Goal: Task Accomplishment & Management: Complete application form

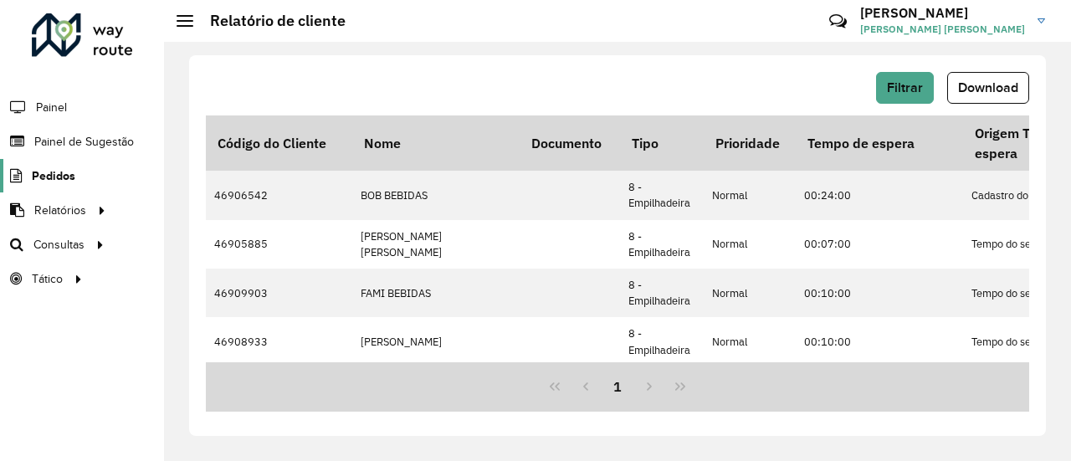
scroll to position [204, 0]
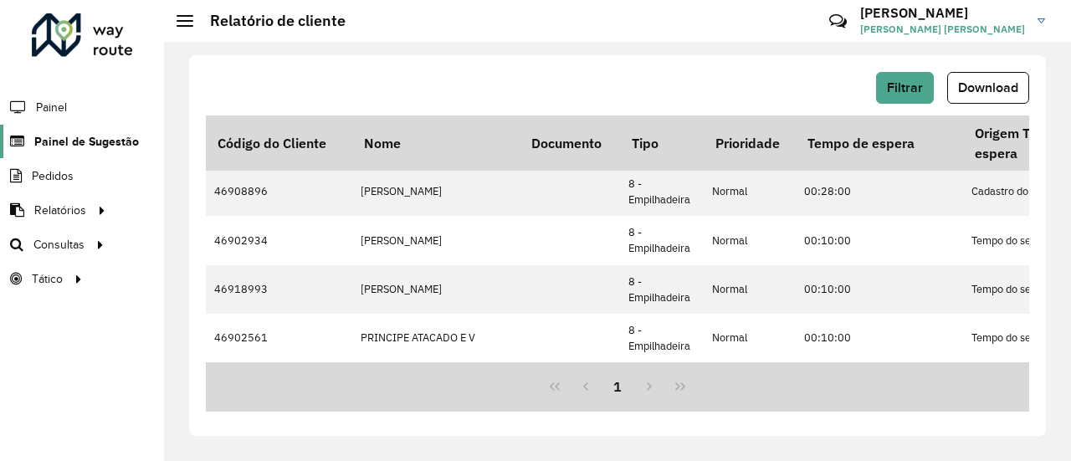
click at [68, 146] on span "Painel de Sugestão" at bounding box center [86, 142] width 105 height 18
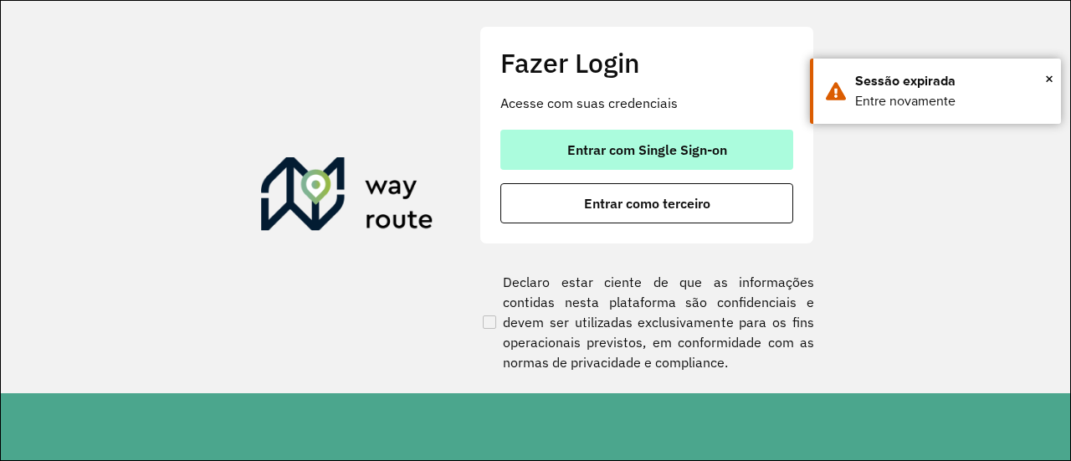
click at [712, 143] on span "Entrar com Single Sign-on" at bounding box center [648, 149] width 160 height 13
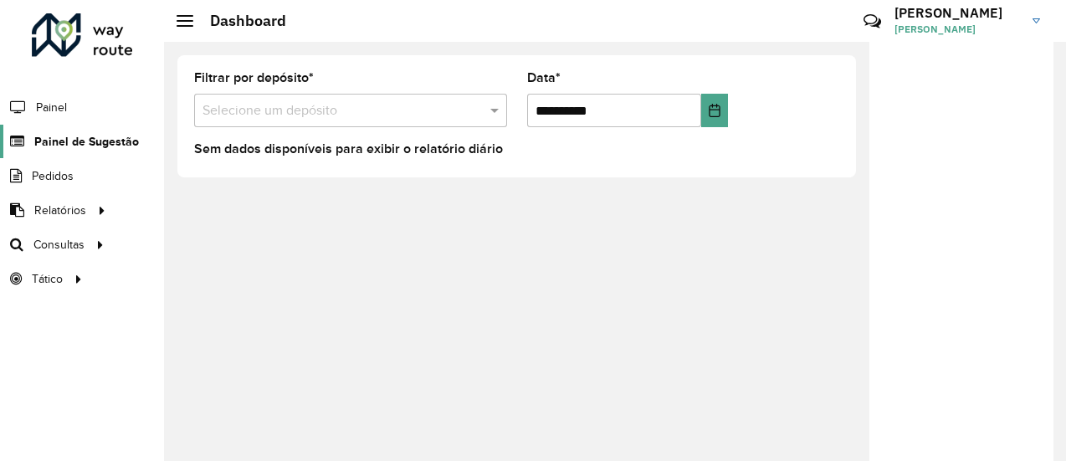
click at [101, 142] on span "Painel de Sugestão" at bounding box center [86, 142] width 105 height 18
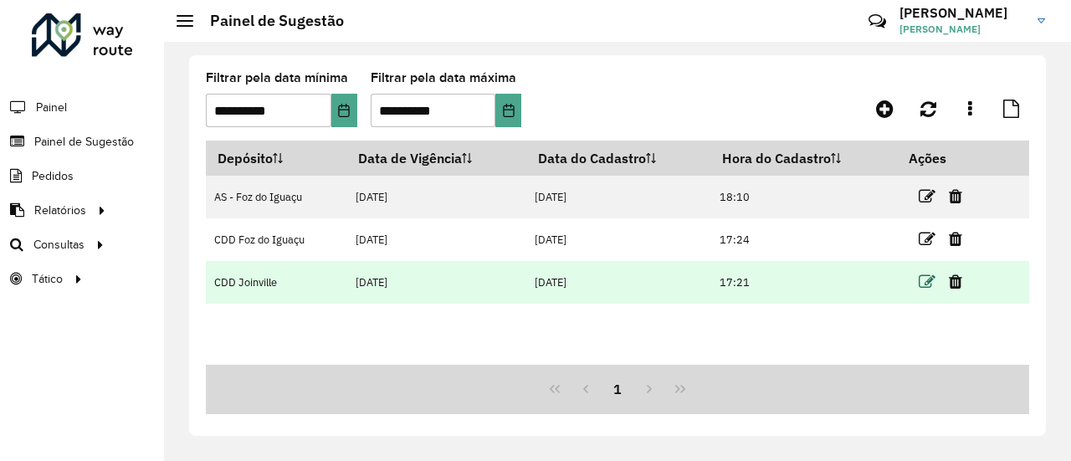
click at [927, 285] on icon at bounding box center [927, 282] width 17 height 17
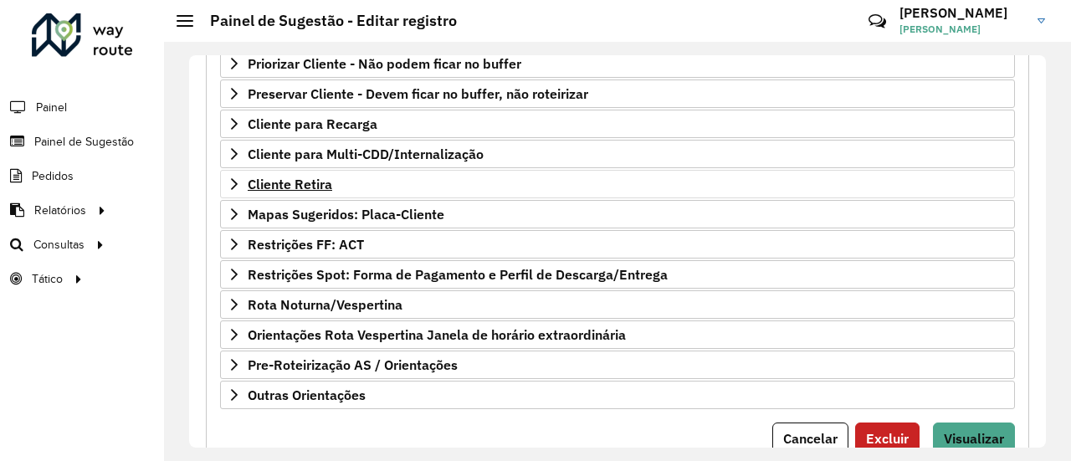
scroll to position [335, 0]
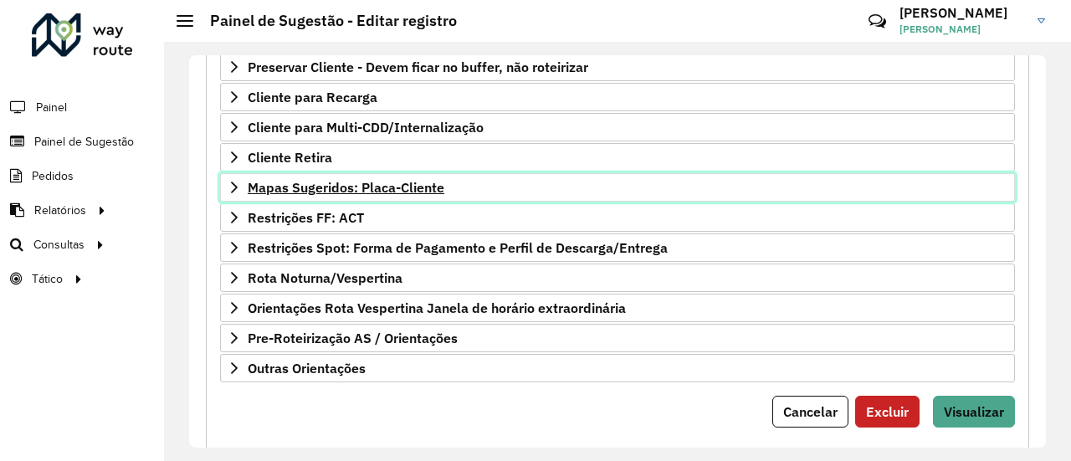
click at [403, 187] on span "Mapas Sugeridos: Placa-Cliente" at bounding box center [346, 187] width 197 height 13
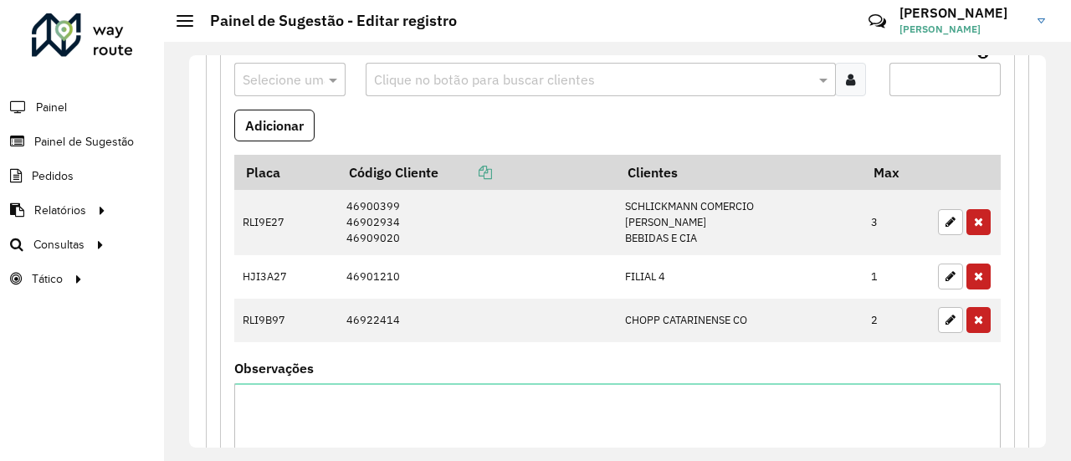
scroll to position [419, 0]
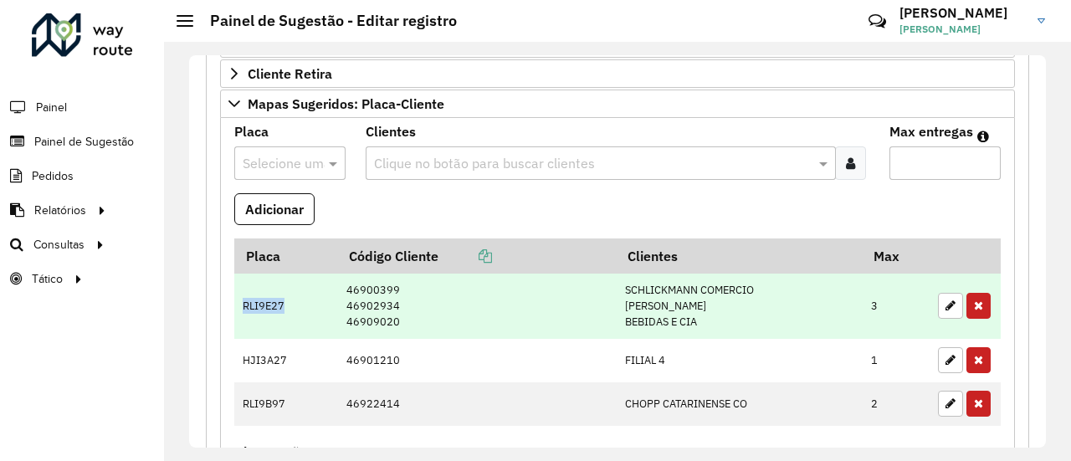
drag, startPoint x: 244, startPoint y: 298, endPoint x: 285, endPoint y: 299, distance: 40.2
click at [285, 299] on td "RLI9E27" at bounding box center [285, 306] width 103 height 65
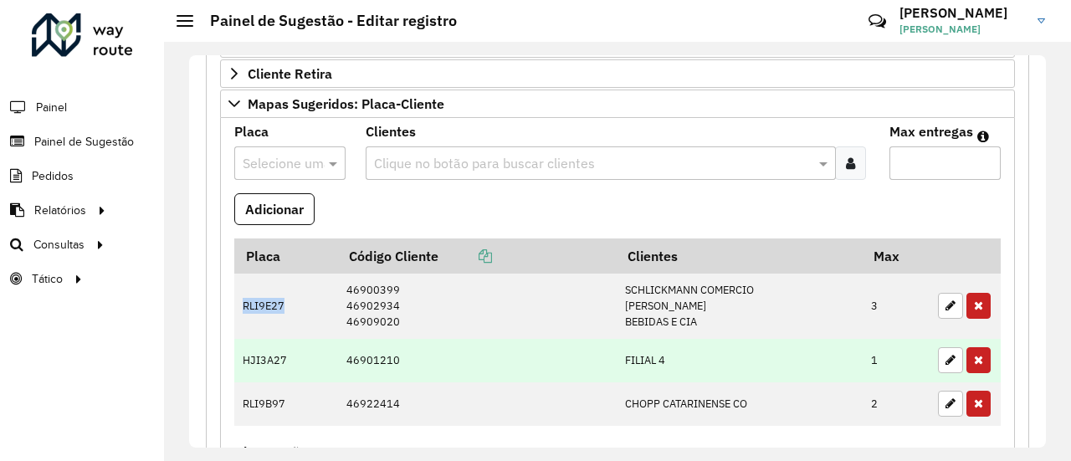
copy td "RLI9E27"
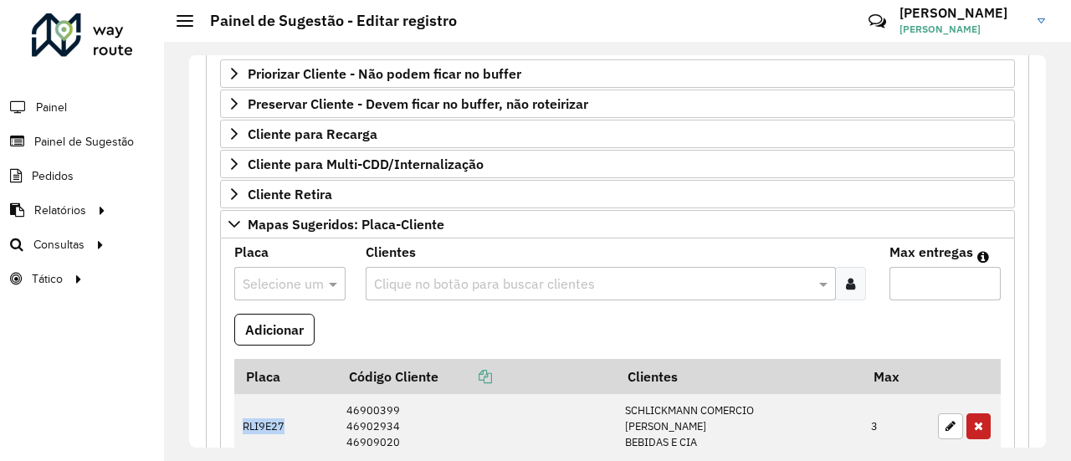
scroll to position [335, 0]
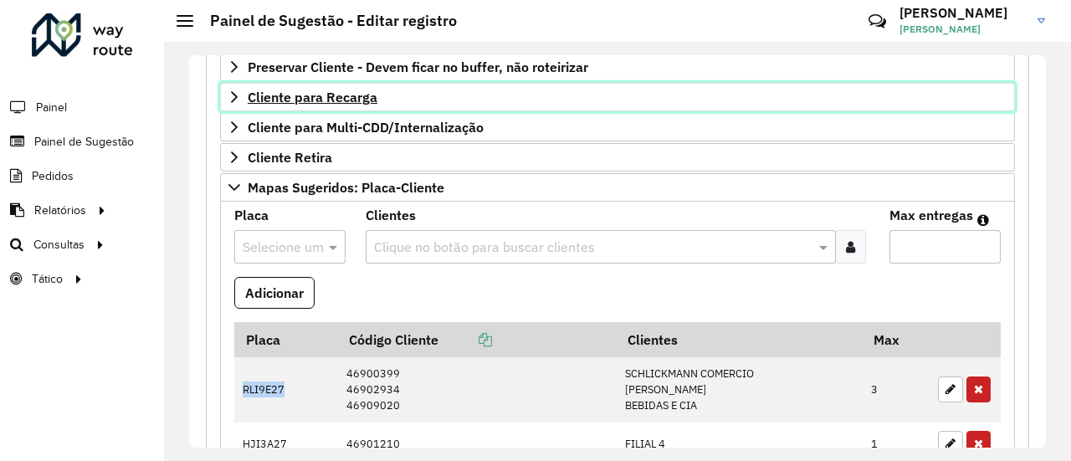
click at [373, 92] on span "Cliente para Recarga" at bounding box center [313, 96] width 130 height 13
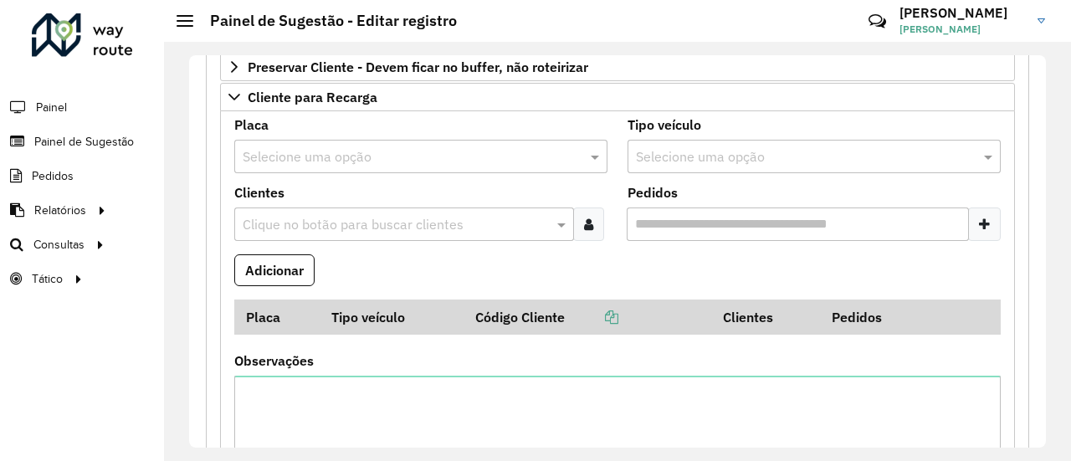
click at [345, 149] on input "text" at bounding box center [404, 157] width 323 height 20
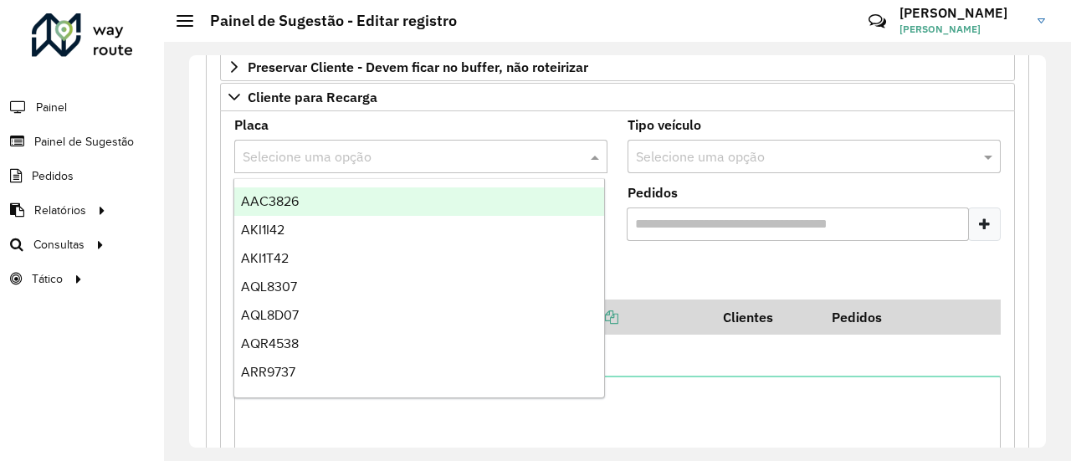
paste input "*******"
type input "*******"
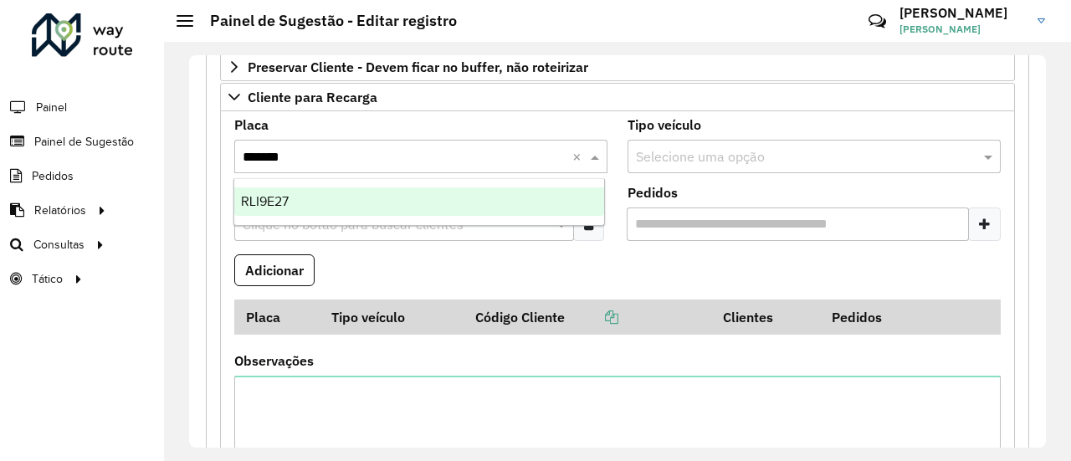
click at [321, 190] on div "RLI9E27" at bounding box center [419, 201] width 370 height 28
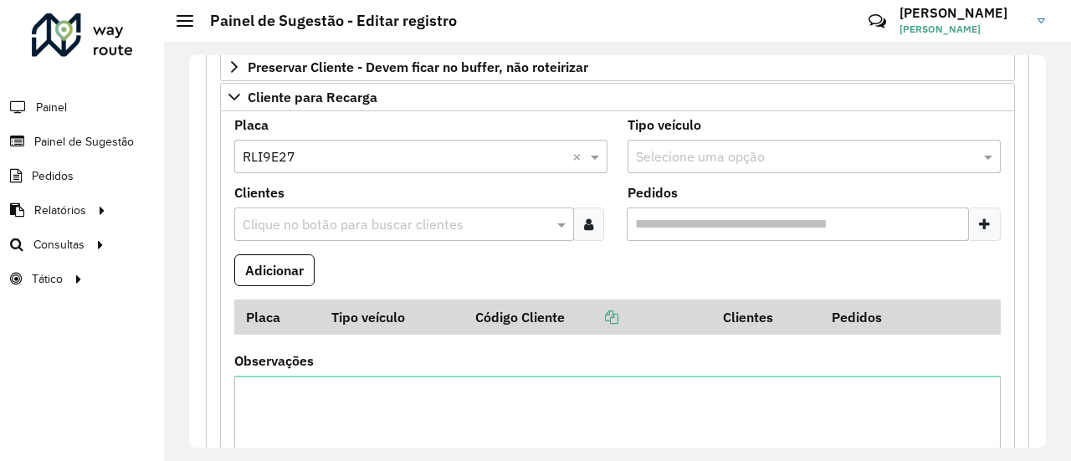
click at [377, 215] on input "text" at bounding box center [396, 225] width 315 height 20
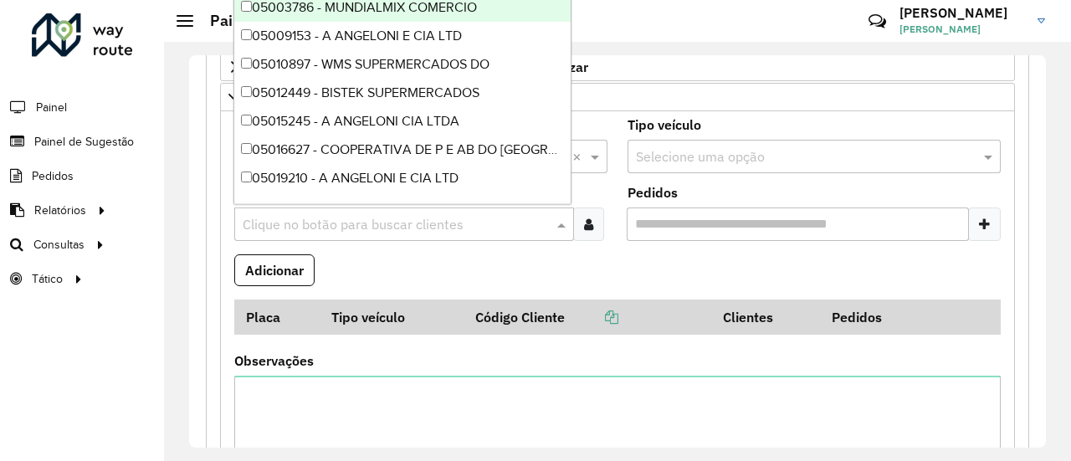
click at [407, 249] on formly-field "Clientes Clique no botão para buscar clientes" at bounding box center [420, 221] width 393 height 68
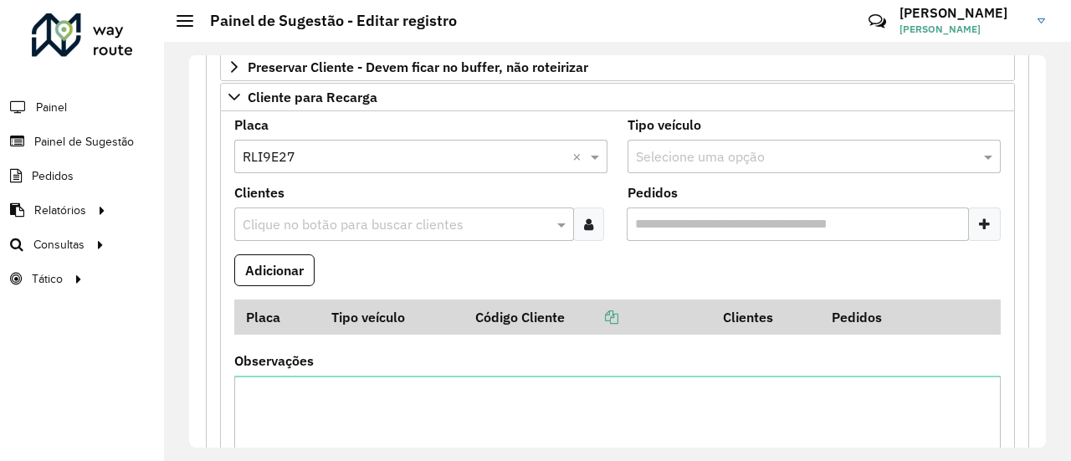
click at [411, 223] on input "text" at bounding box center [396, 225] width 315 height 20
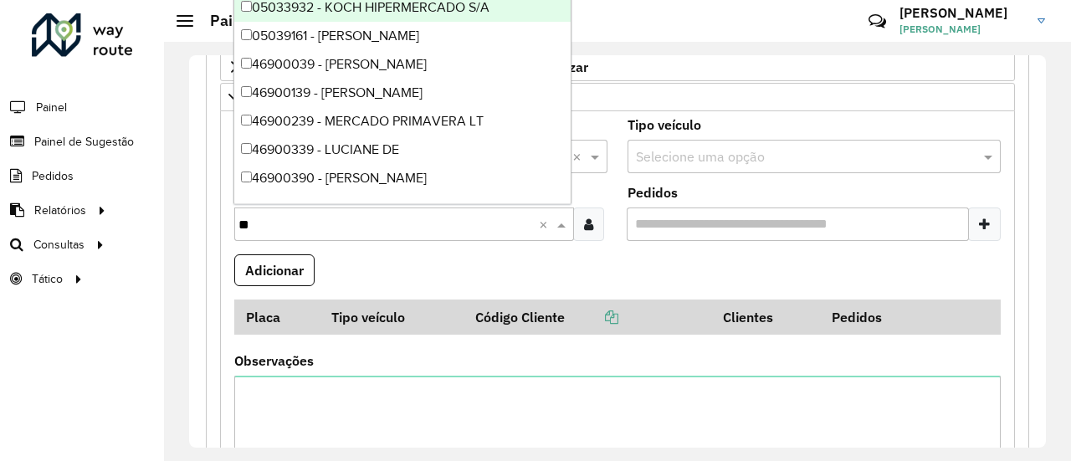
type input "***"
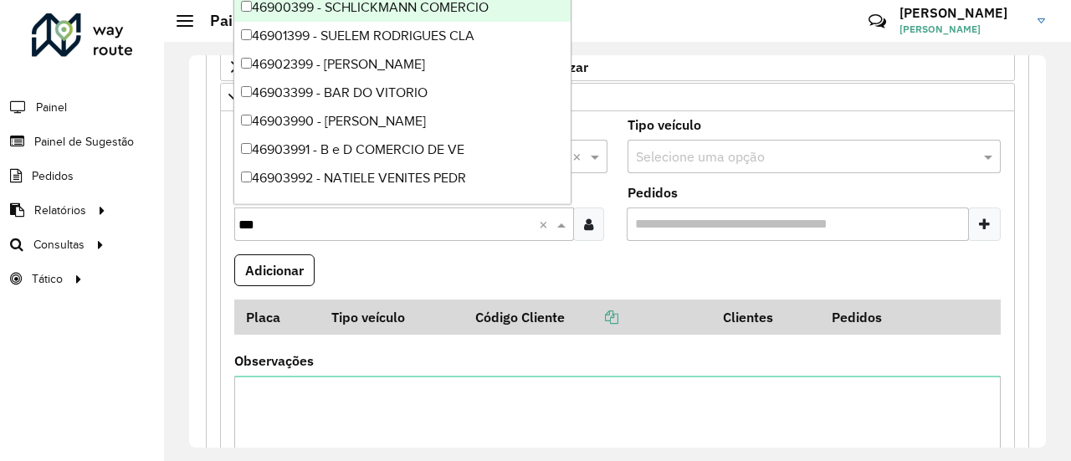
click at [424, 12] on div "46900399 - SCHLICKMANN COMERCIO" at bounding box center [402, 7] width 336 height 28
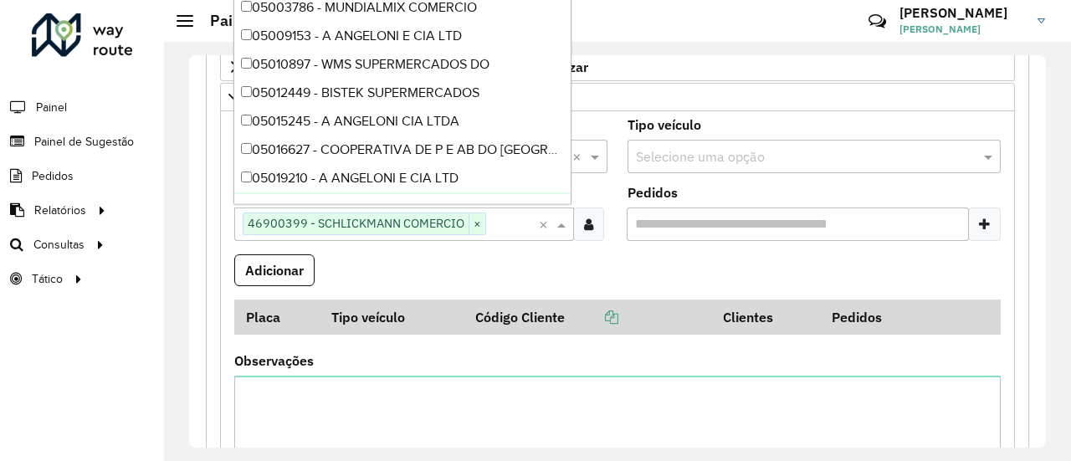
click at [468, 268] on formly-field "Adicionar" at bounding box center [617, 276] width 787 height 45
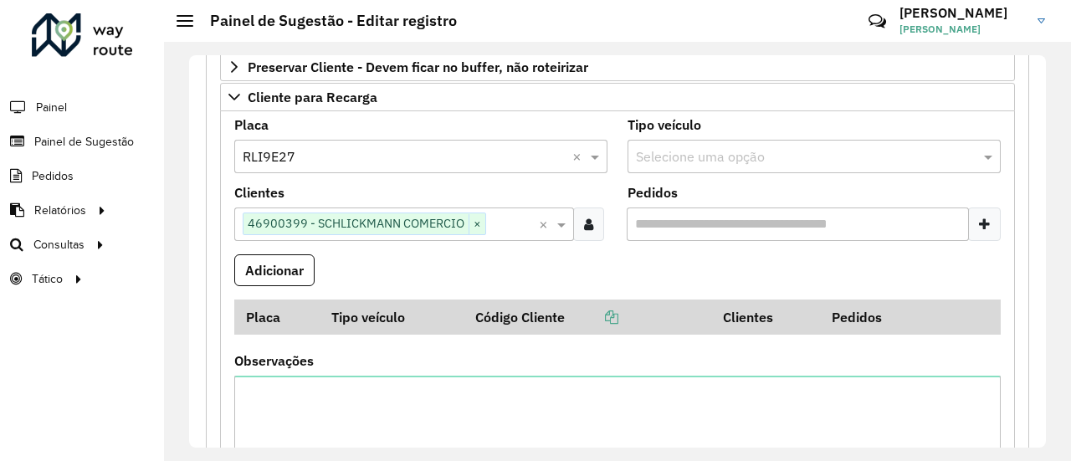
click at [491, 225] on input "text" at bounding box center [512, 225] width 53 height 20
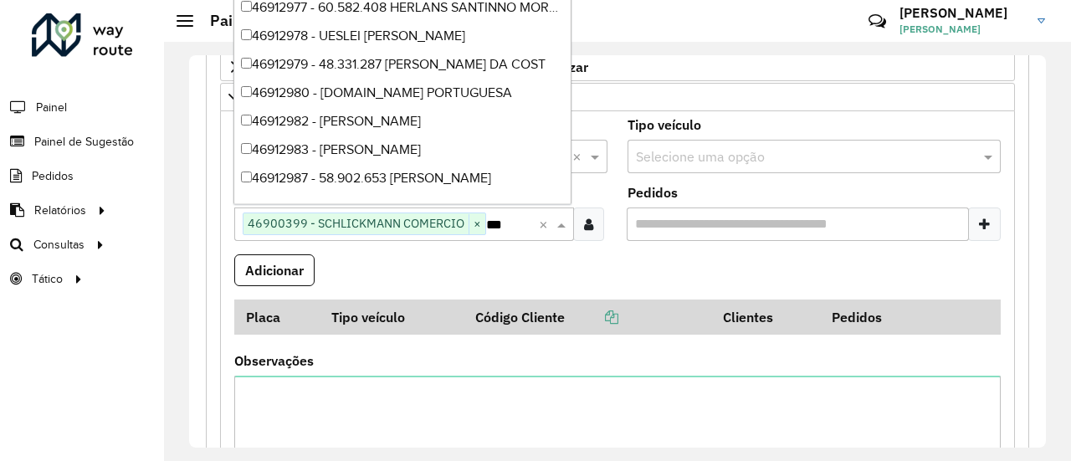
scroll to position [1194, 0]
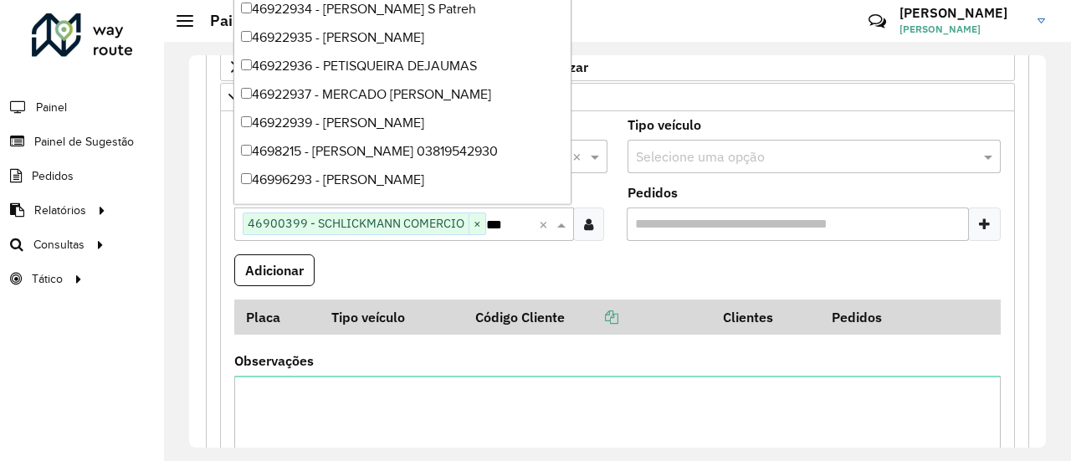
type input "****"
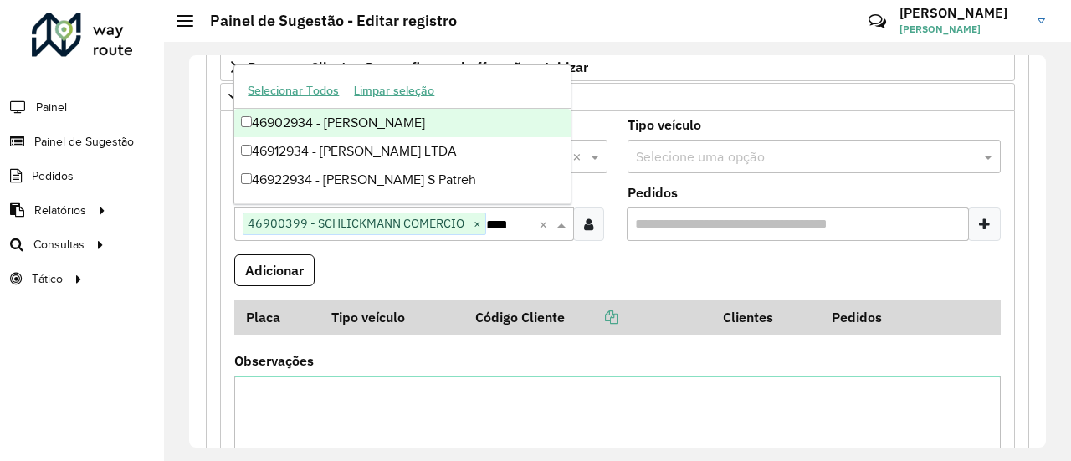
click at [420, 128] on div "46902934 - MIGUEL DEBACKER" at bounding box center [402, 123] width 336 height 28
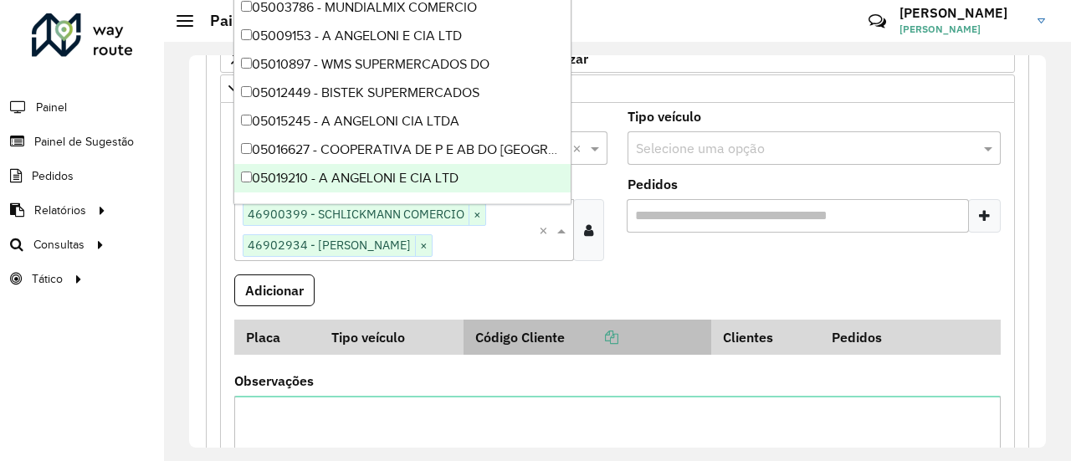
scroll to position [251, 0]
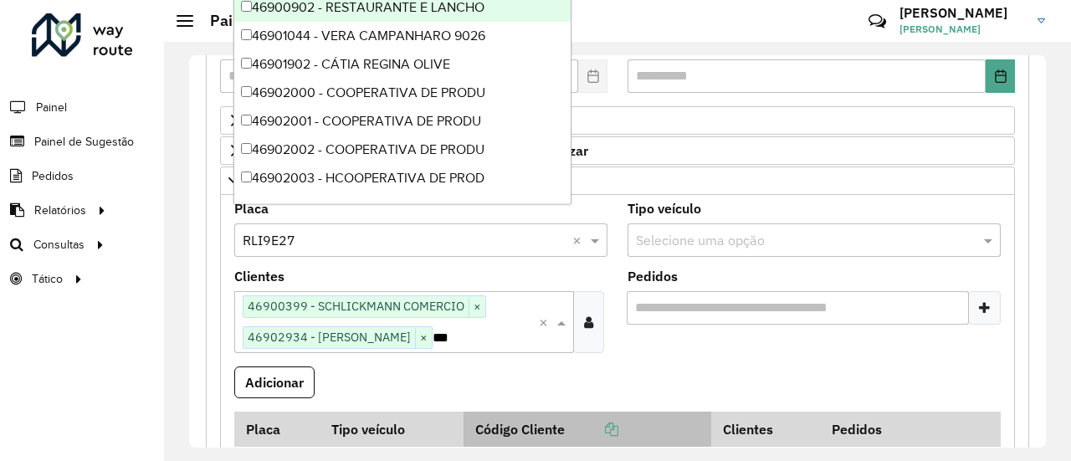
type input "****"
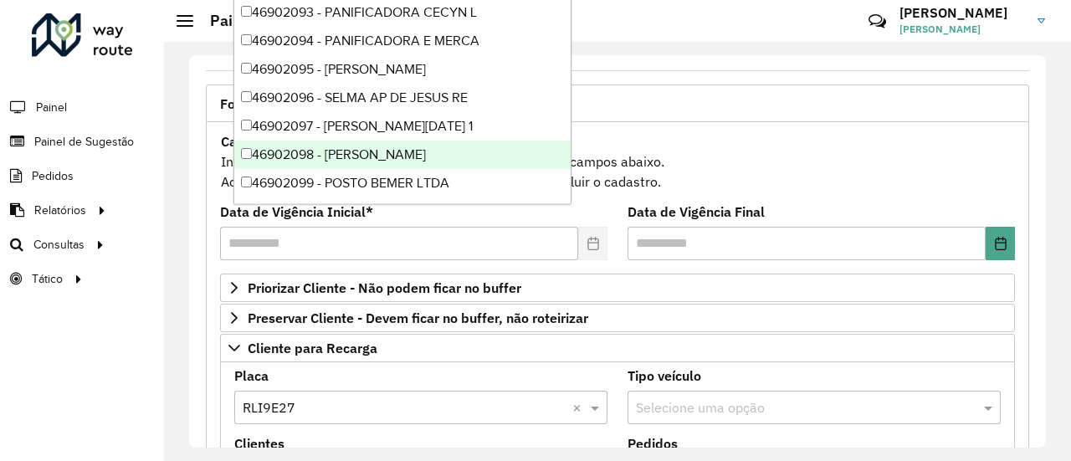
scroll to position [2674, 0]
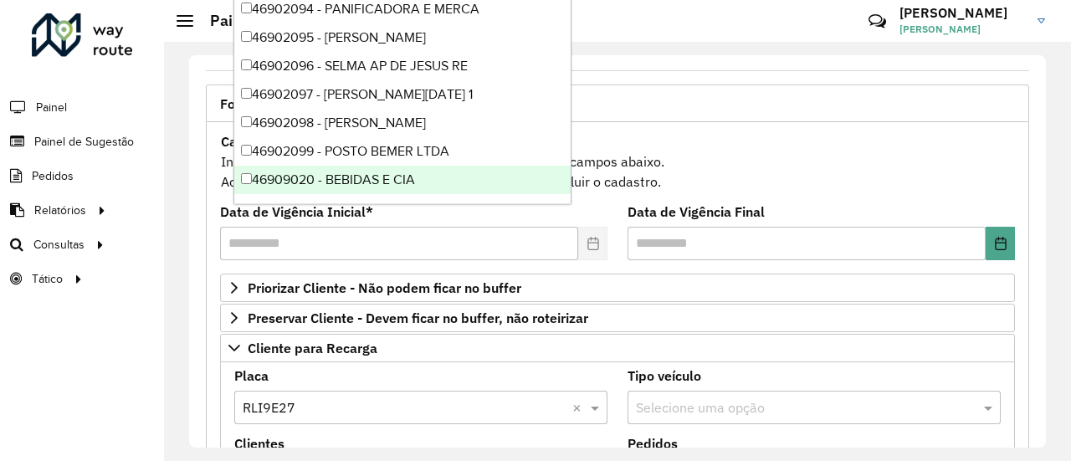
click at [365, 179] on div "46909020 - BEBIDAS E CIA" at bounding box center [402, 180] width 336 height 28
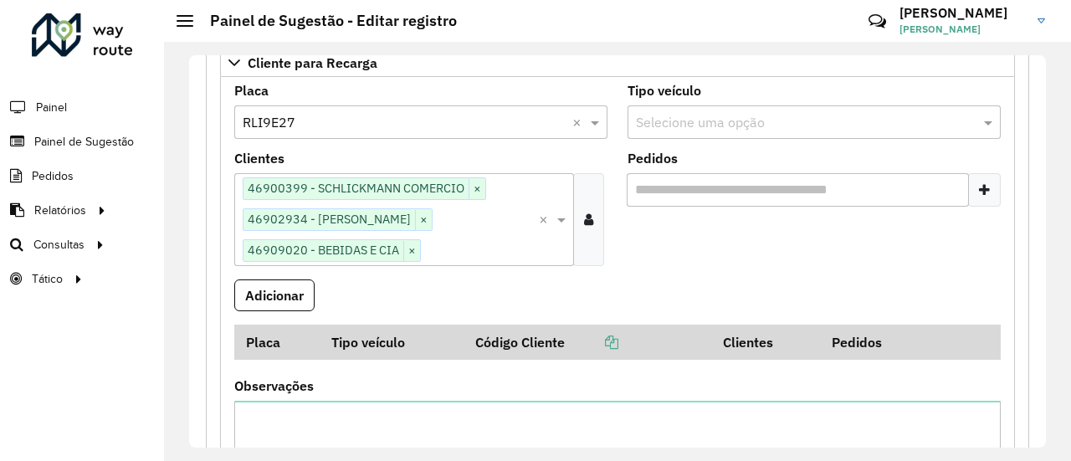
scroll to position [335, 0]
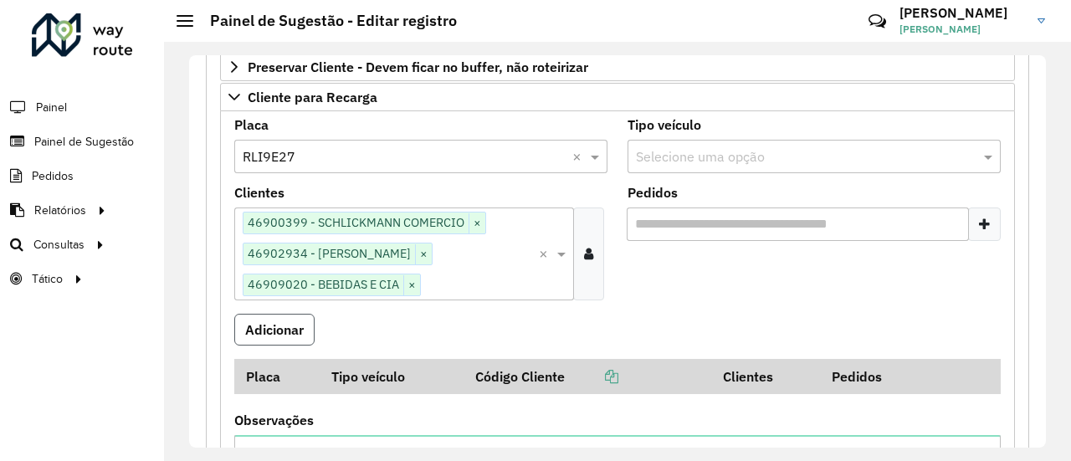
click at [301, 329] on button "Adicionar" at bounding box center [274, 330] width 80 height 32
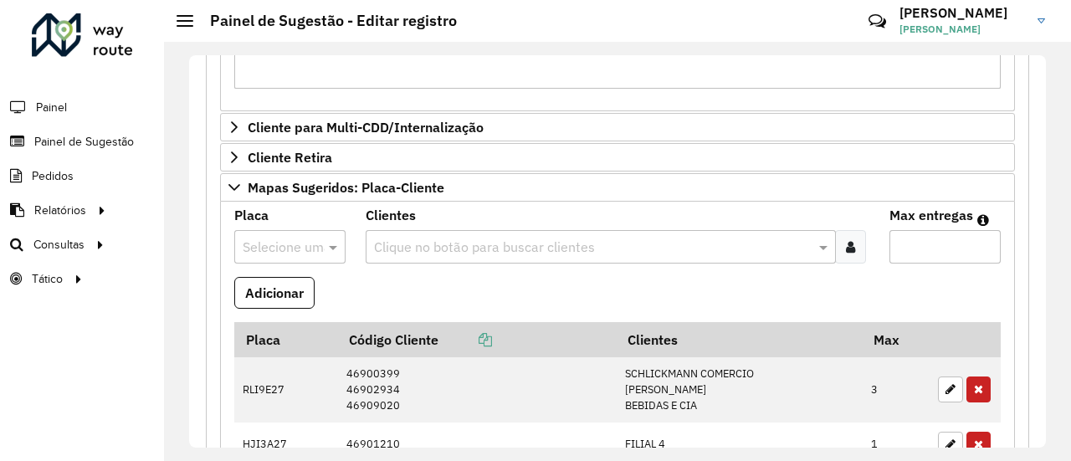
scroll to position [921, 0]
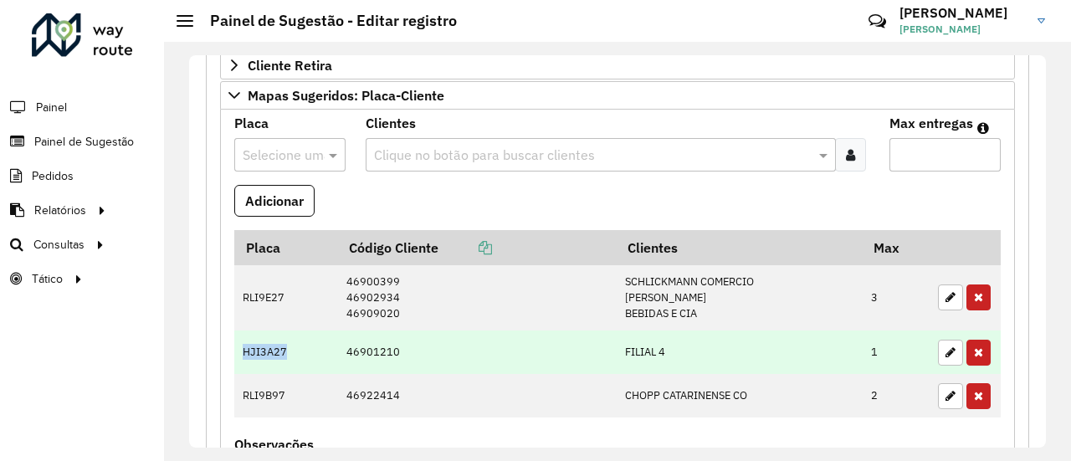
drag, startPoint x: 243, startPoint y: 346, endPoint x: 286, endPoint y: 341, distance: 43.8
click at [286, 341] on td "HJI3A27" at bounding box center [285, 353] width 103 height 44
copy td "HJI3A27"
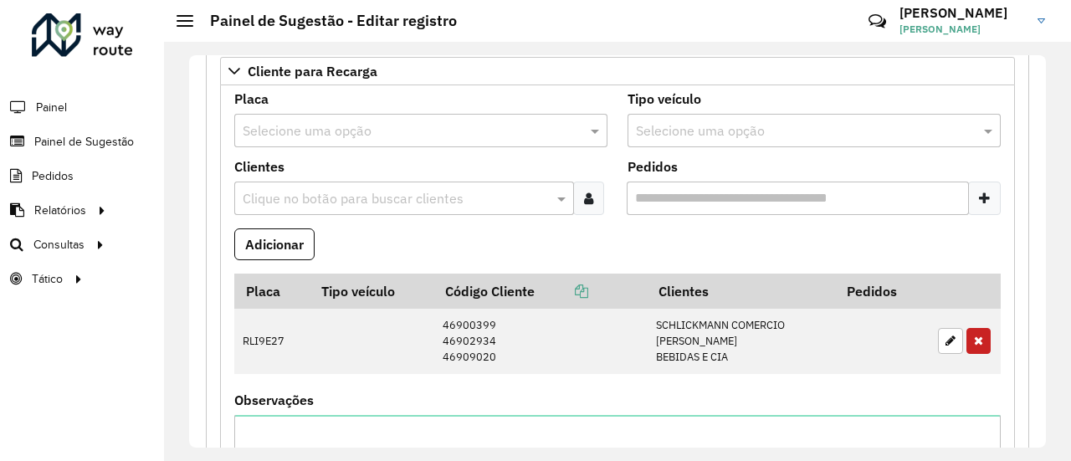
scroll to position [335, 0]
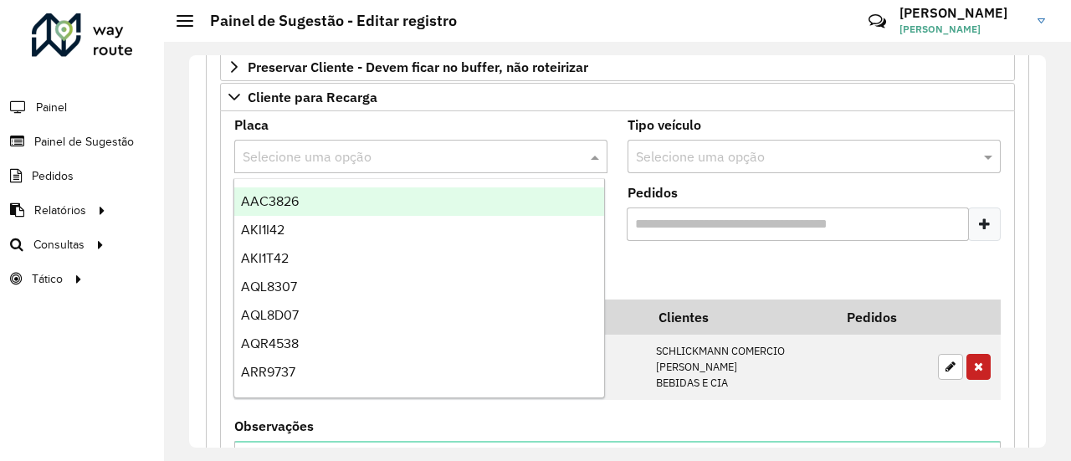
click at [345, 162] on input "text" at bounding box center [404, 157] width 323 height 20
paste input "*******"
type input "*******"
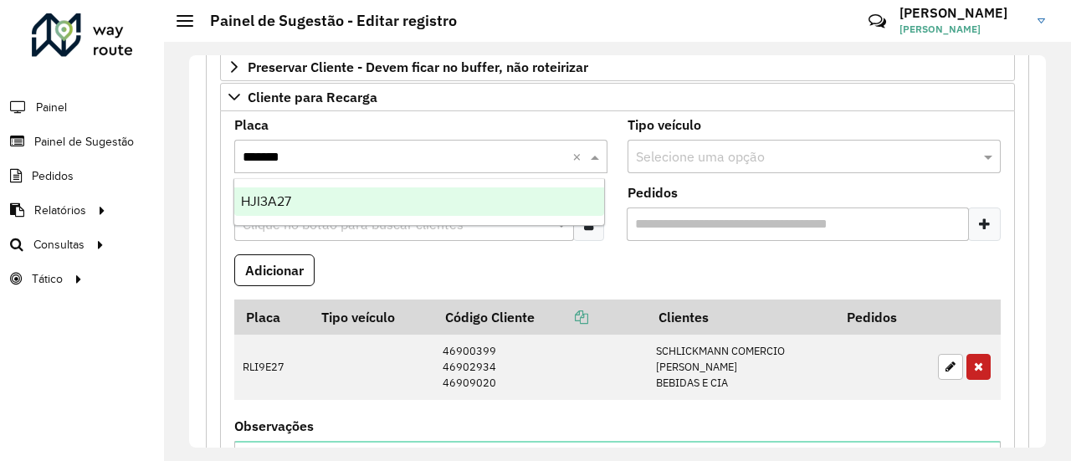
click at [324, 203] on div "HJI3A27" at bounding box center [419, 201] width 370 height 28
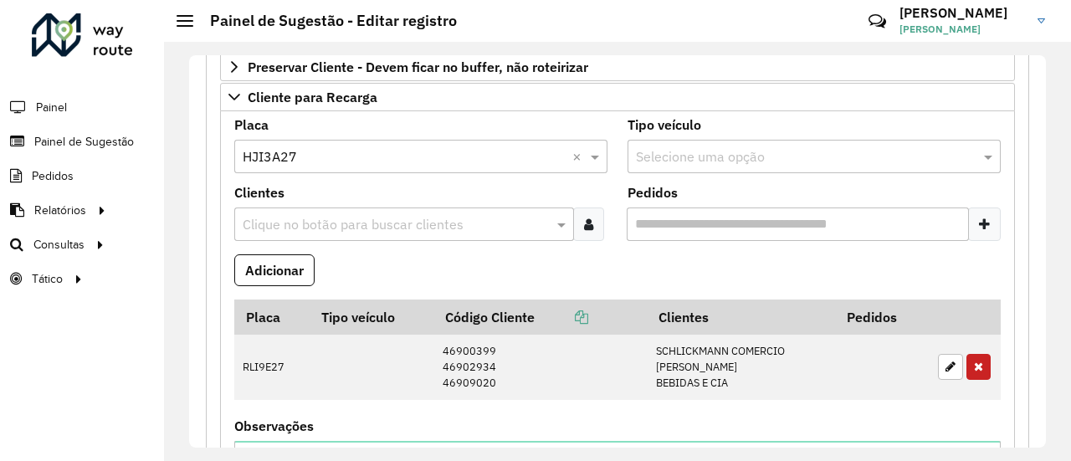
click at [524, 247] on formly-field "Clientes Clique no botão para buscar clientes" at bounding box center [420, 221] width 393 height 68
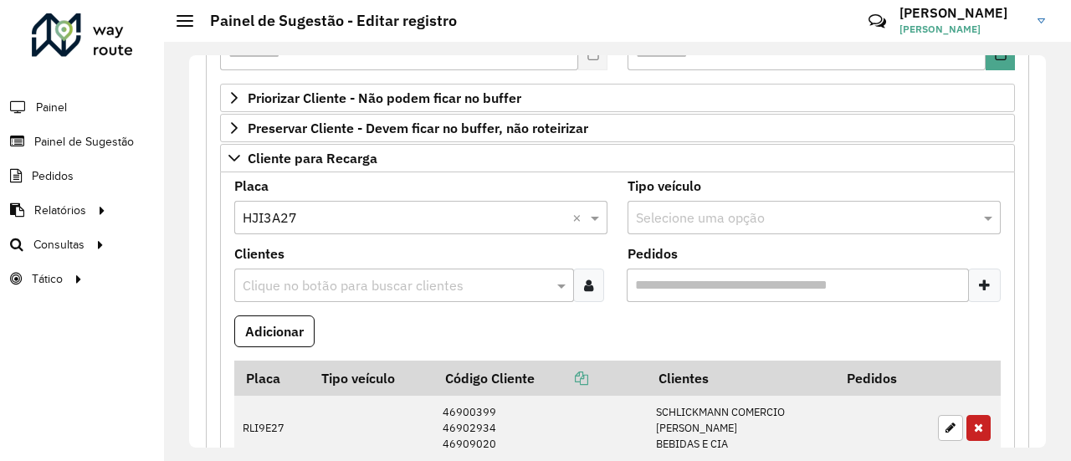
scroll to position [251, 0]
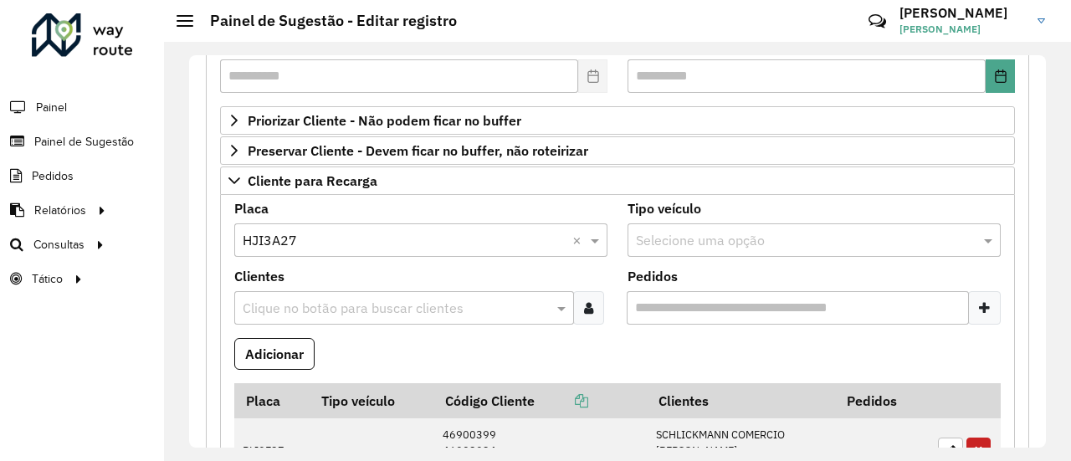
click at [365, 305] on input "text" at bounding box center [396, 309] width 315 height 20
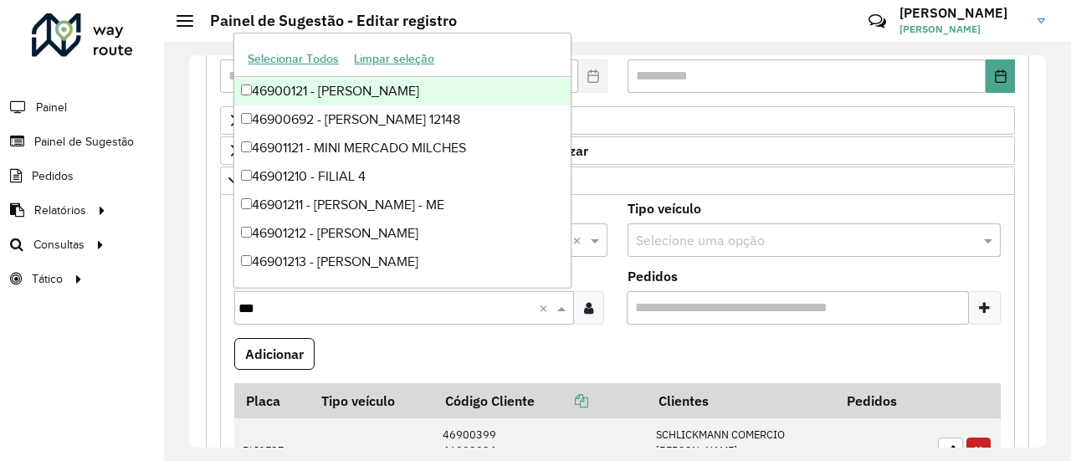
type input "****"
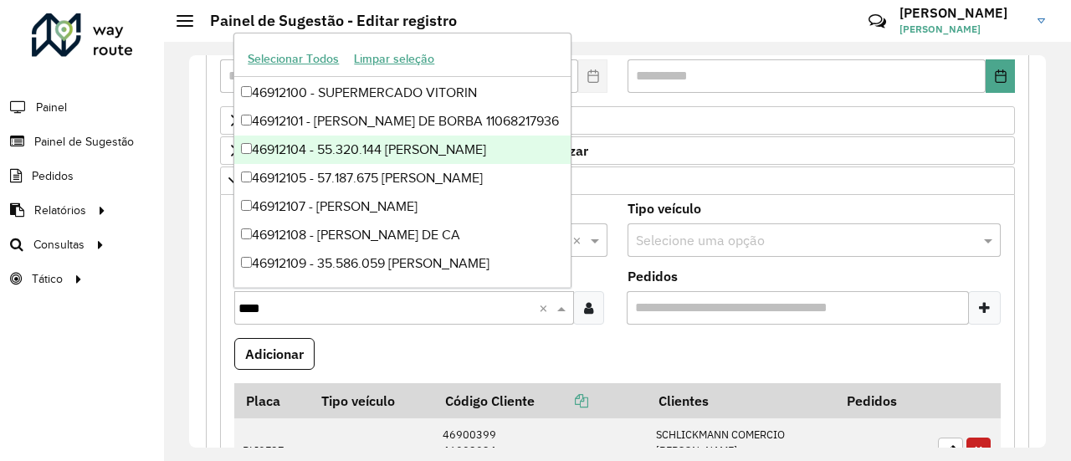
scroll to position [0, 0]
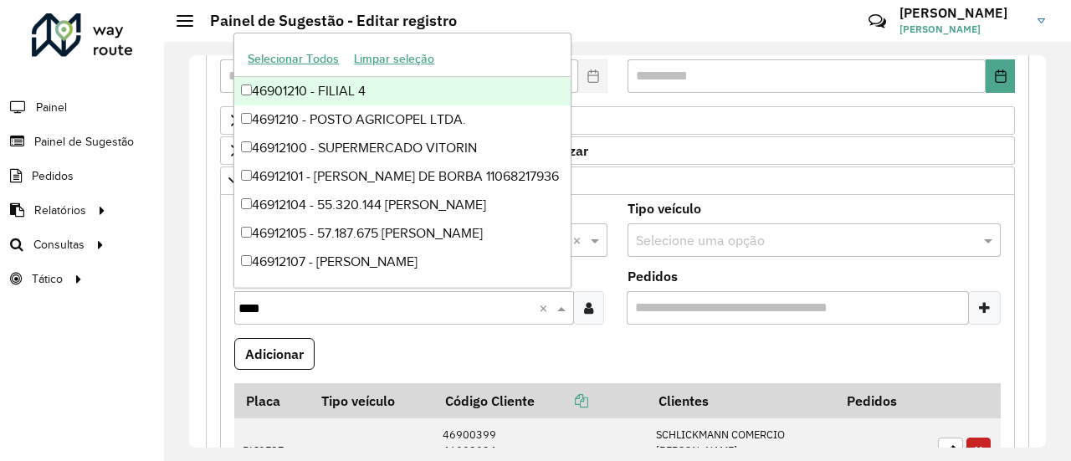
click at [322, 98] on div "46901210 - FILIAL 4" at bounding box center [402, 91] width 336 height 28
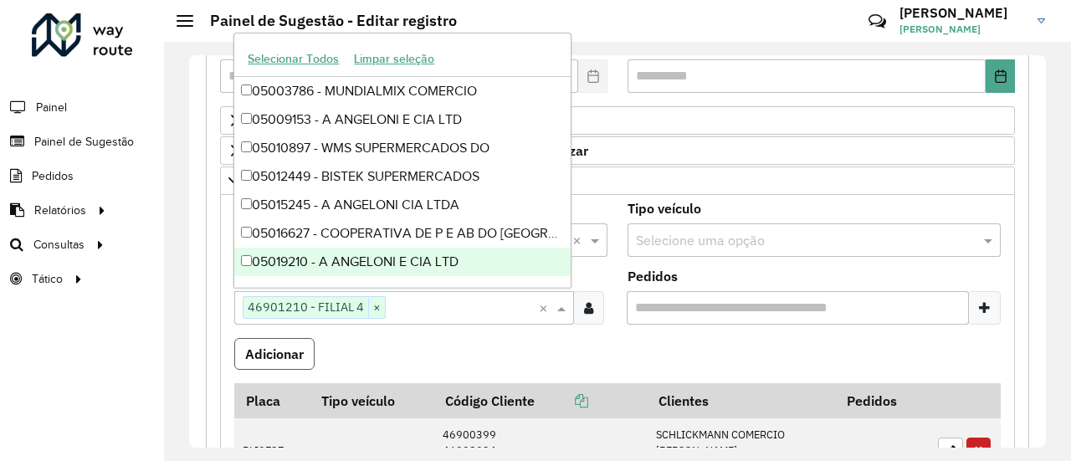
click at [288, 360] on button "Adicionar" at bounding box center [274, 354] width 80 height 32
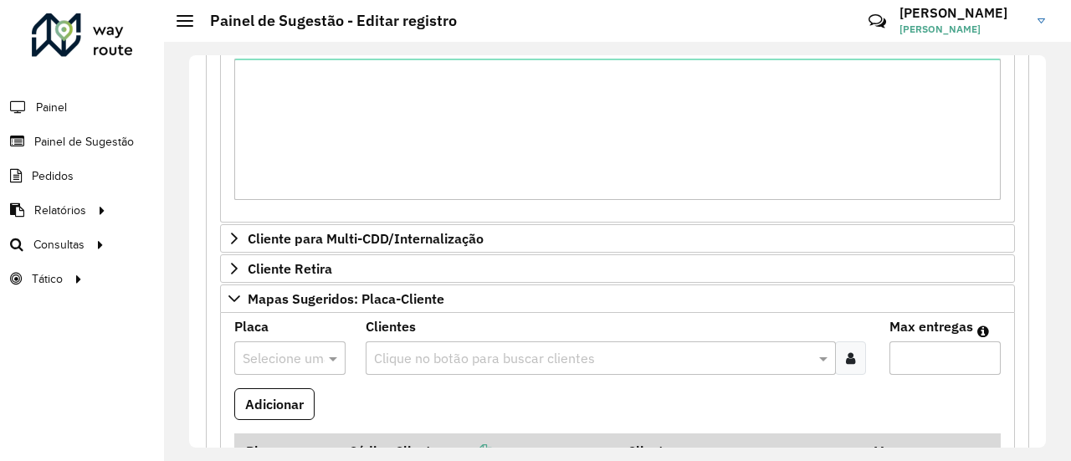
scroll to position [1004, 0]
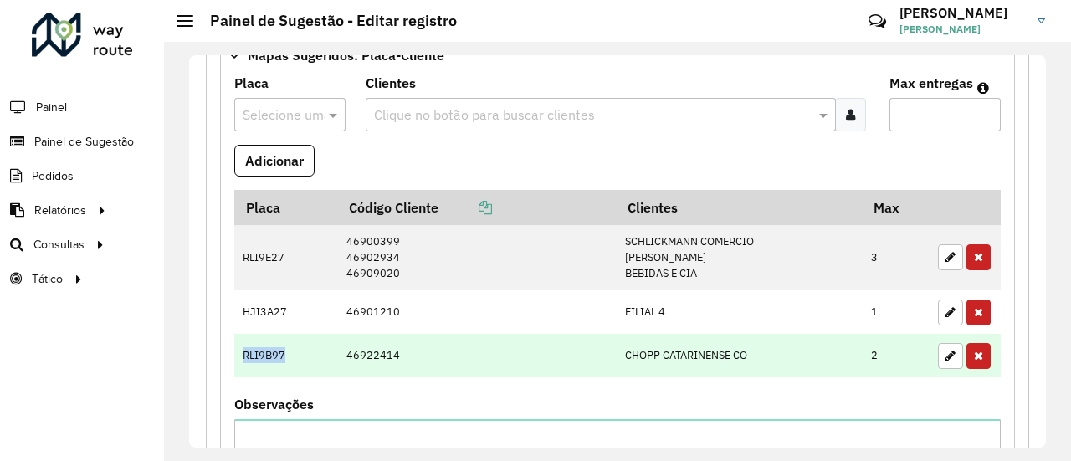
drag, startPoint x: 243, startPoint y: 346, endPoint x: 290, endPoint y: 344, distance: 47.7
click at [290, 344] on td "RLI9B97" at bounding box center [285, 356] width 103 height 44
copy td "RLI9B97"
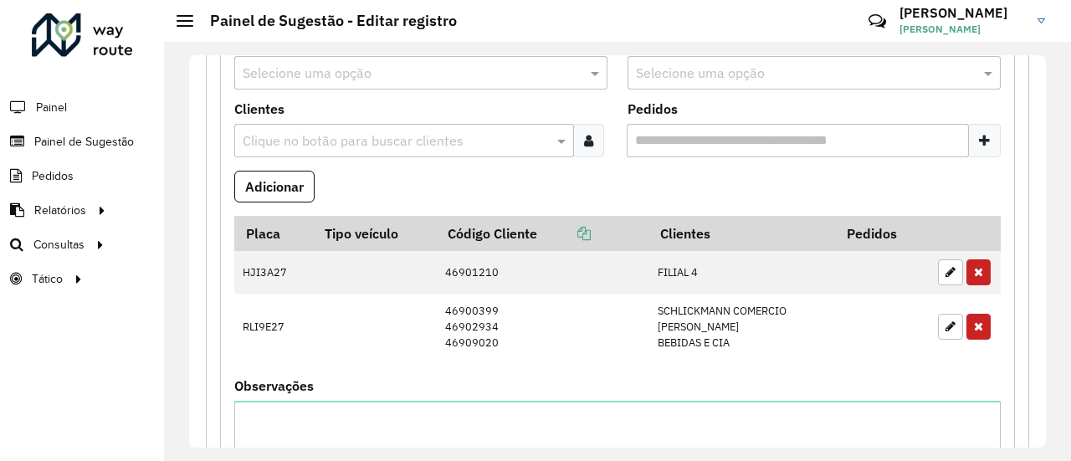
scroll to position [251, 0]
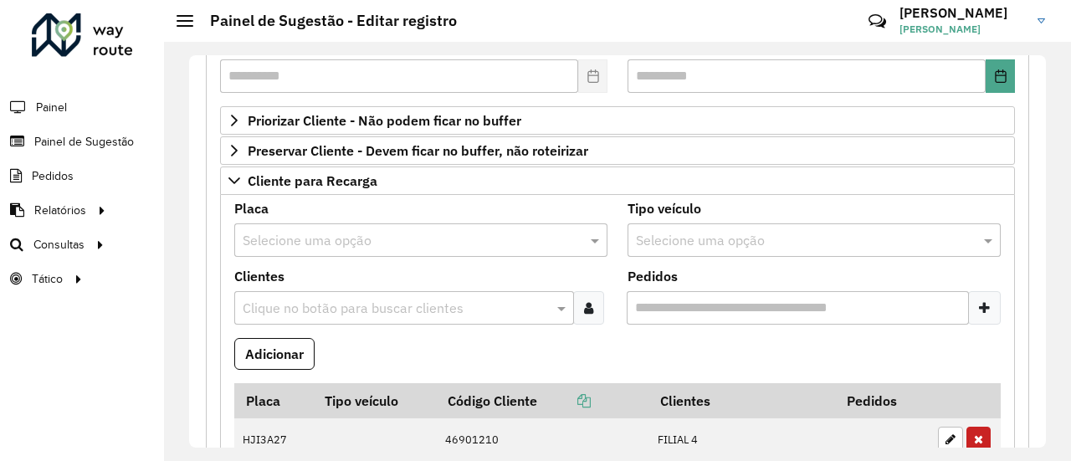
click at [370, 231] on input "text" at bounding box center [404, 241] width 323 height 20
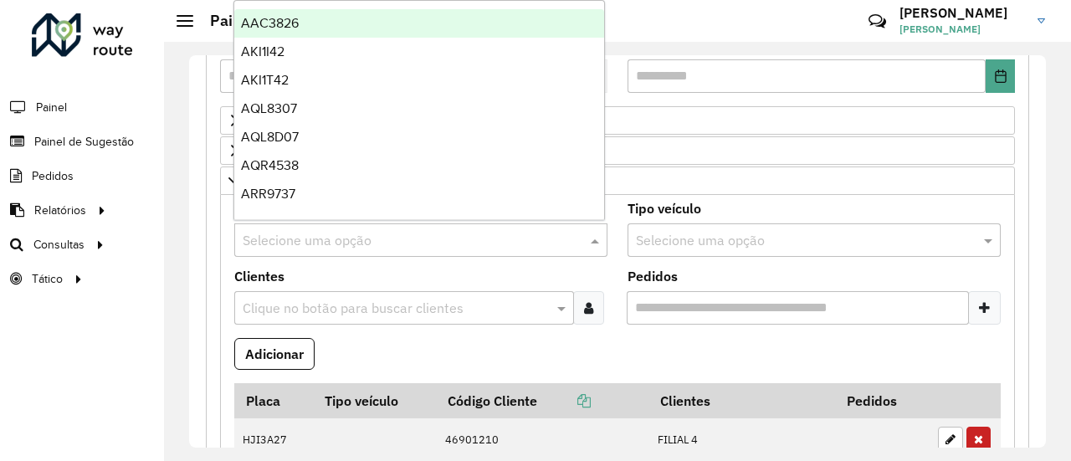
paste input "*******"
type input "*******"
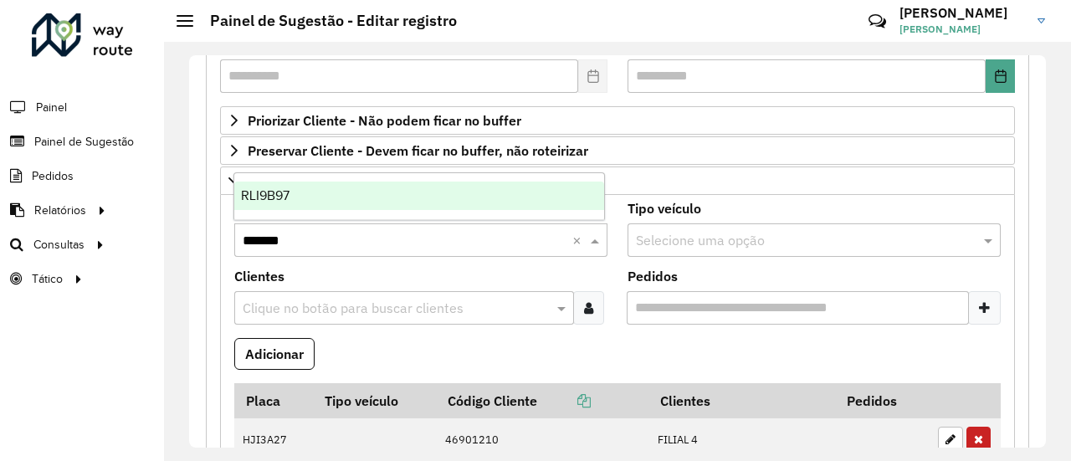
click at [353, 208] on div "RLI9B97" at bounding box center [419, 196] width 370 height 28
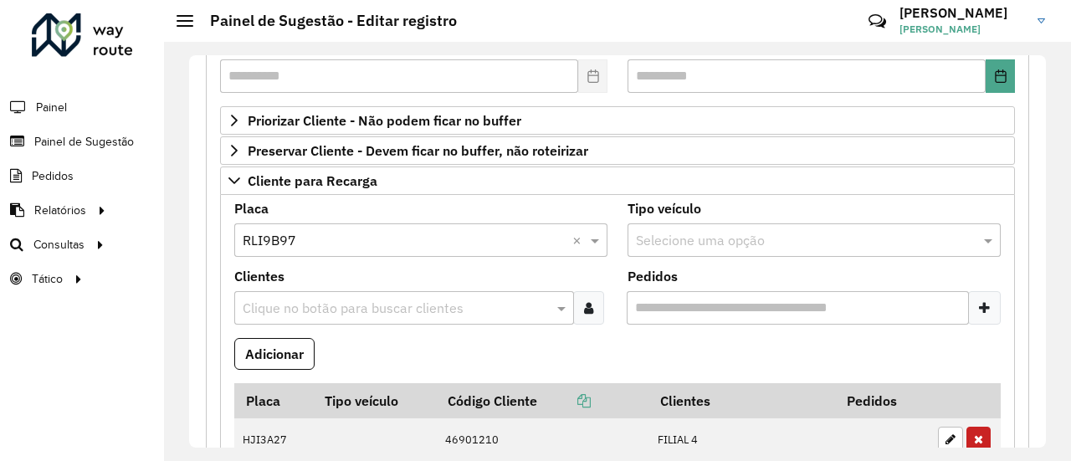
click at [373, 301] on input "text" at bounding box center [396, 309] width 315 height 20
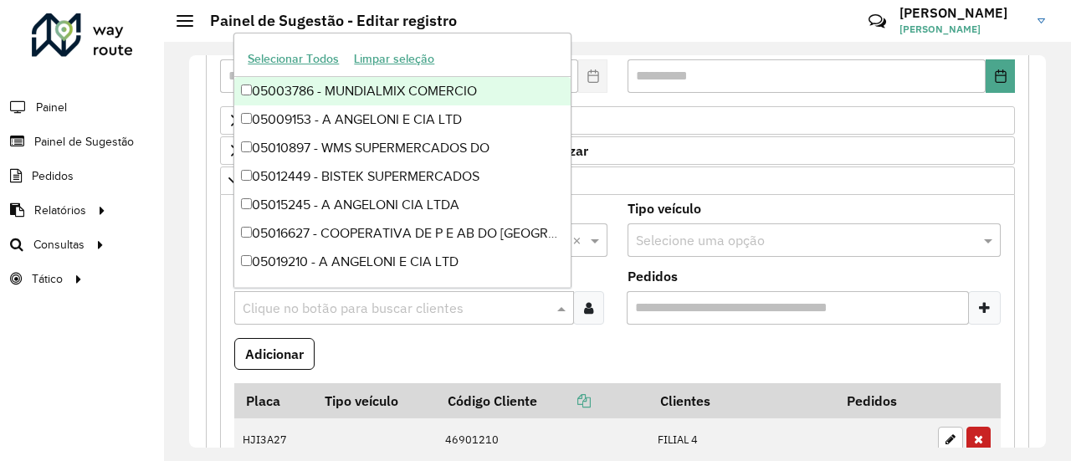
click at [388, 318] on div "Clique no botão para buscar clientes" at bounding box center [404, 307] width 340 height 33
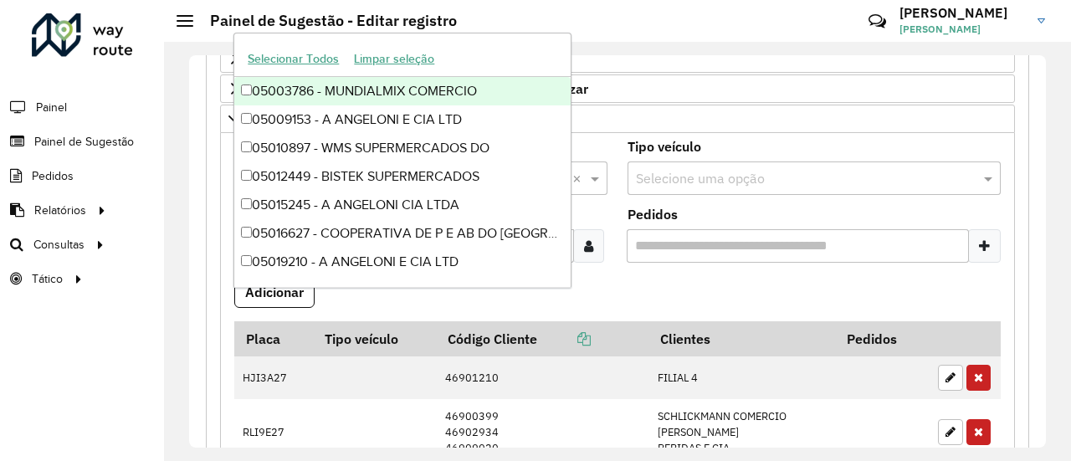
scroll to position [419, 0]
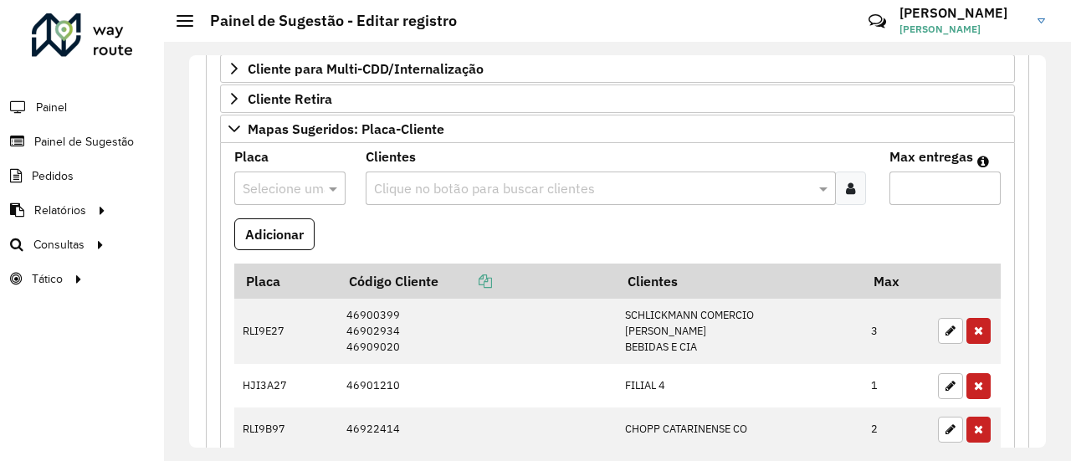
scroll to position [1004, 0]
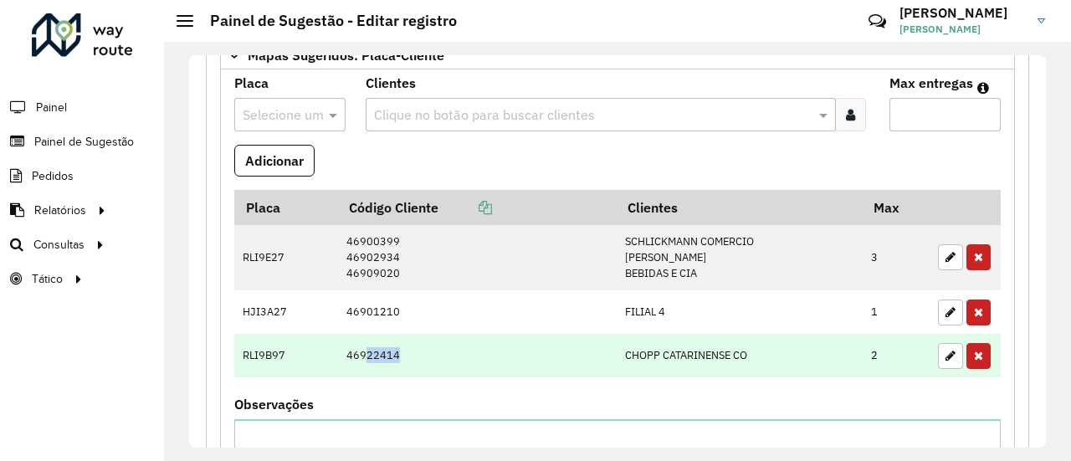
drag, startPoint x: 363, startPoint y: 347, endPoint x: 400, endPoint y: 347, distance: 36.8
click at [400, 347] on td "46922414" at bounding box center [476, 356] width 279 height 44
copy td "22414"
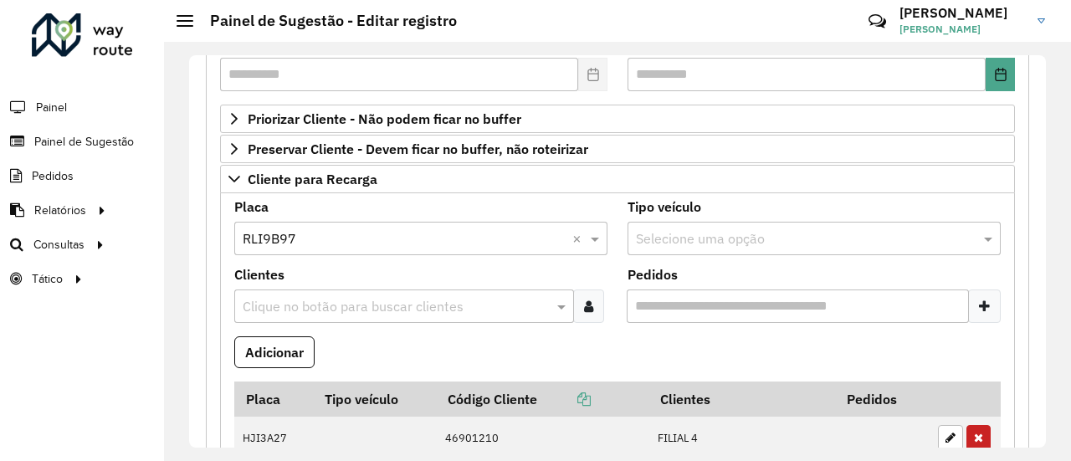
scroll to position [251, 0]
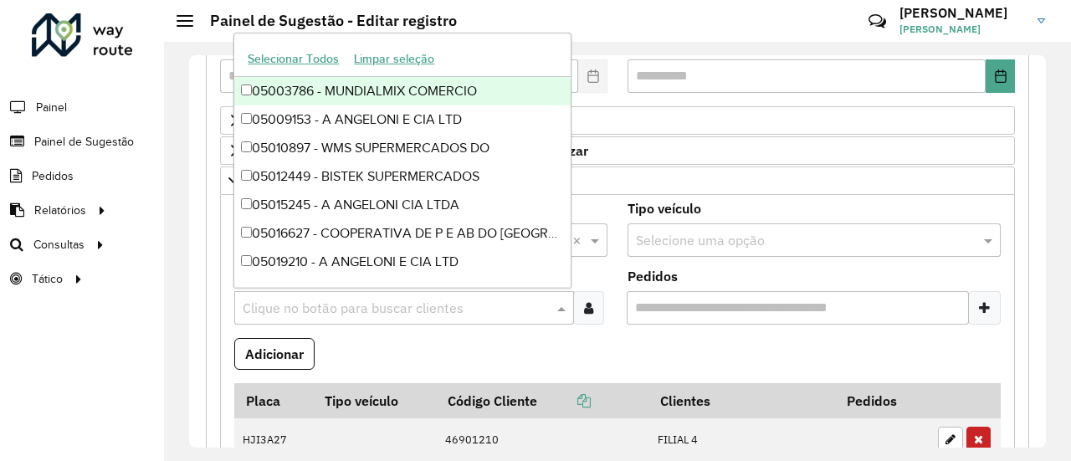
click at [398, 299] on input "text" at bounding box center [396, 309] width 315 height 20
paste input "*****"
type input "*****"
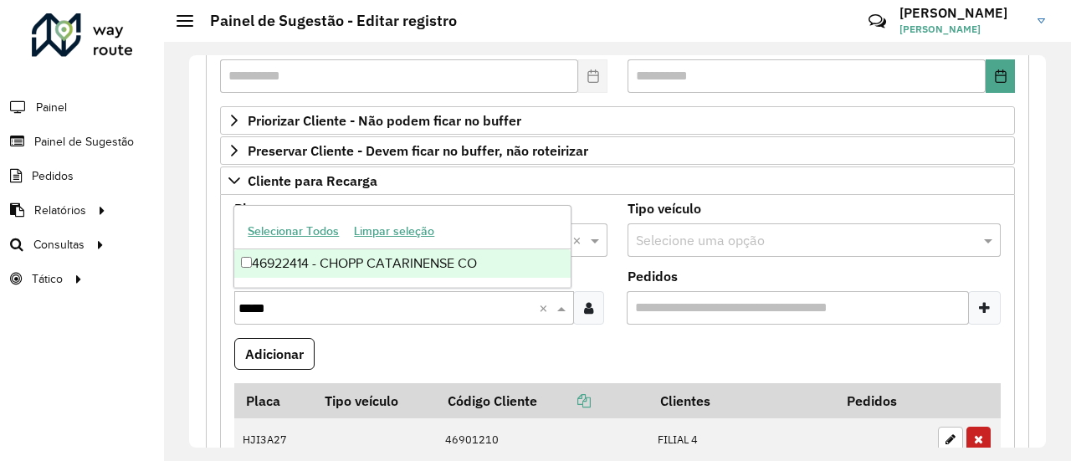
click at [403, 264] on div "46922414 - CHOPP CATARINENSE CO" at bounding box center [402, 263] width 336 height 28
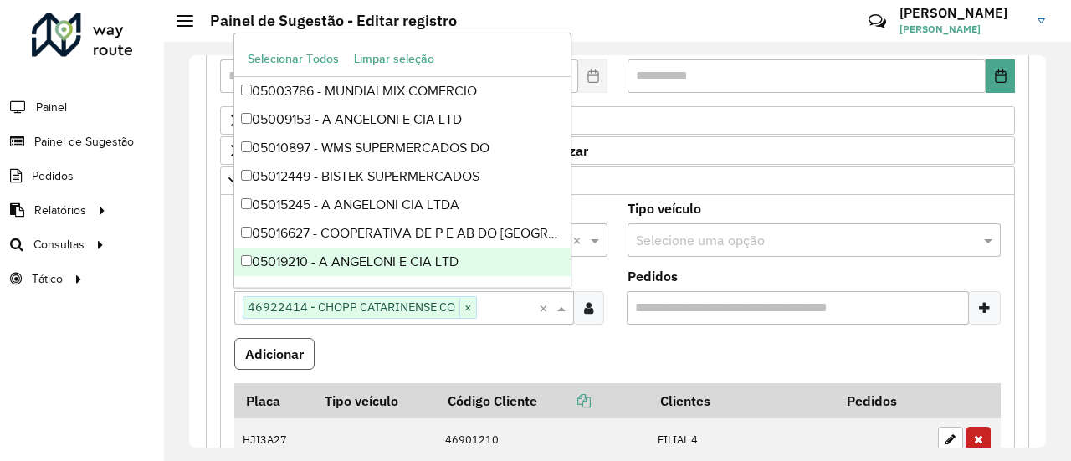
click at [271, 351] on button "Adicionar" at bounding box center [274, 354] width 80 height 32
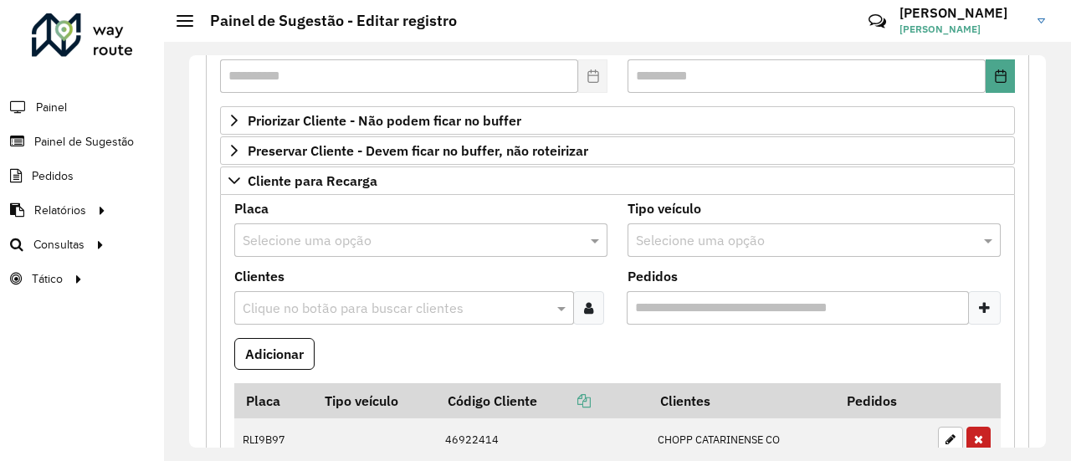
click at [594, 338] on formly-field "Adicionar" at bounding box center [617, 360] width 787 height 45
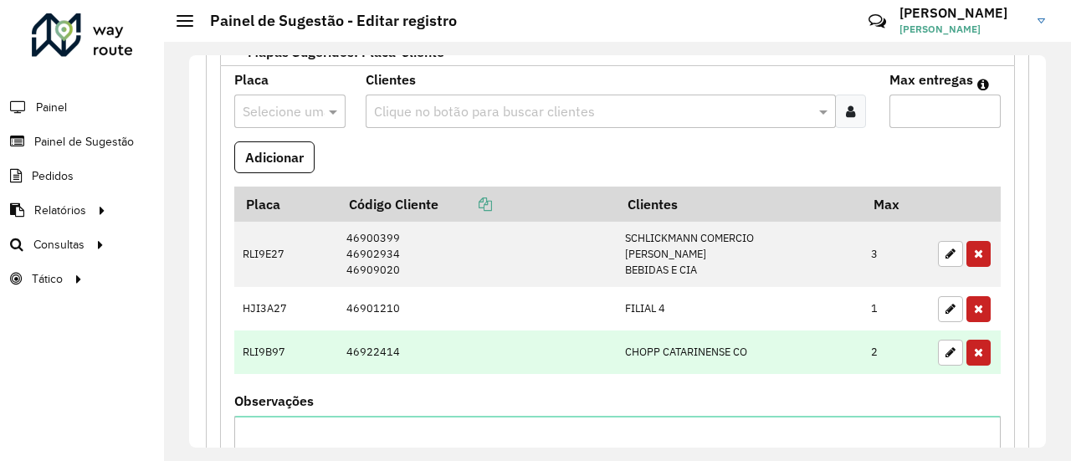
scroll to position [1088, 0]
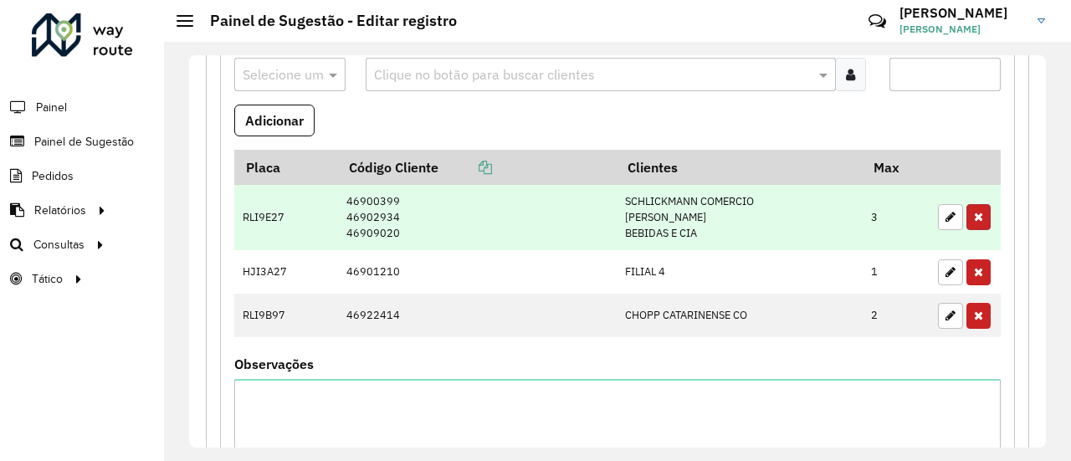
click at [976, 213] on icon "button" at bounding box center [978, 217] width 9 height 12
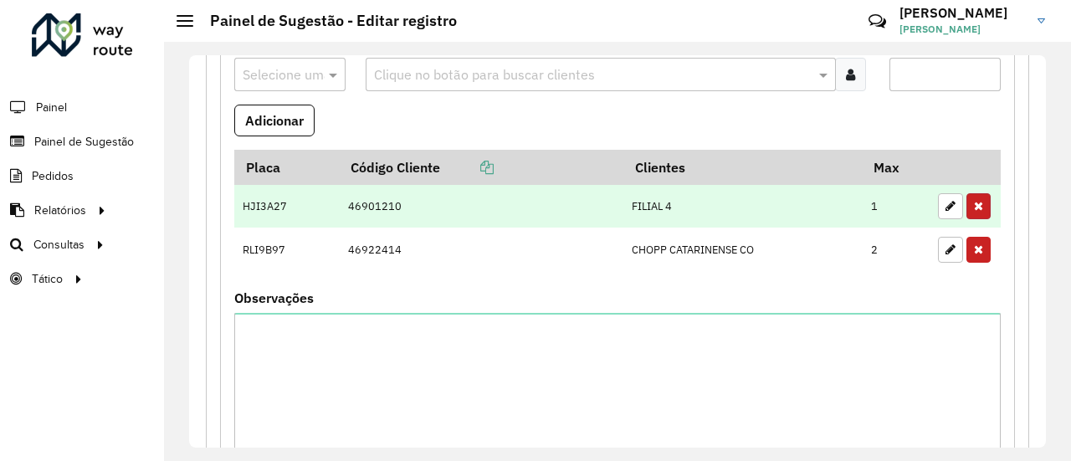
click at [973, 205] on button "button" at bounding box center [979, 206] width 24 height 26
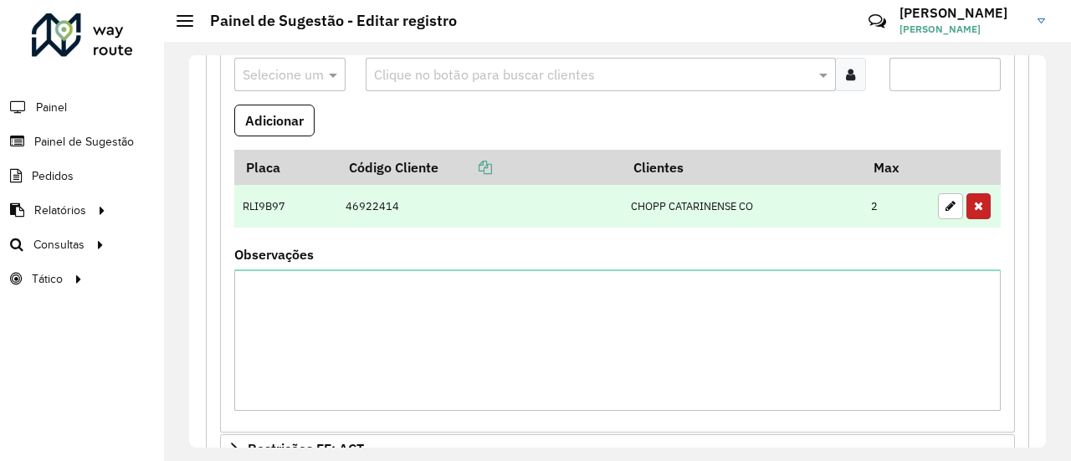
click at [978, 207] on button "button" at bounding box center [979, 206] width 24 height 26
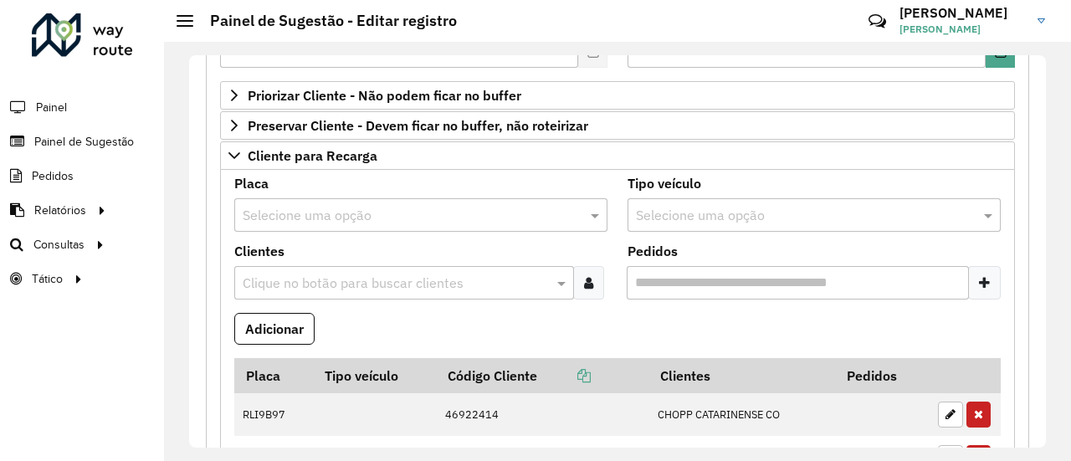
scroll to position [251, 0]
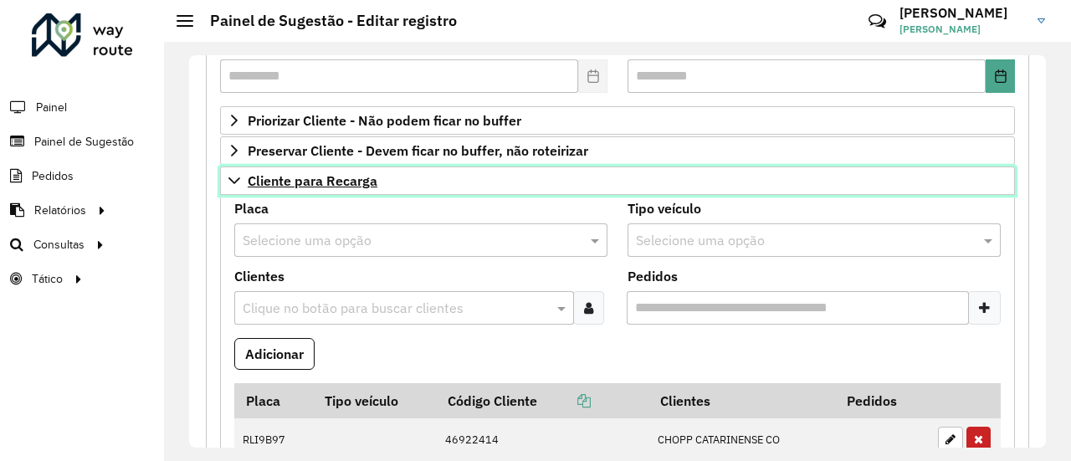
click at [363, 184] on span "Cliente para Recarga" at bounding box center [313, 180] width 130 height 13
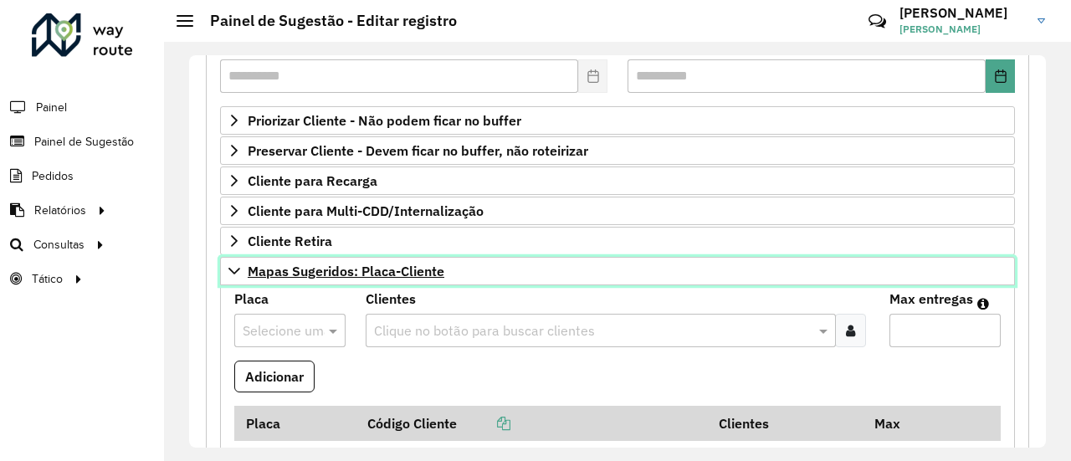
click at [397, 269] on span "Mapas Sugeridos: Placa-Cliente" at bounding box center [346, 271] width 197 height 13
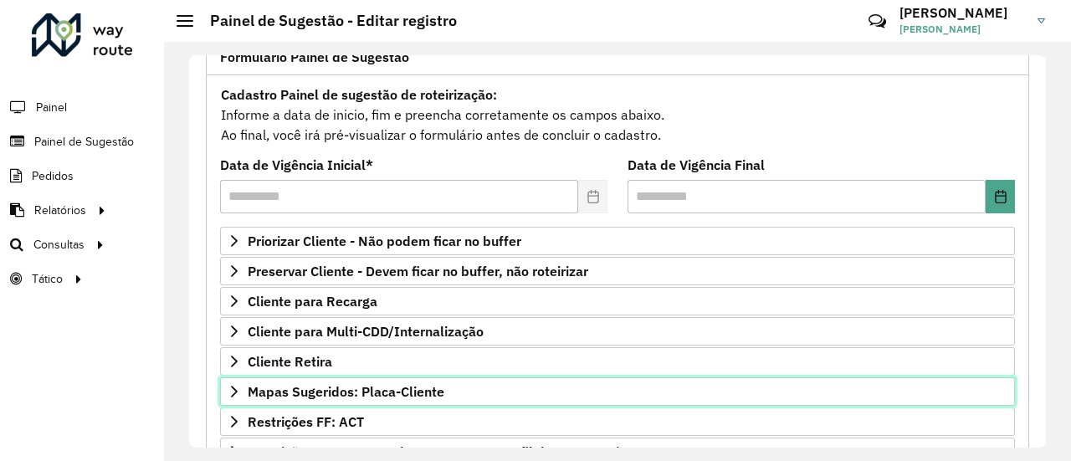
scroll to position [84, 0]
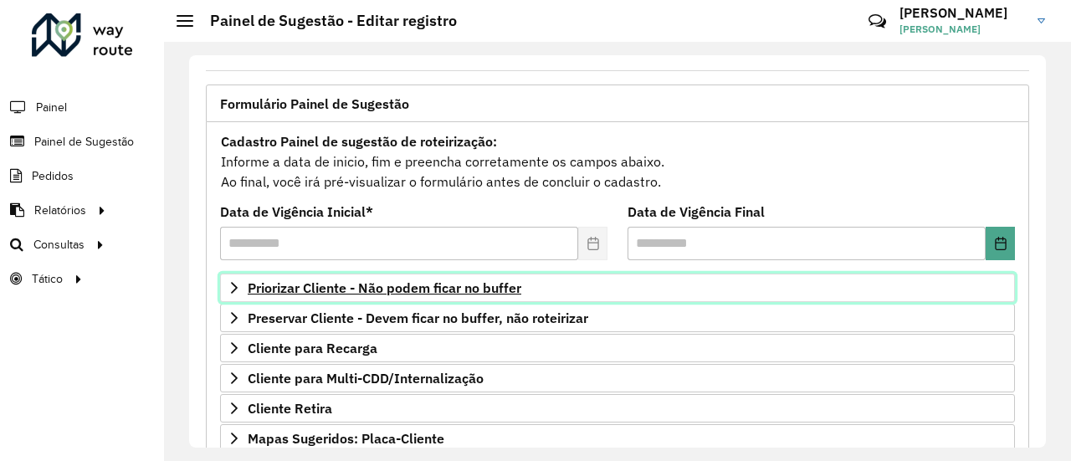
click at [484, 285] on span "Priorizar Cliente - Não podem ficar no buffer" at bounding box center [385, 287] width 274 height 13
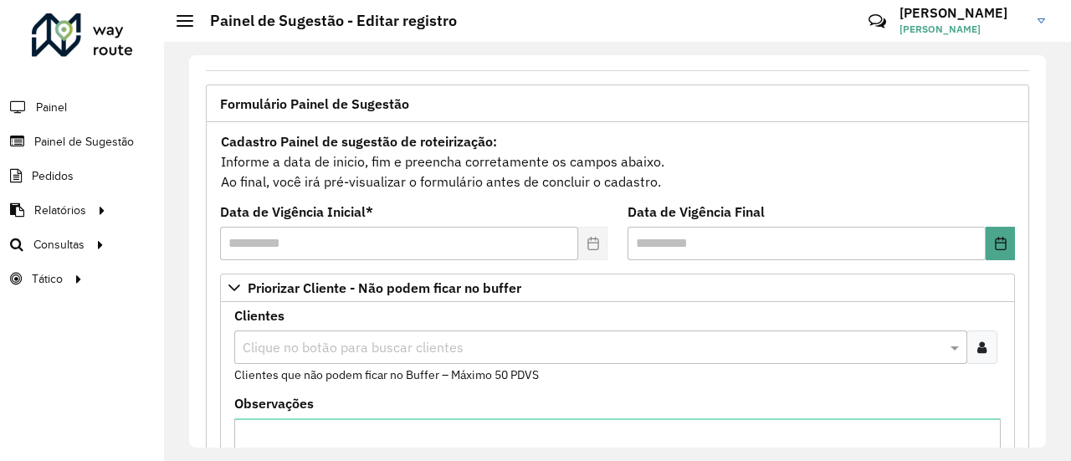
click at [626, 349] on input "text" at bounding box center [593, 348] width 708 height 20
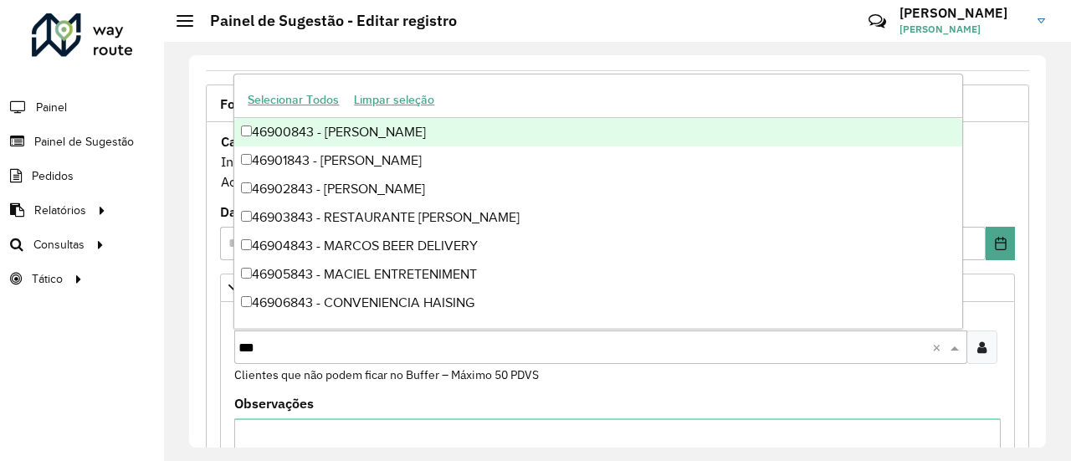
type input "****"
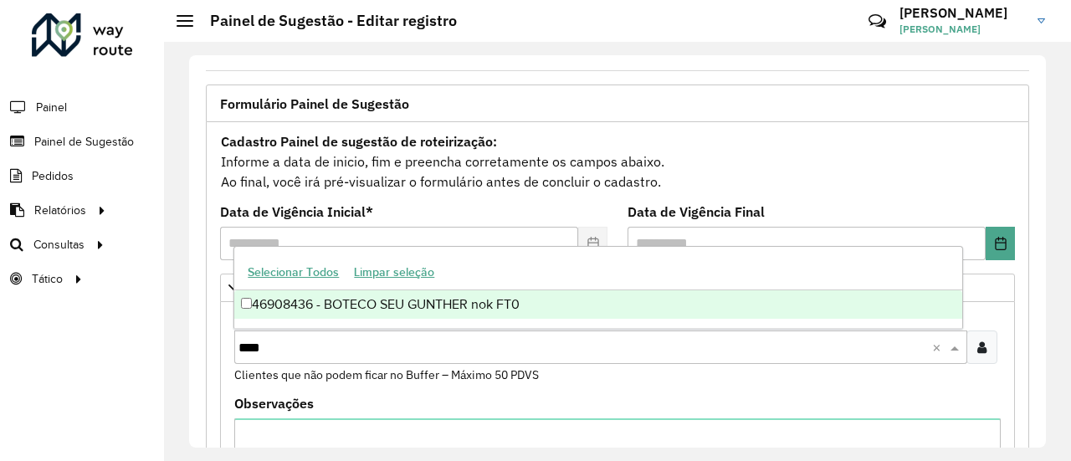
click at [419, 307] on div "46908436 - BOTECO SEU GUNTHER nok FT0" at bounding box center [597, 304] width 727 height 28
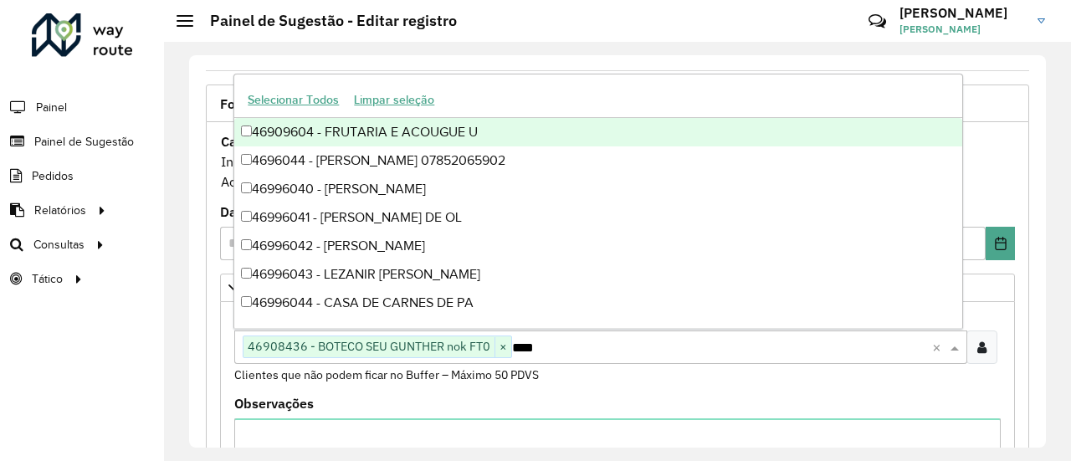
type input "*****"
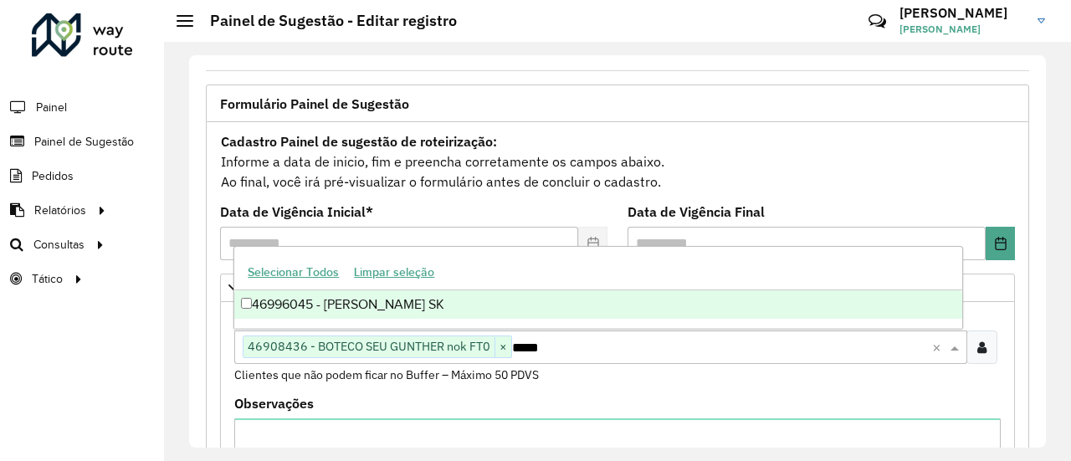
click at [419, 307] on div "46996045 - FARRIS E OLIVEIRA SK" at bounding box center [597, 304] width 727 height 28
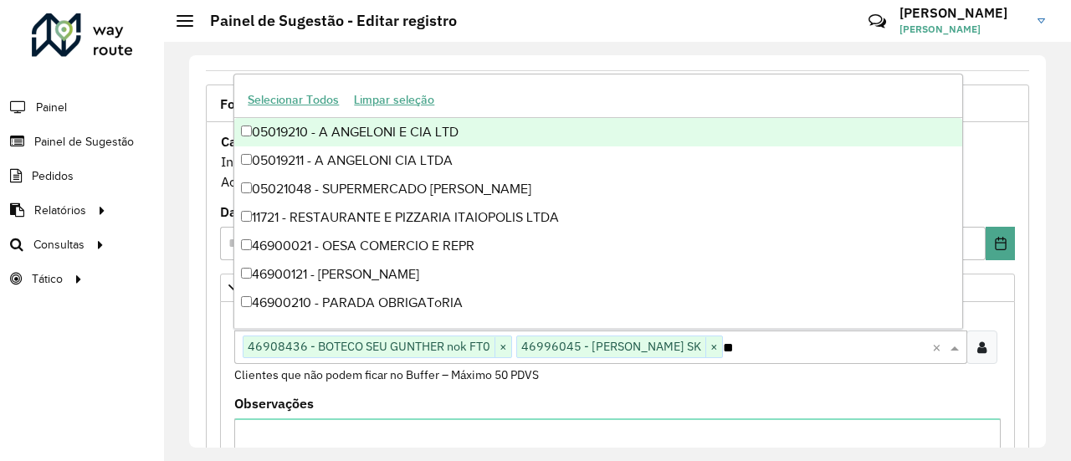
type input "*"
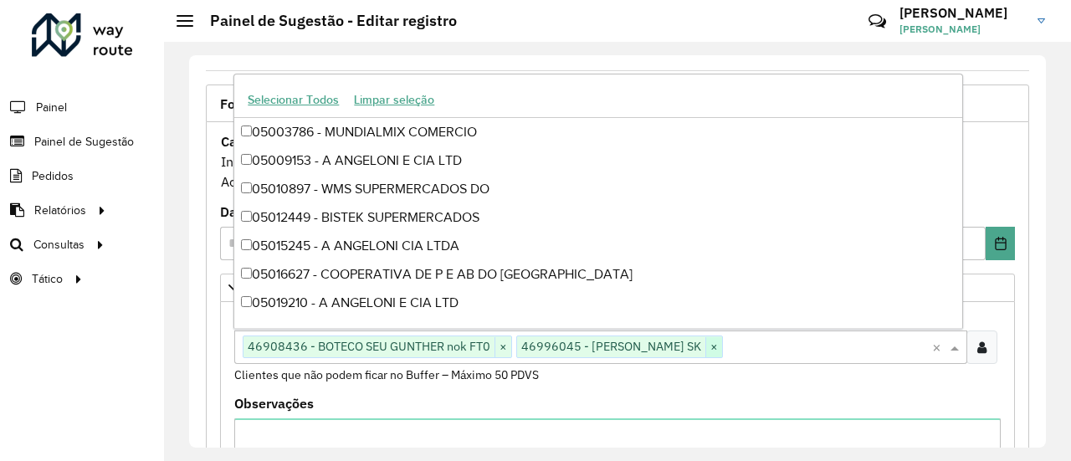
click at [722, 347] on span "×" at bounding box center [714, 347] width 17 height 20
drag, startPoint x: 501, startPoint y: 344, endPoint x: 487, endPoint y: 350, distance: 14.6
click at [501, 344] on span "×" at bounding box center [503, 347] width 17 height 20
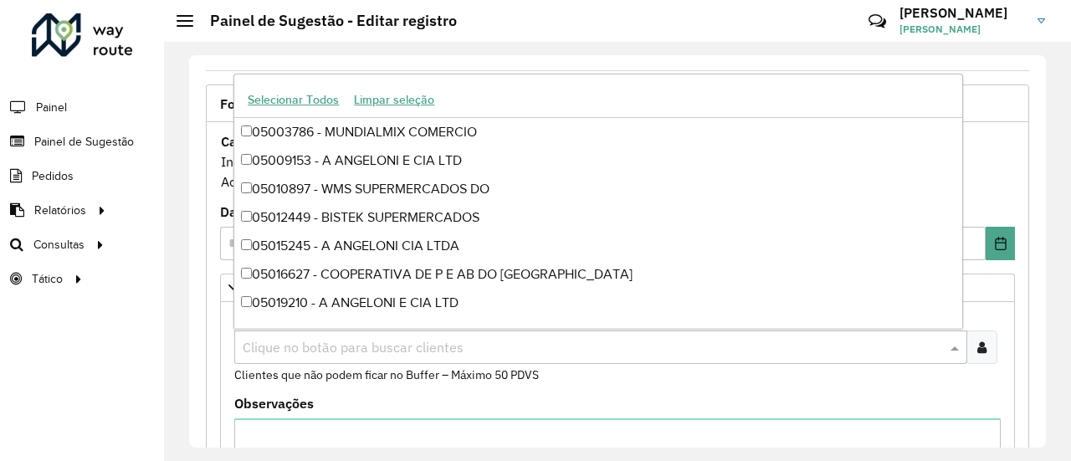
click at [322, 349] on input "text" at bounding box center [593, 348] width 708 height 20
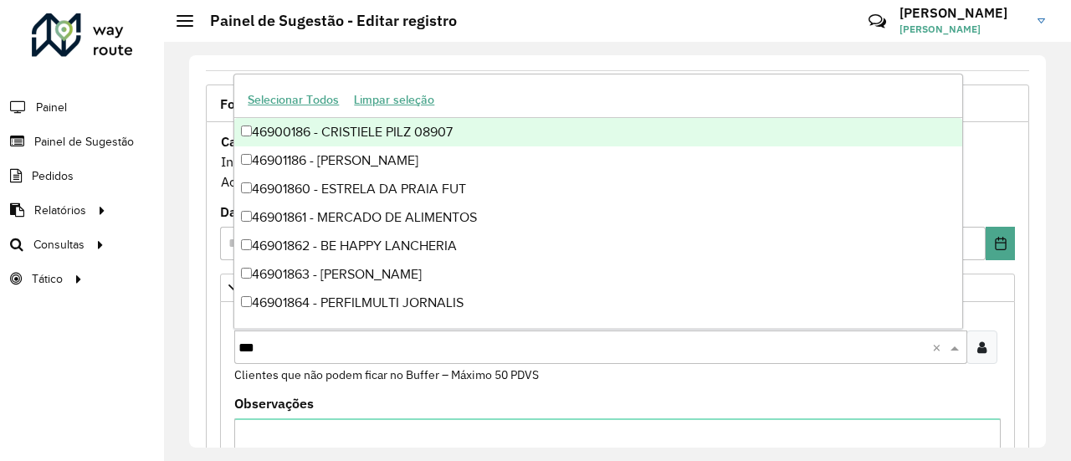
type input "****"
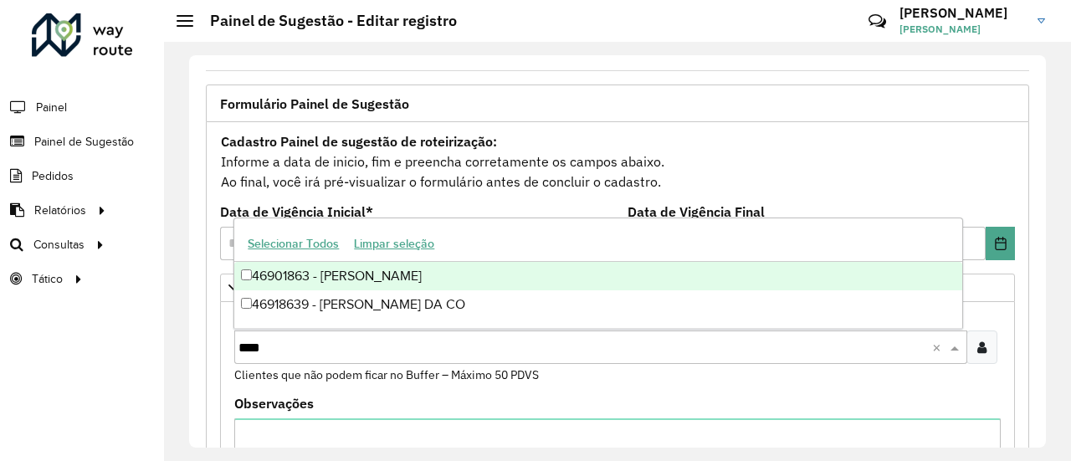
click at [313, 272] on div "46901863 - SAMUEL REMOR CORREA" at bounding box center [597, 276] width 727 height 28
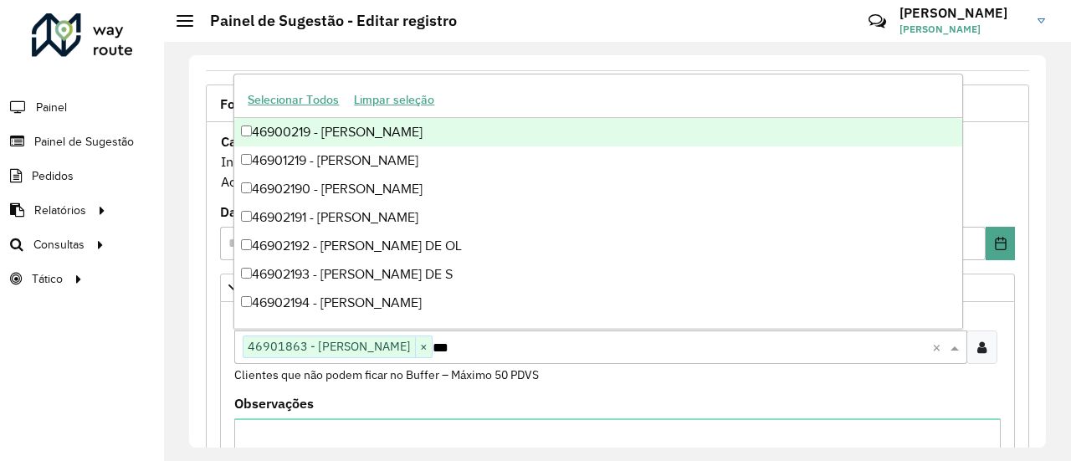
type input "****"
click at [352, 132] on div "46902195 - imperium tabacaria" at bounding box center [597, 132] width 727 height 28
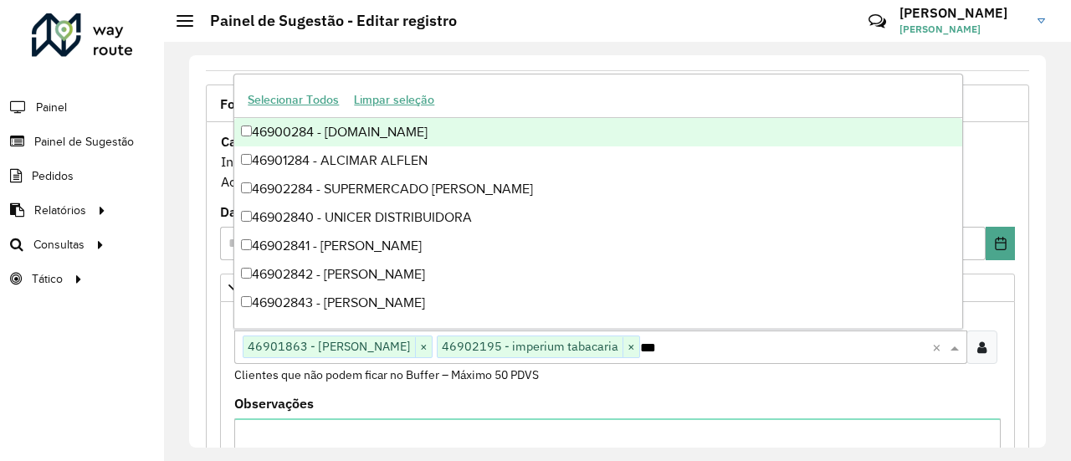
type input "****"
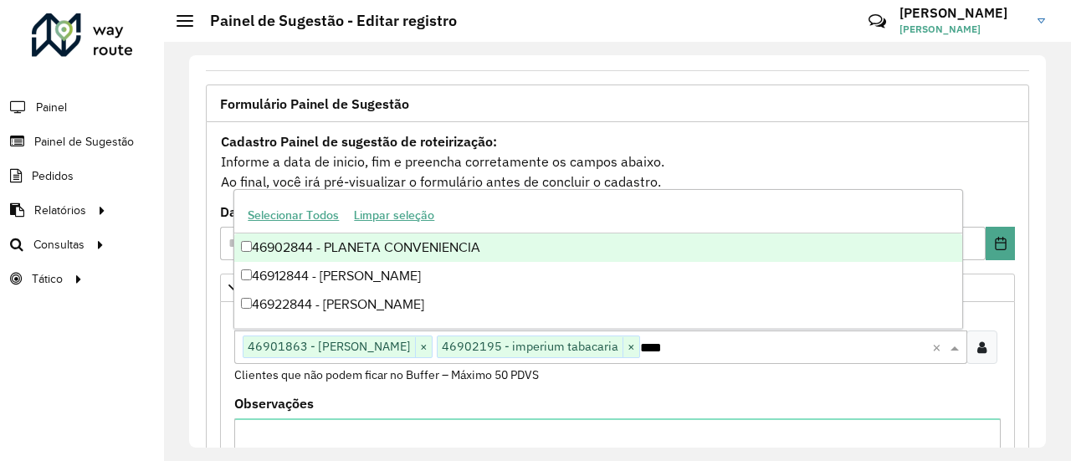
click at [499, 236] on div "46902844 - PLANETA CONVENIENCIA" at bounding box center [597, 248] width 727 height 28
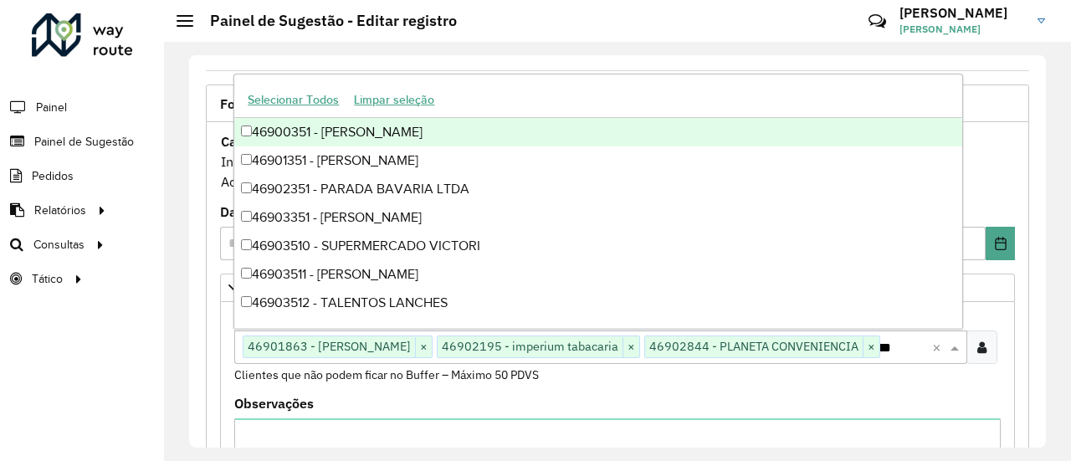
type input "****"
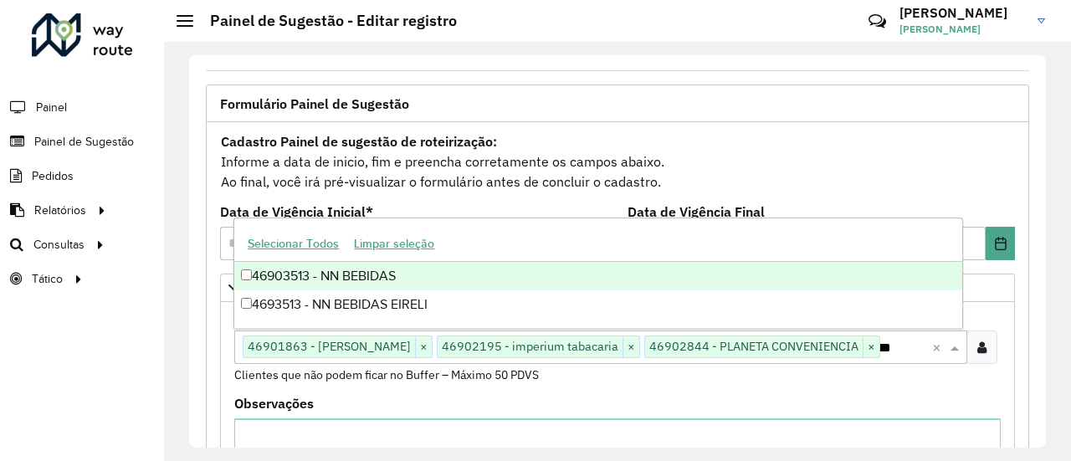
click at [412, 272] on div "46903513 - NN BEBIDAS" at bounding box center [597, 276] width 727 height 28
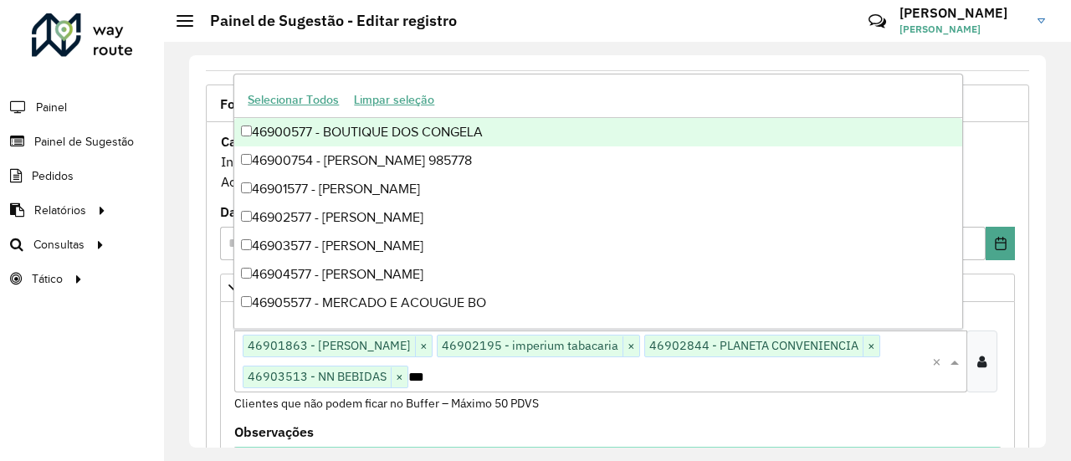
type input "****"
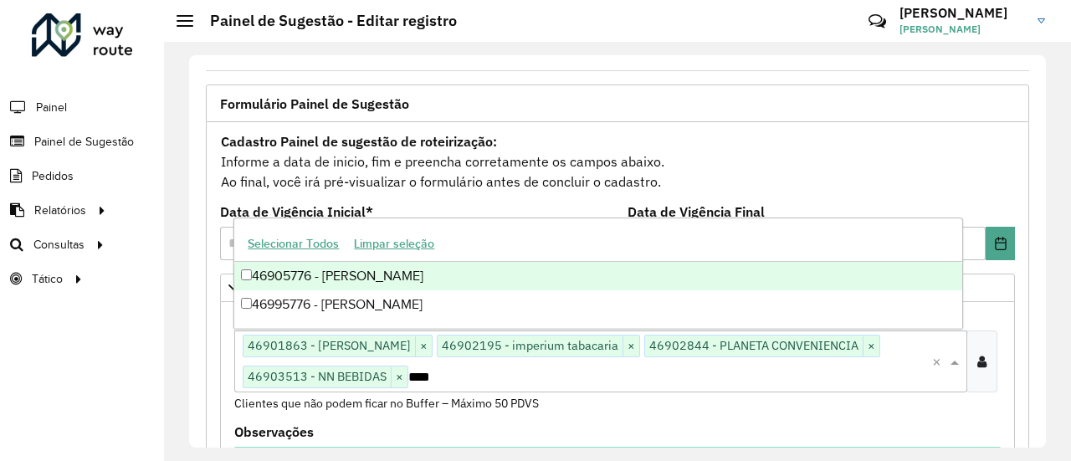
click at [412, 272] on div "46905776 - DOM LUIZ BEBIDAS" at bounding box center [597, 276] width 727 height 28
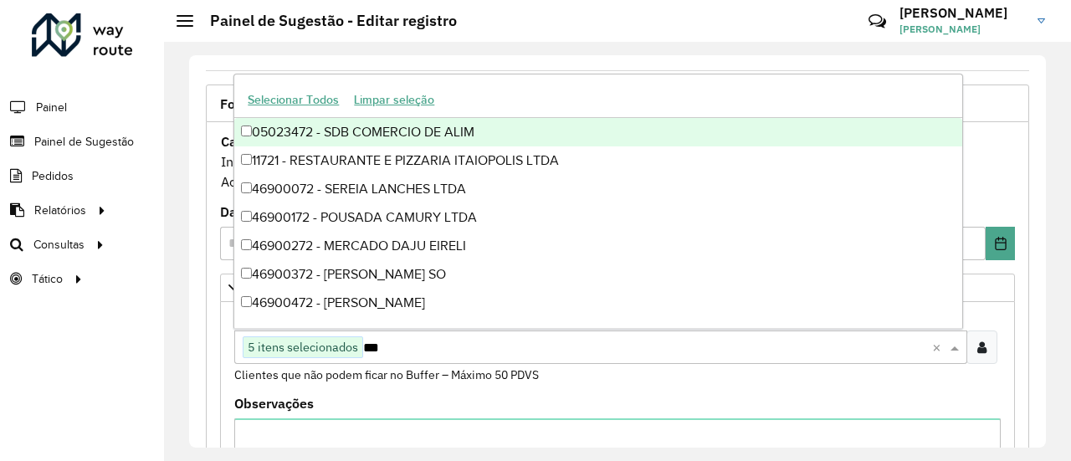
type input "****"
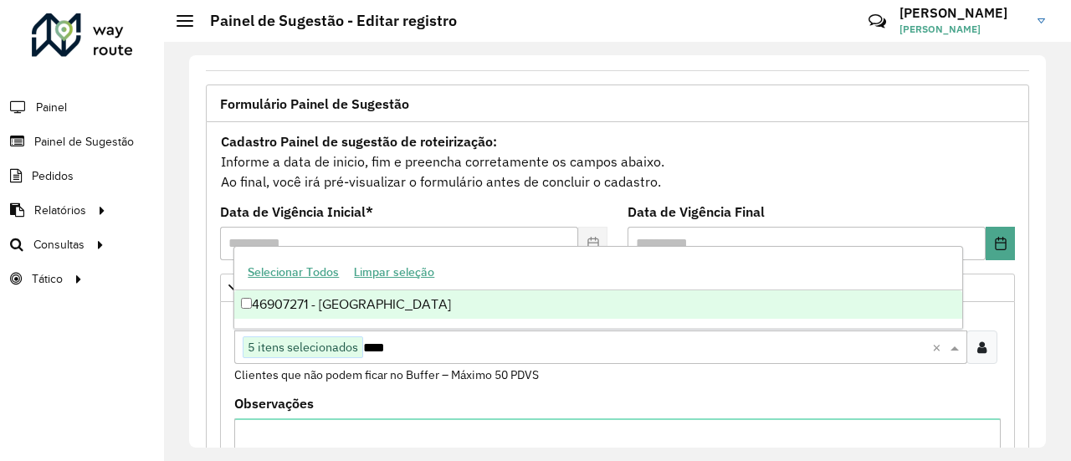
click at [385, 296] on div "46907271 - Planeta Anitta" at bounding box center [597, 304] width 727 height 28
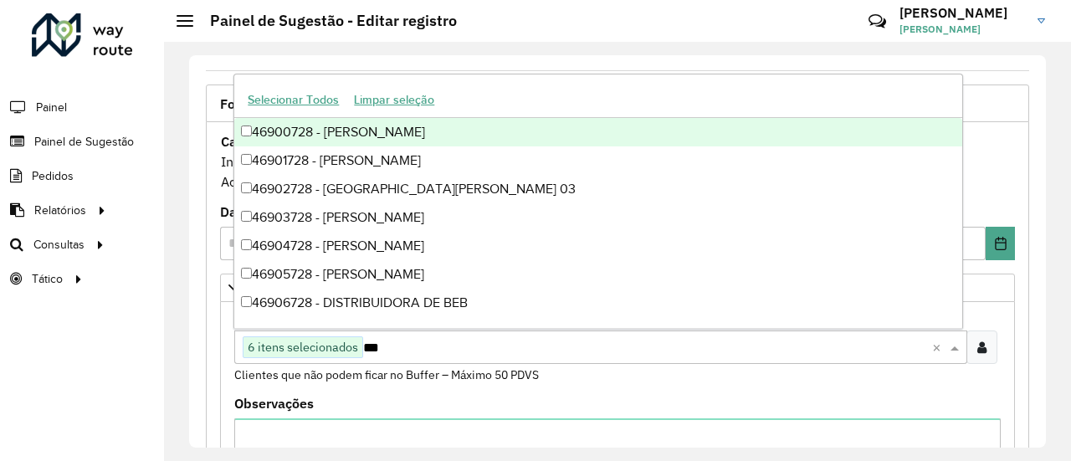
type input "****"
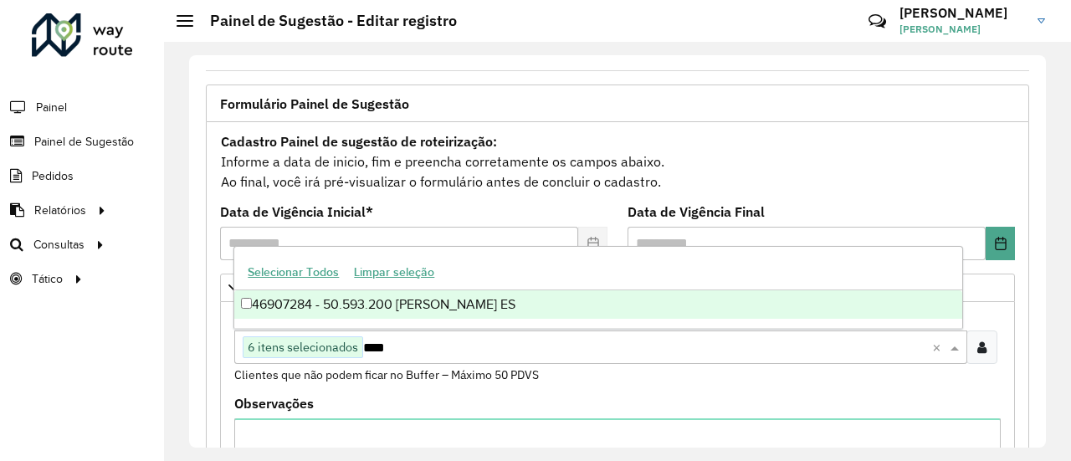
click at [385, 296] on div "46907284 - 50.593.200 WAGNER ES" at bounding box center [597, 304] width 727 height 28
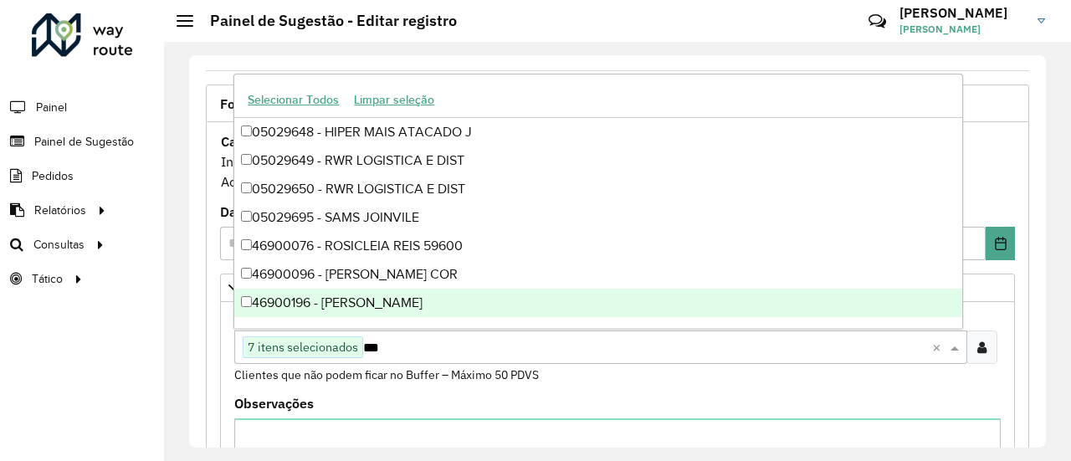
type input "****"
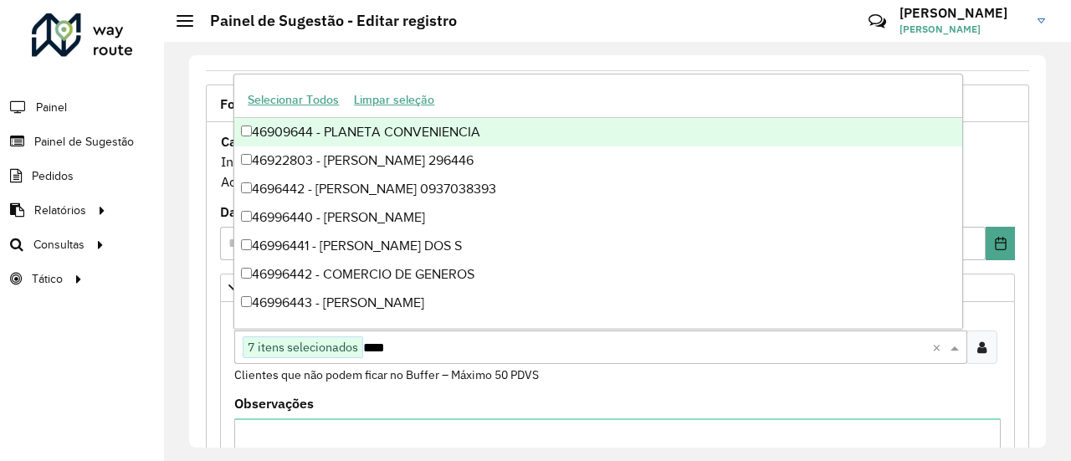
click at [383, 129] on div "46909644 - PLANETA CONVENIENCIA" at bounding box center [597, 132] width 727 height 28
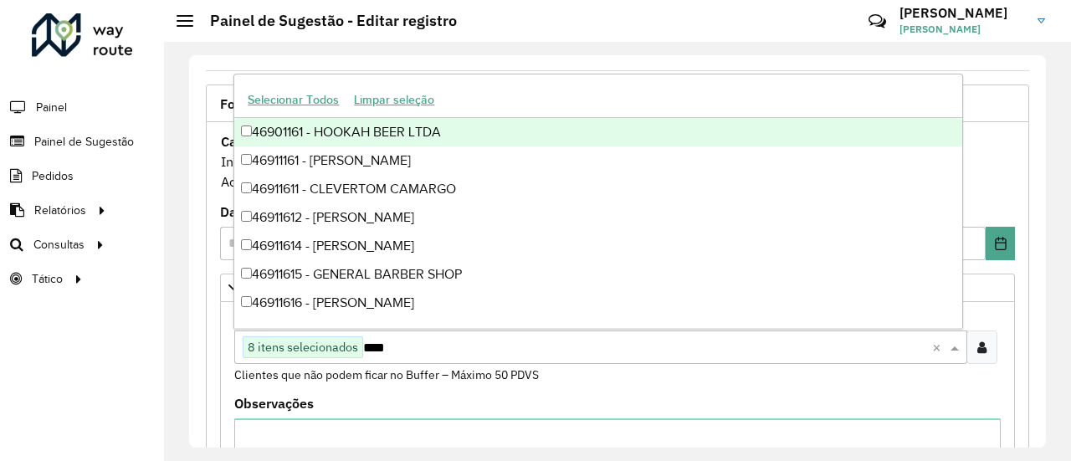
type input "*****"
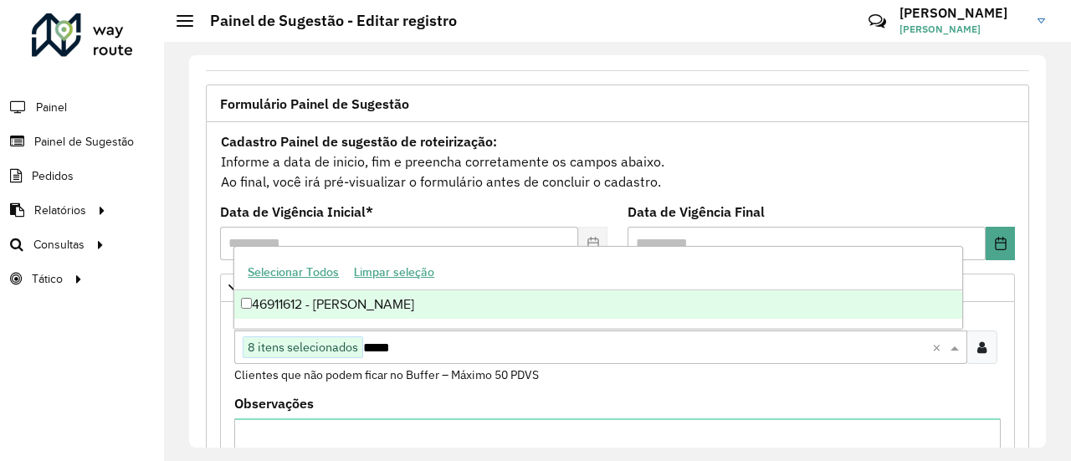
click at [387, 306] on div "46911612 - ELSON ROBERTO KRUGER" at bounding box center [597, 304] width 727 height 28
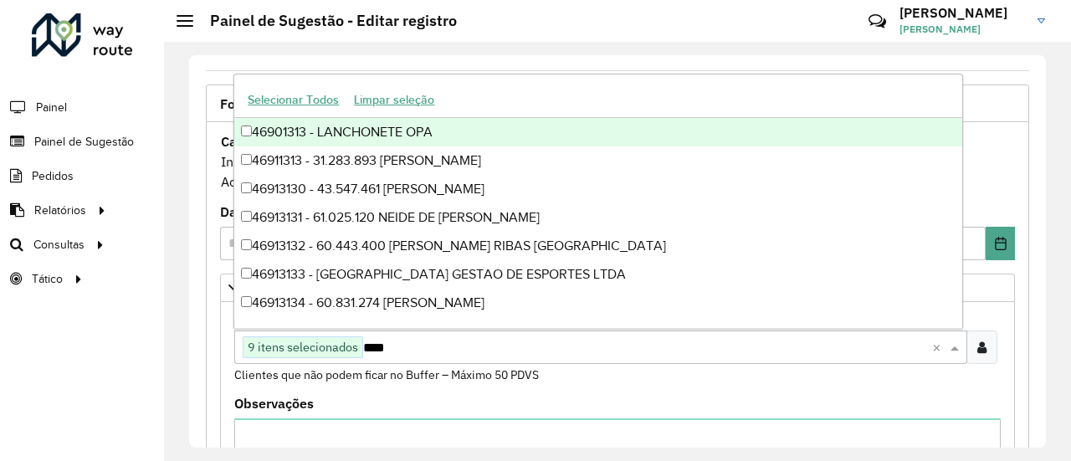
type input "*****"
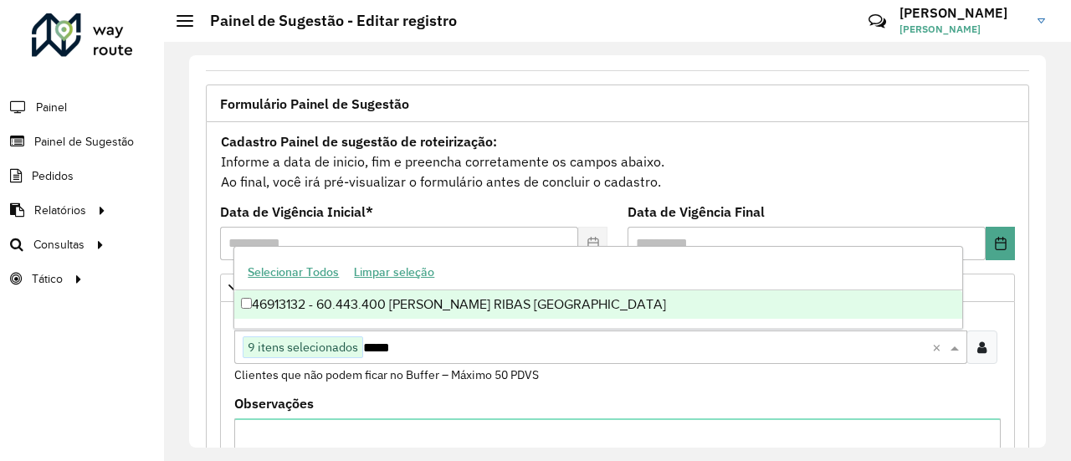
click at [387, 306] on div "46913132 - 60.443.400 RUBENS RIBAS COIMBRA" at bounding box center [597, 304] width 727 height 28
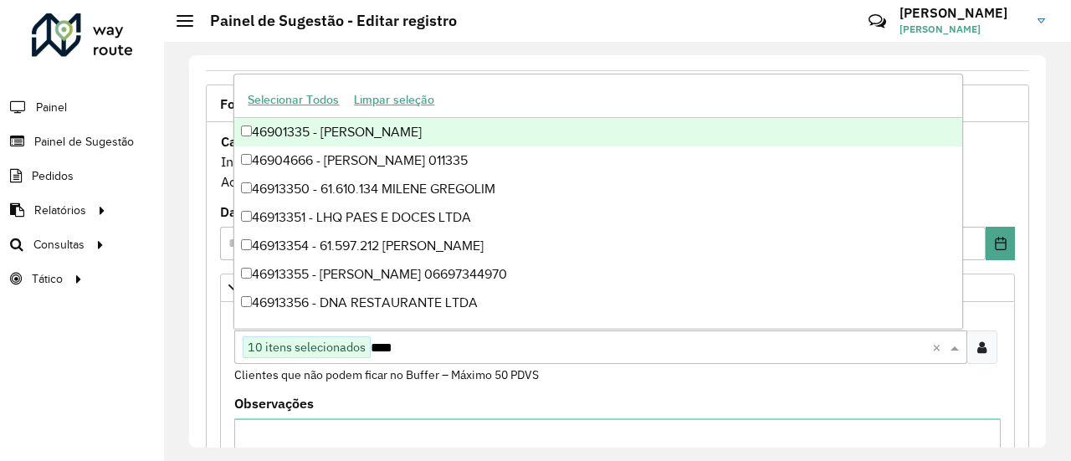
type input "*****"
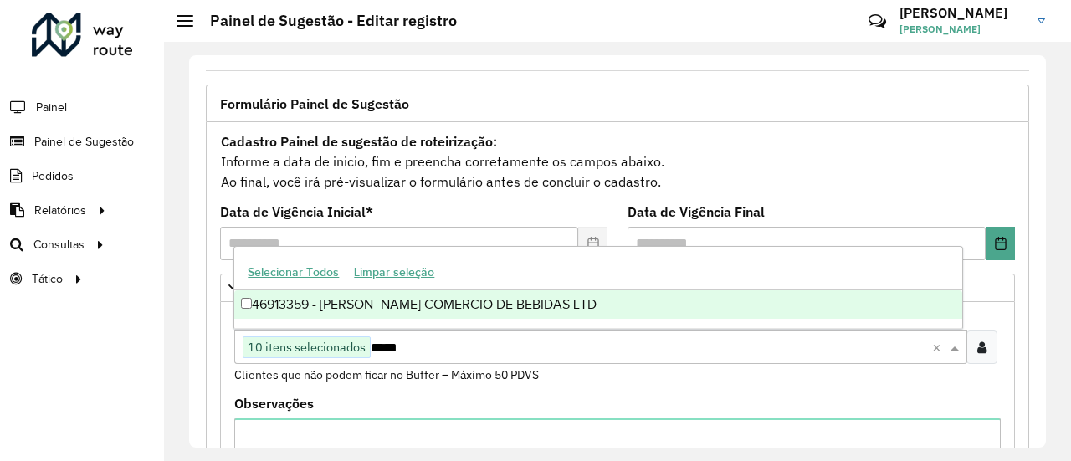
click at [387, 306] on div "46913359 - FELIPE SCHAMBACH COMERCIO DE BEBIDAS LTD" at bounding box center [597, 304] width 727 height 28
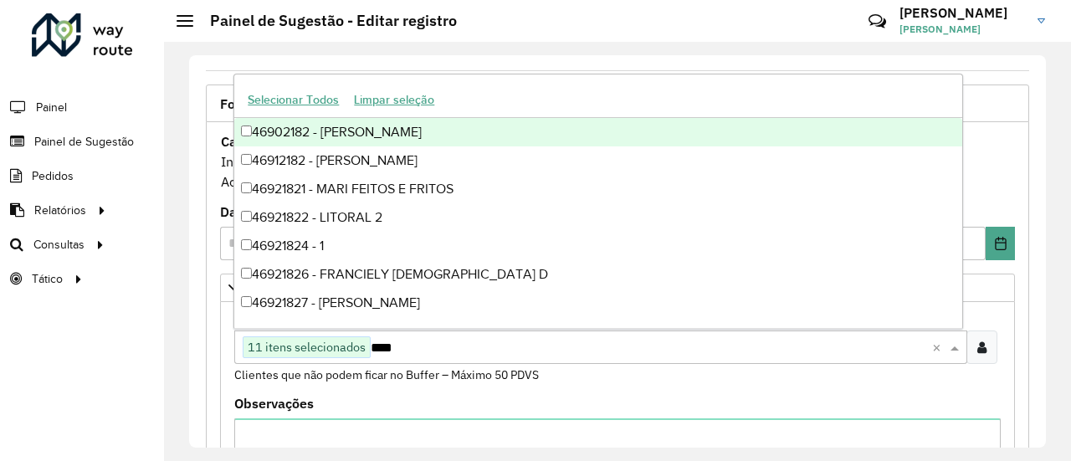
type input "*****"
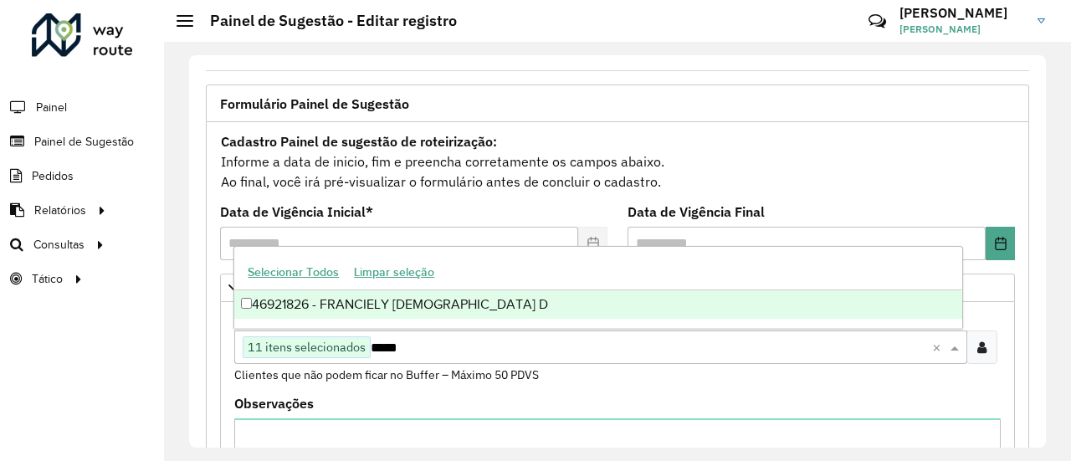
click at [387, 306] on div "46921826 - FRANCIELY CRISTINE D" at bounding box center [597, 304] width 727 height 28
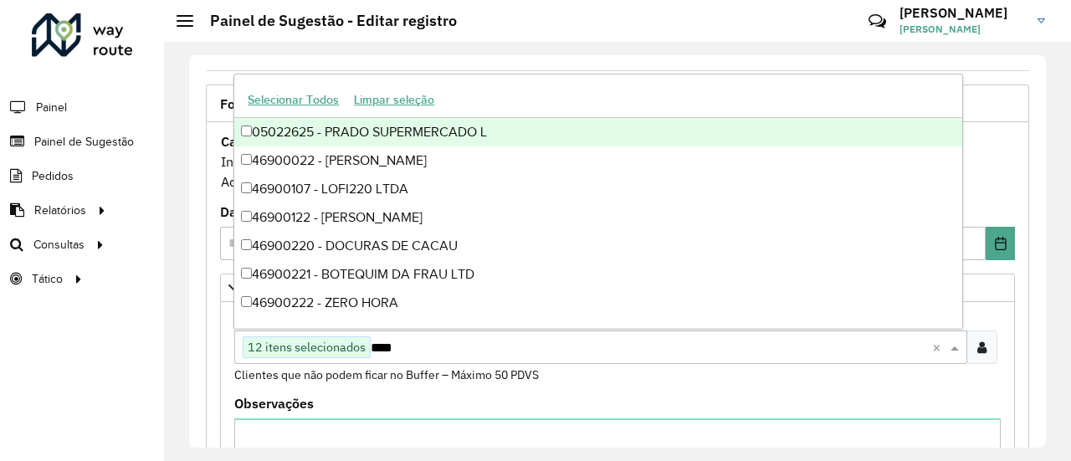
type input "*****"
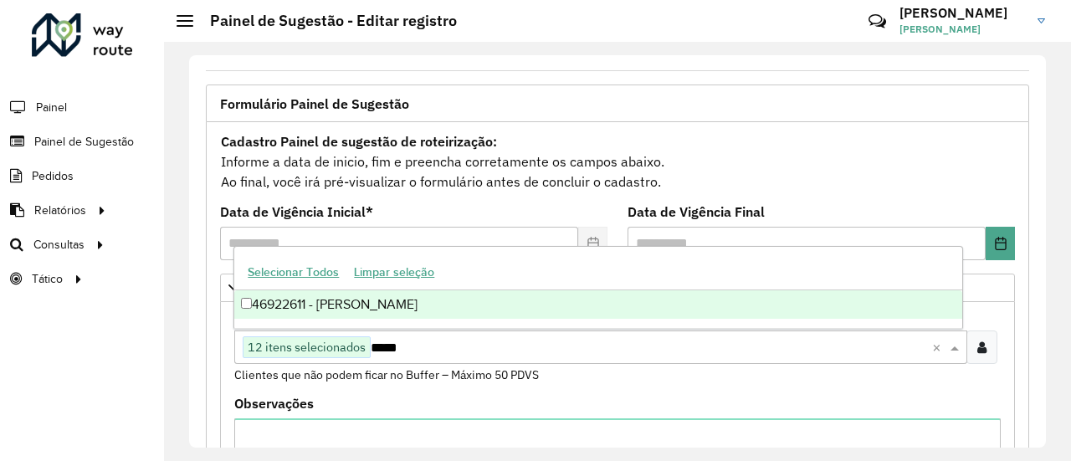
click at [387, 306] on div "46922611 - MICHEL DE OLIVEIRA S" at bounding box center [597, 304] width 727 height 28
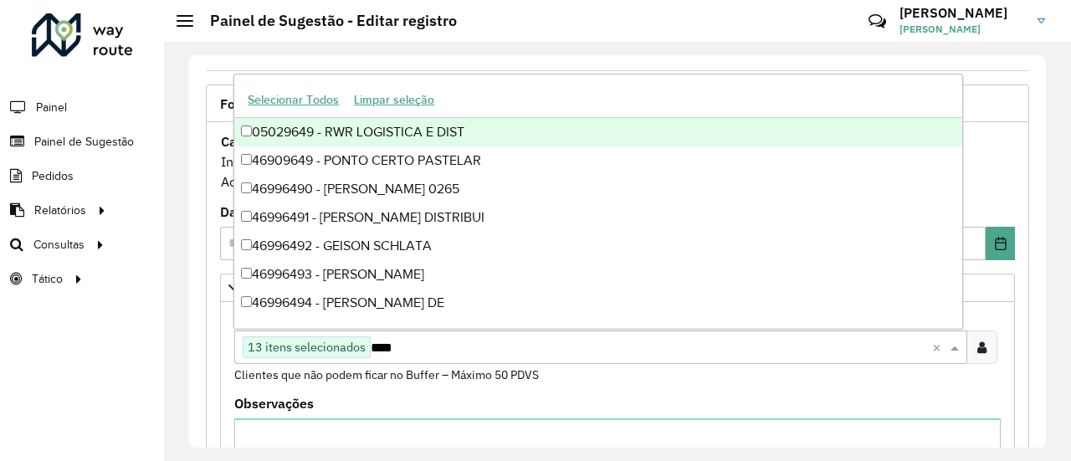
type input "*****"
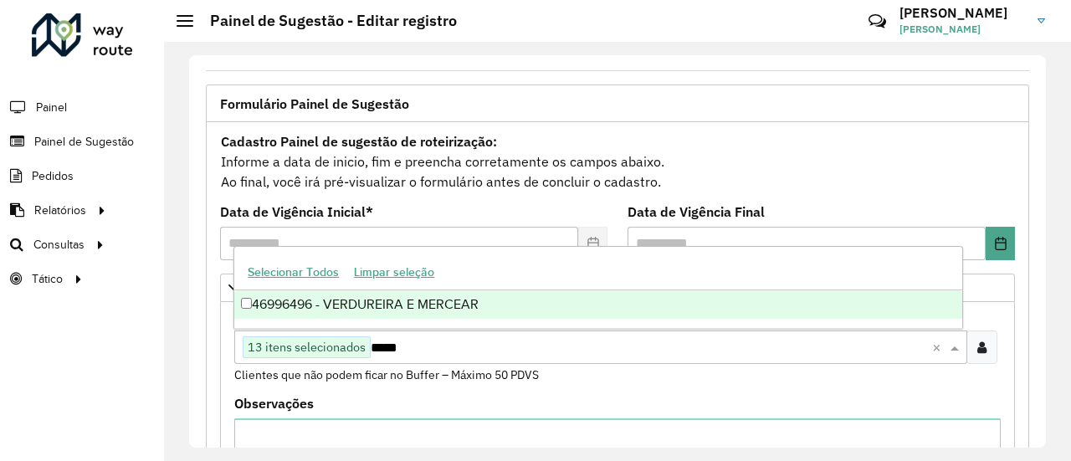
click at [387, 306] on div "46996496 - VERDUREIRA E MERCEAR" at bounding box center [597, 304] width 727 height 28
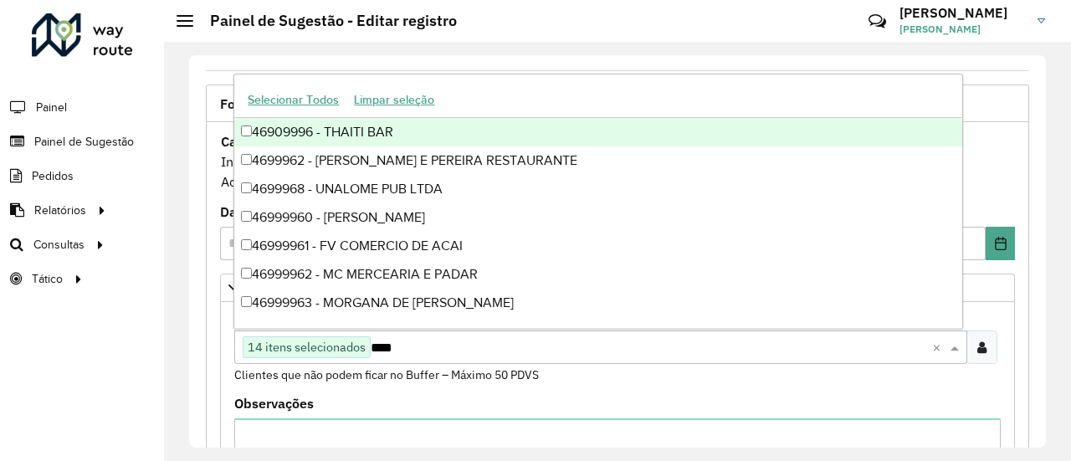
type input "*****"
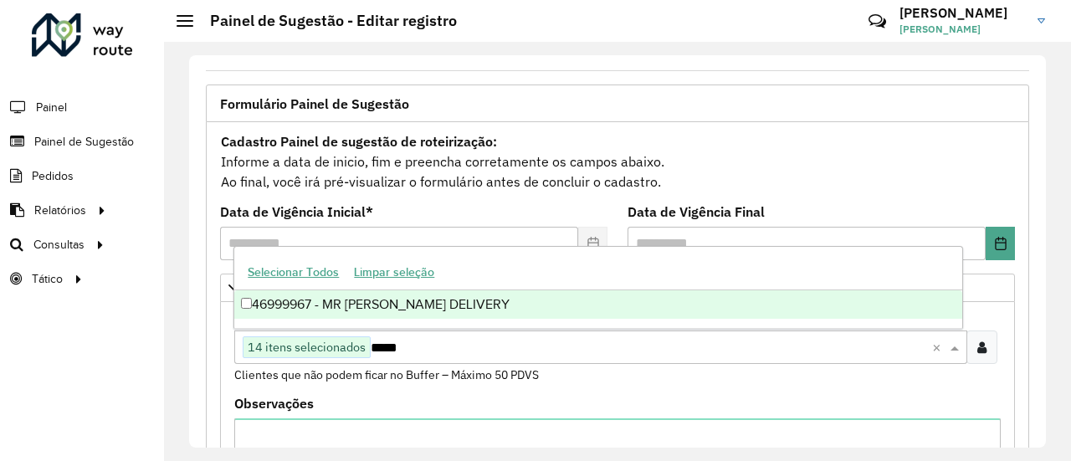
click at [387, 306] on div "46999967 - MR BEER DELIVERY" at bounding box center [597, 304] width 727 height 28
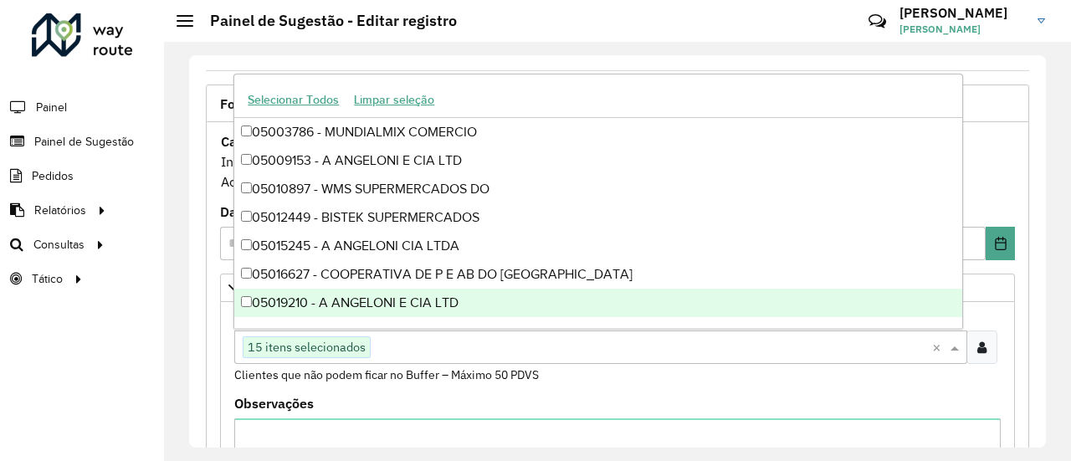
click at [434, 373] on small "Clientes que não podem ficar no Buffer – Máximo 50 PDVS" at bounding box center [386, 374] width 305 height 15
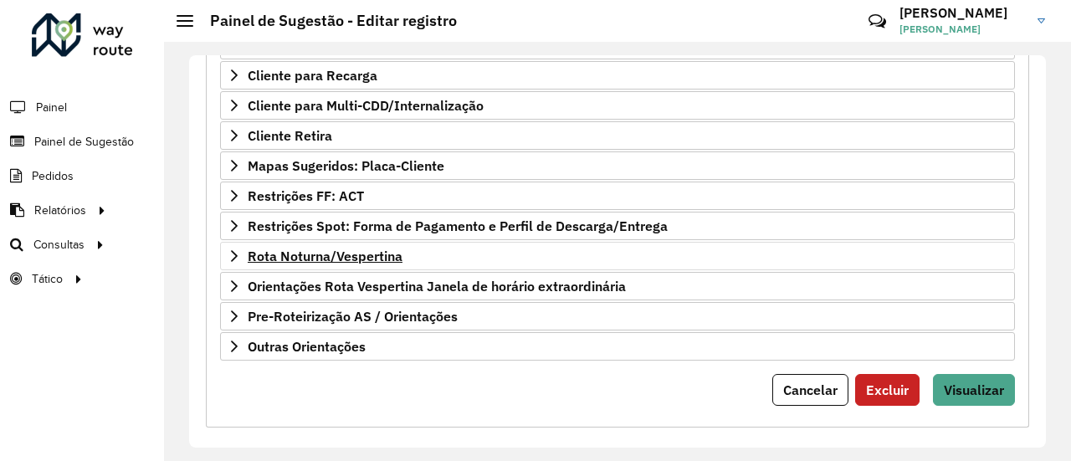
scroll to position [643, 0]
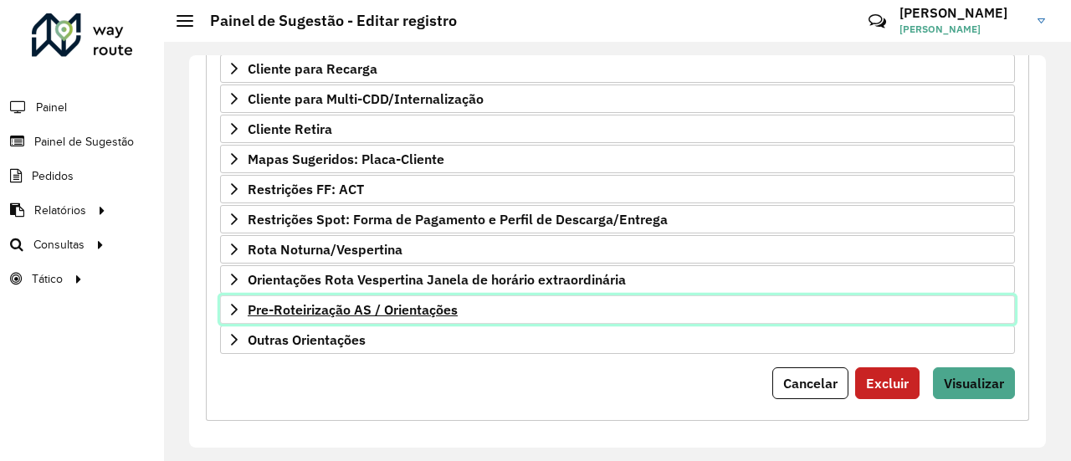
click at [425, 308] on span "Pre-Roteirização AS / Orientações" at bounding box center [353, 309] width 210 height 13
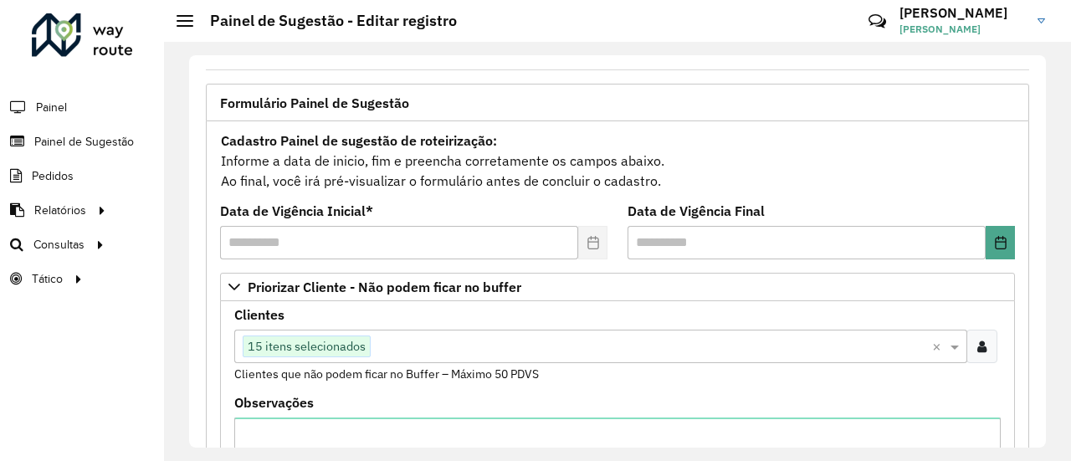
scroll to position [167, 0]
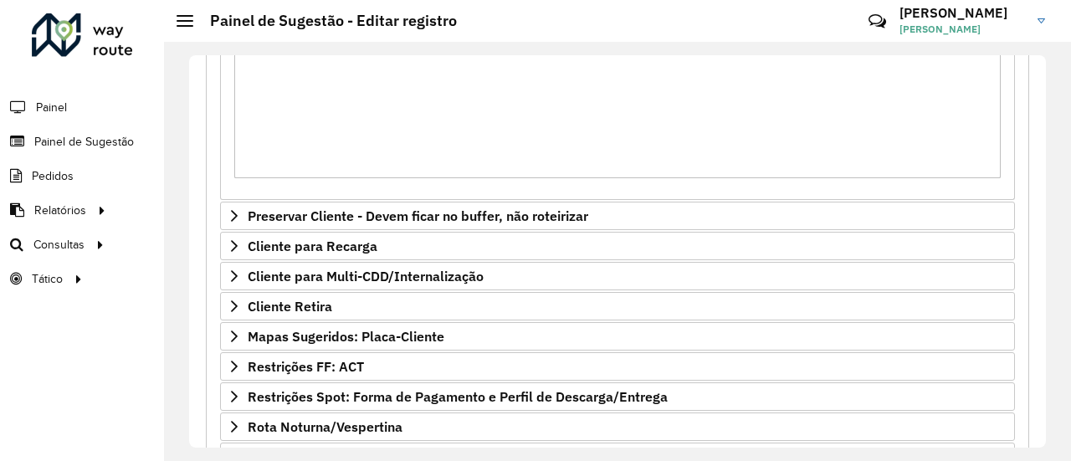
scroll to position [502, 0]
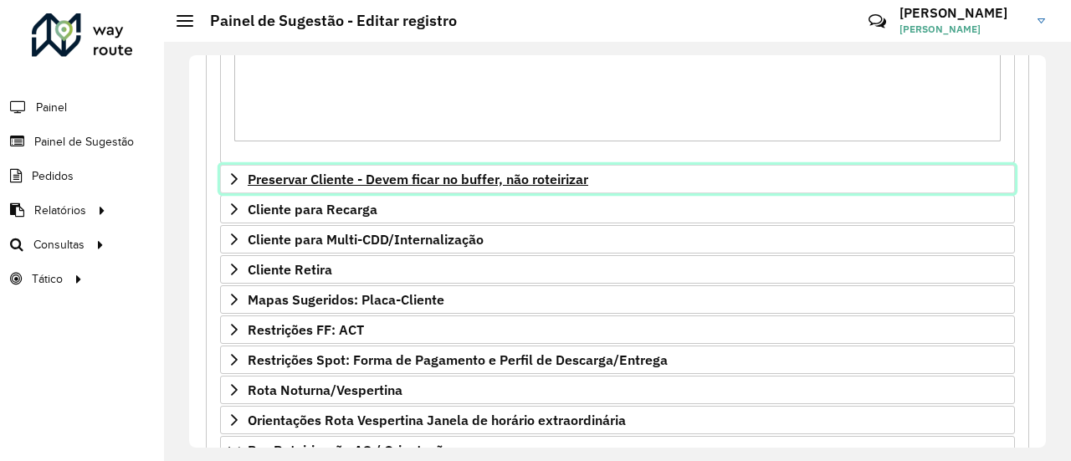
click at [368, 184] on span "Preservar Cliente - Devem ficar no buffer, não roteirizar" at bounding box center [418, 178] width 341 height 13
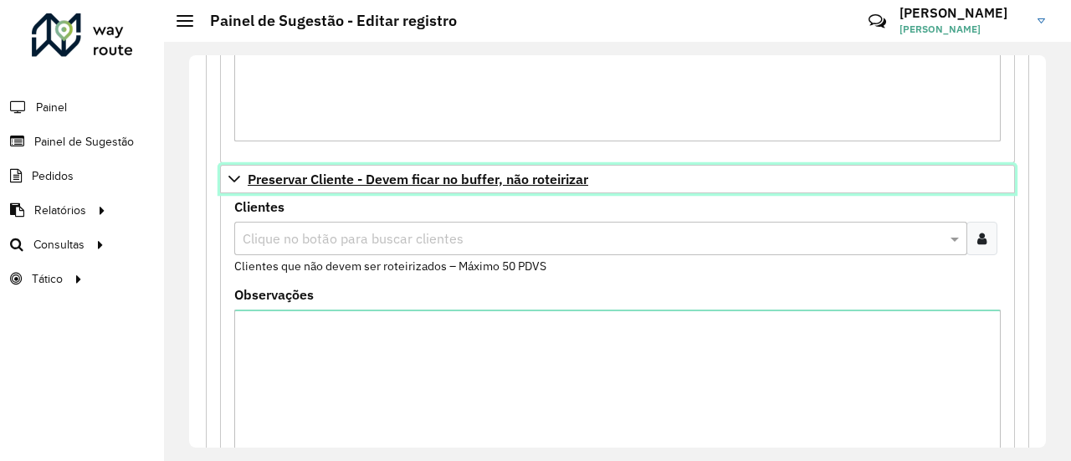
click at [362, 182] on span "Preservar Cliente - Devem ficar no buffer, não roteirizar" at bounding box center [418, 178] width 341 height 13
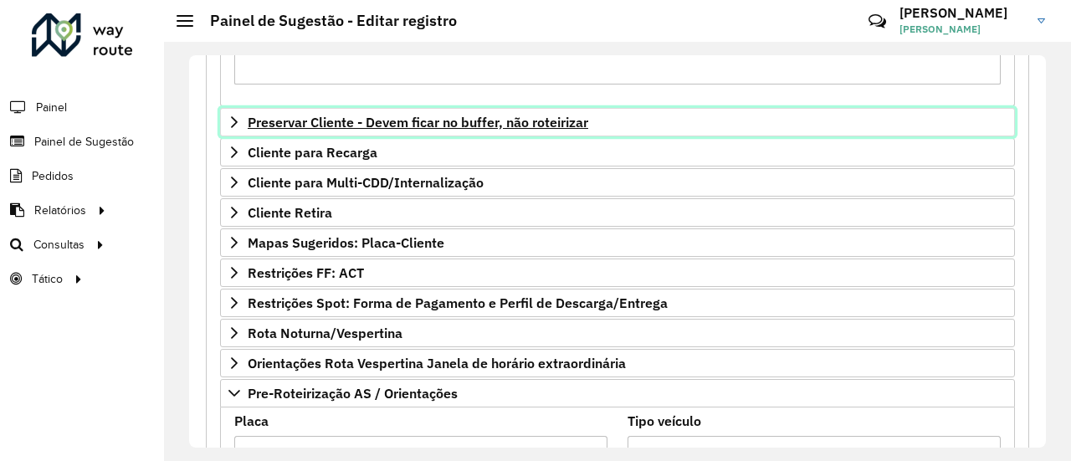
scroll to position [586, 0]
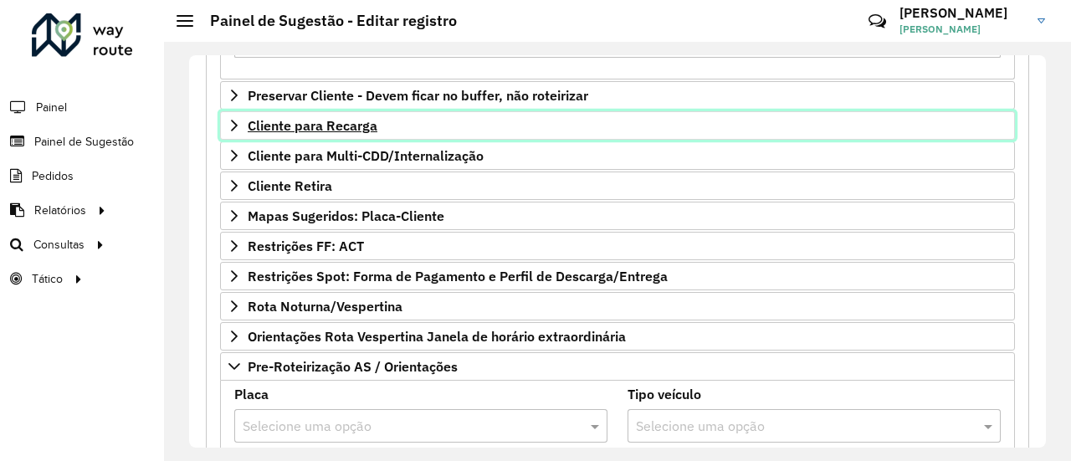
click at [362, 131] on link "Cliente para Recarga" at bounding box center [617, 125] width 795 height 28
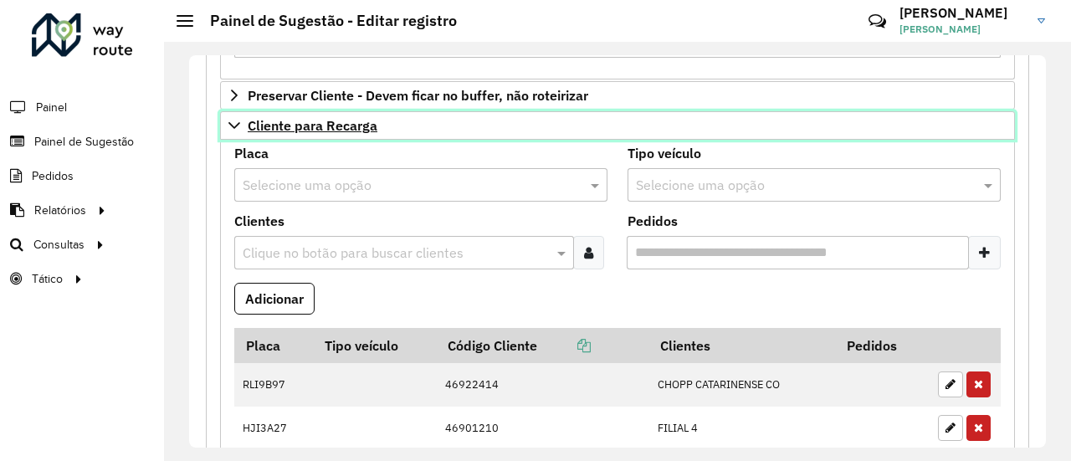
click at [362, 131] on link "Cliente para Recarga" at bounding box center [617, 125] width 795 height 28
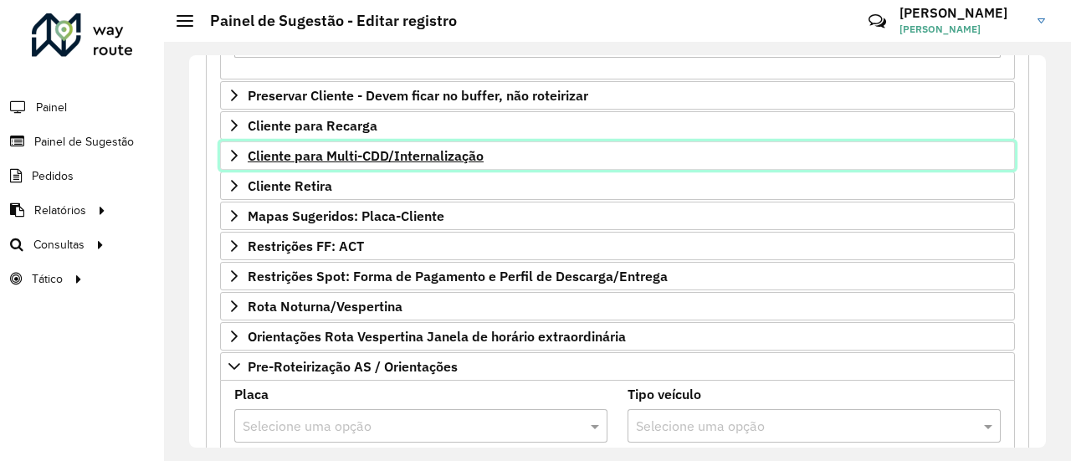
click at [360, 149] on span "Cliente para Multi-CDD/Internalização" at bounding box center [366, 155] width 236 height 13
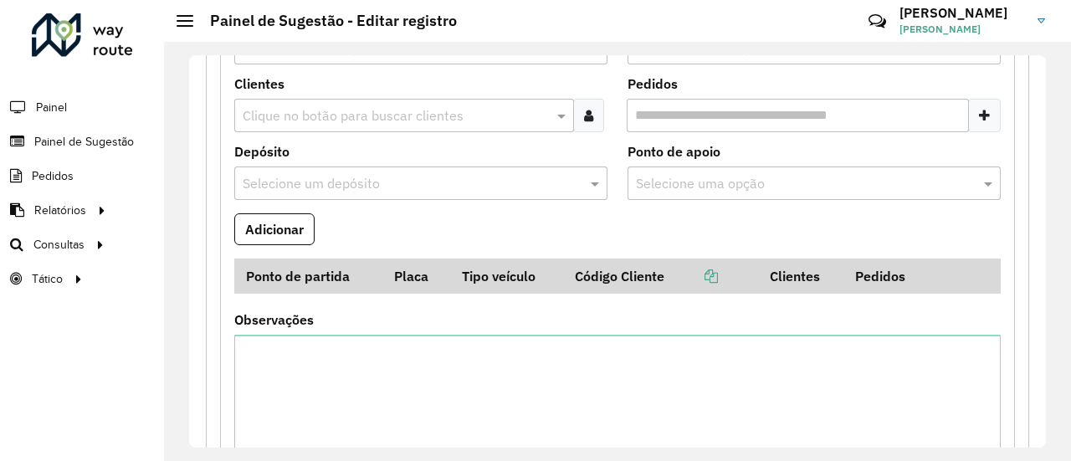
scroll to position [502, 0]
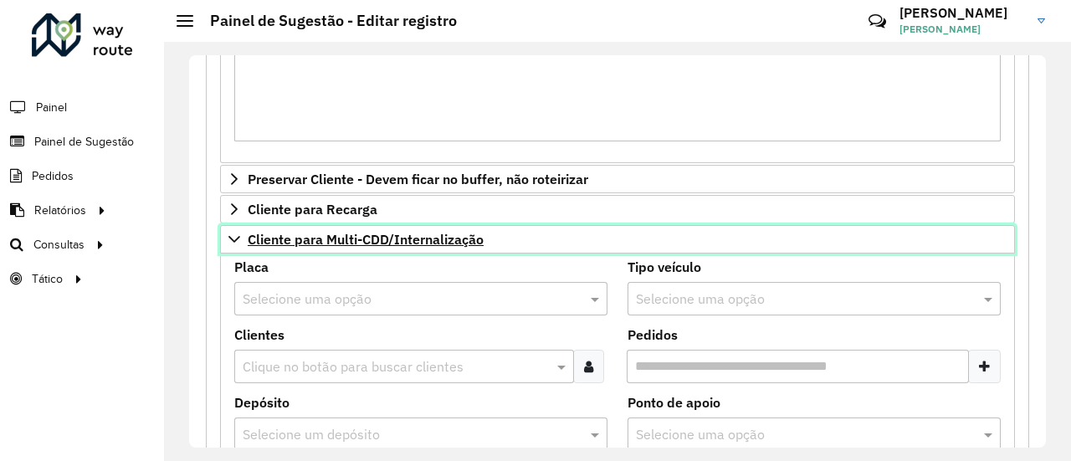
click at [357, 235] on span "Cliente para Multi-CDD/Internalização" at bounding box center [366, 239] width 236 height 13
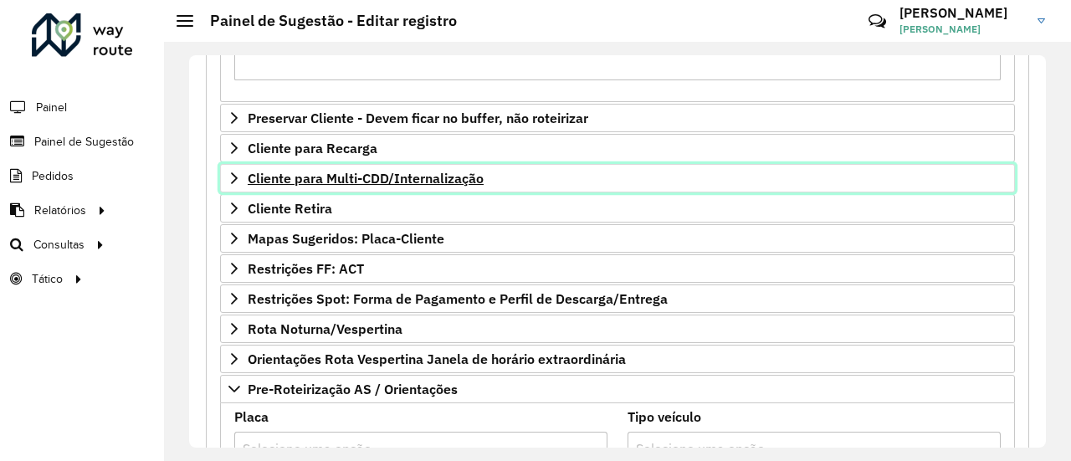
scroll to position [586, 0]
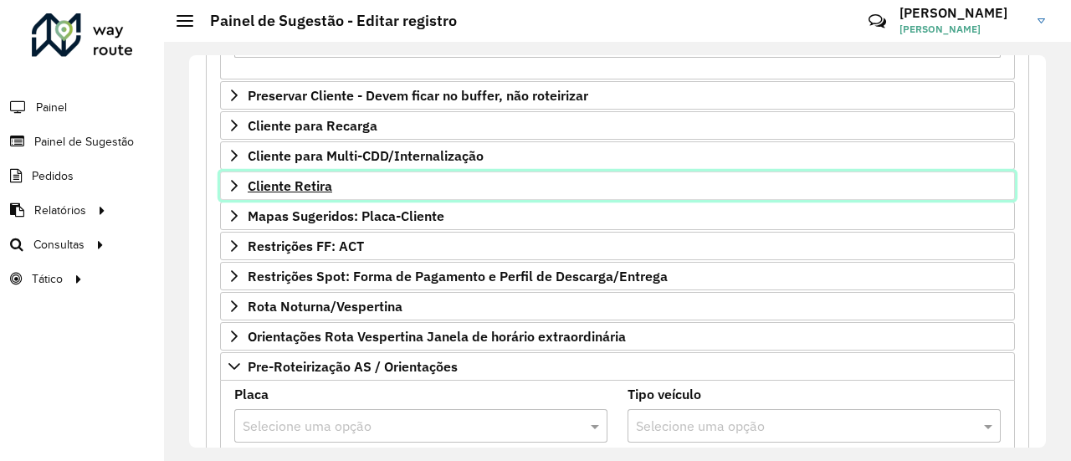
click at [331, 183] on link "Cliente Retira" at bounding box center [617, 186] width 795 height 28
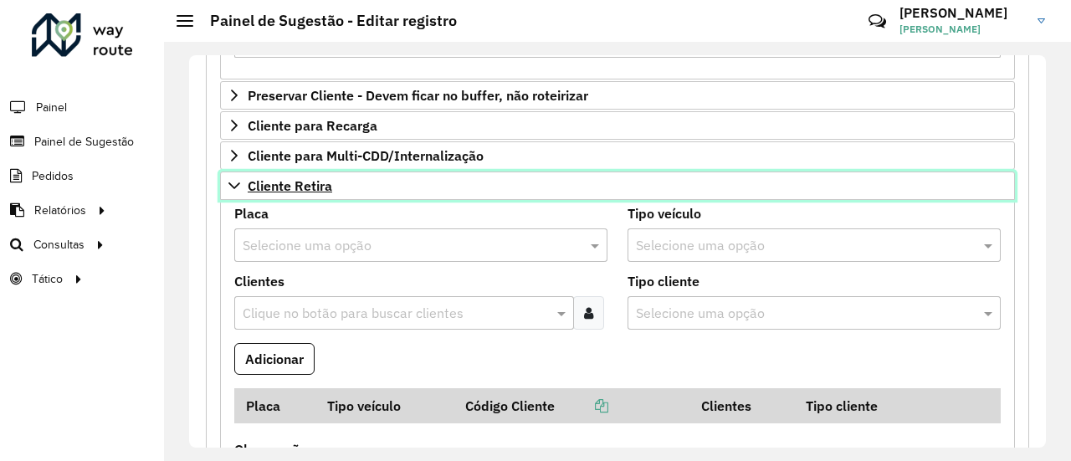
click at [313, 190] on link "Cliente Retira" at bounding box center [617, 186] width 795 height 28
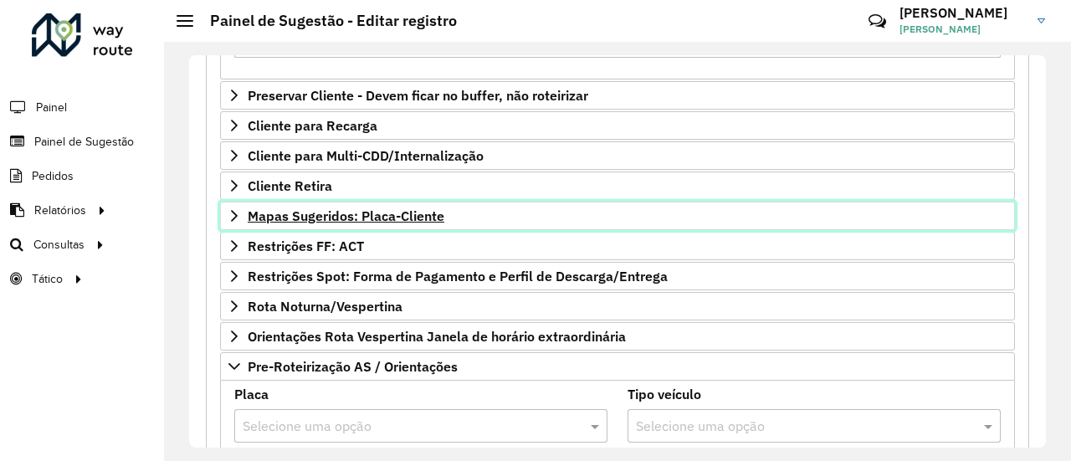
click at [416, 213] on span "Mapas Sugeridos: Placa-Cliente" at bounding box center [346, 215] width 197 height 13
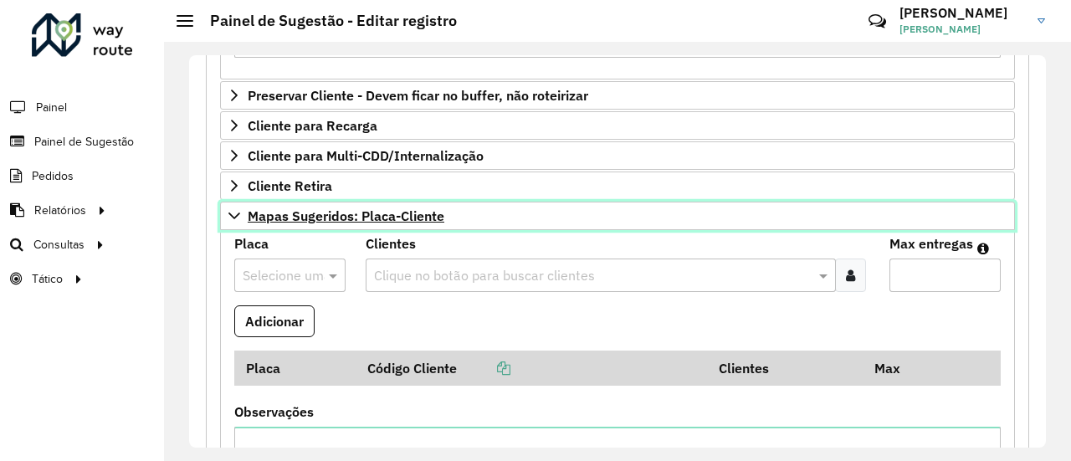
click at [410, 219] on span "Mapas Sugeridos: Placa-Cliente" at bounding box center [346, 215] width 197 height 13
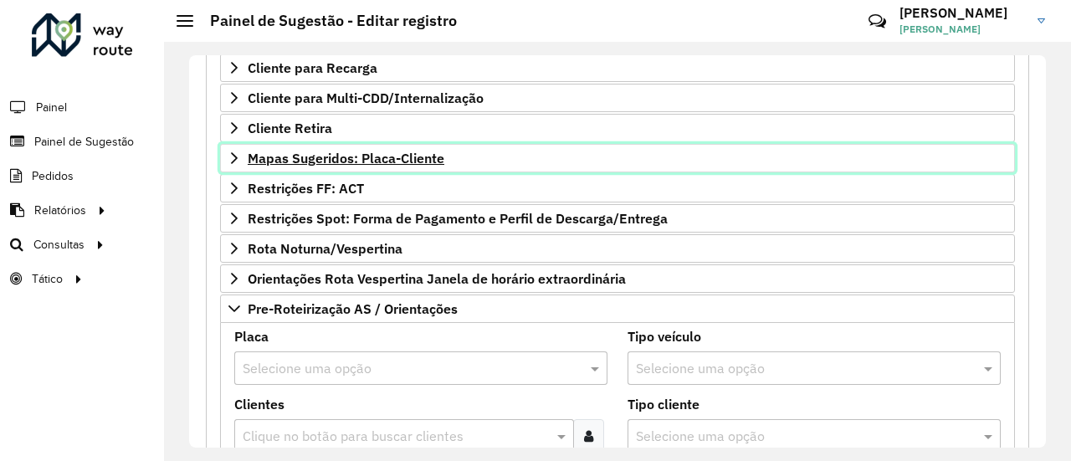
scroll to position [670, 0]
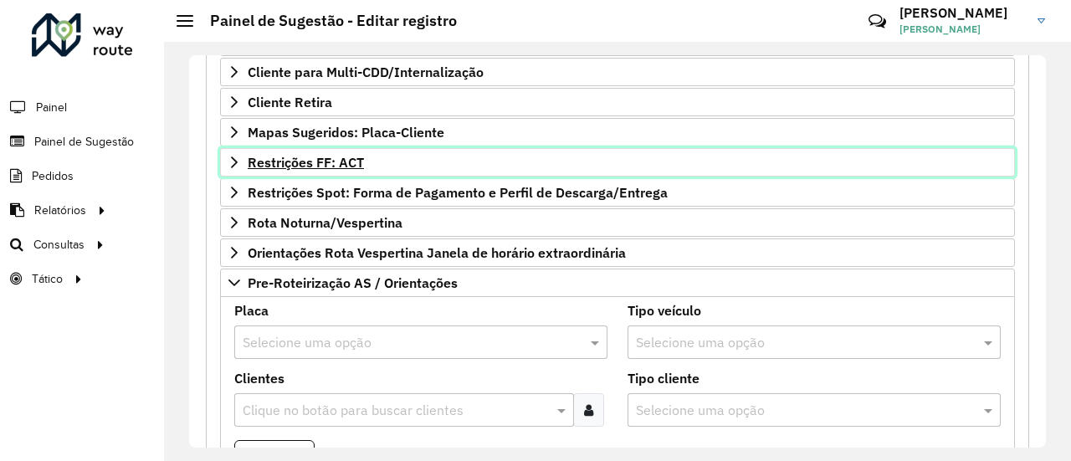
click at [360, 162] on span "Restrições FF: ACT" at bounding box center [306, 162] width 116 height 13
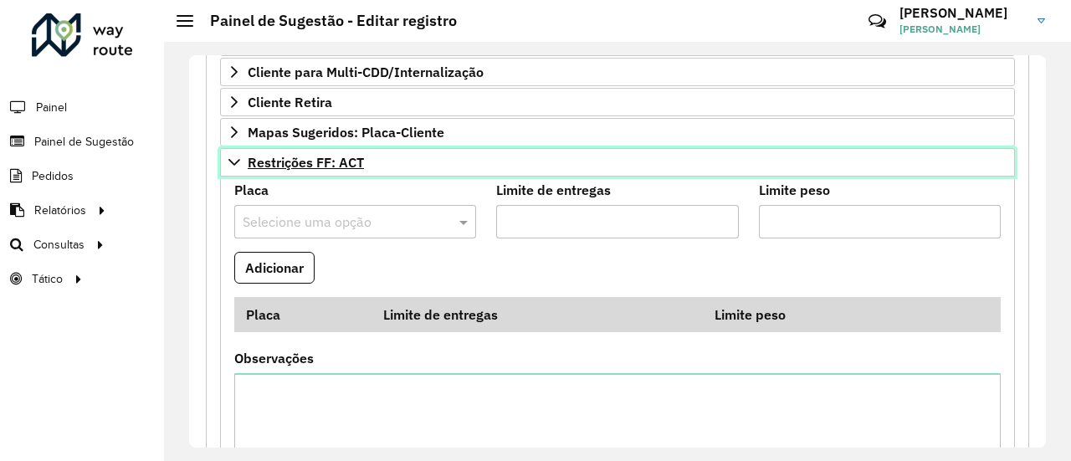
click at [360, 162] on span "Restrições FF: ACT" at bounding box center [306, 162] width 116 height 13
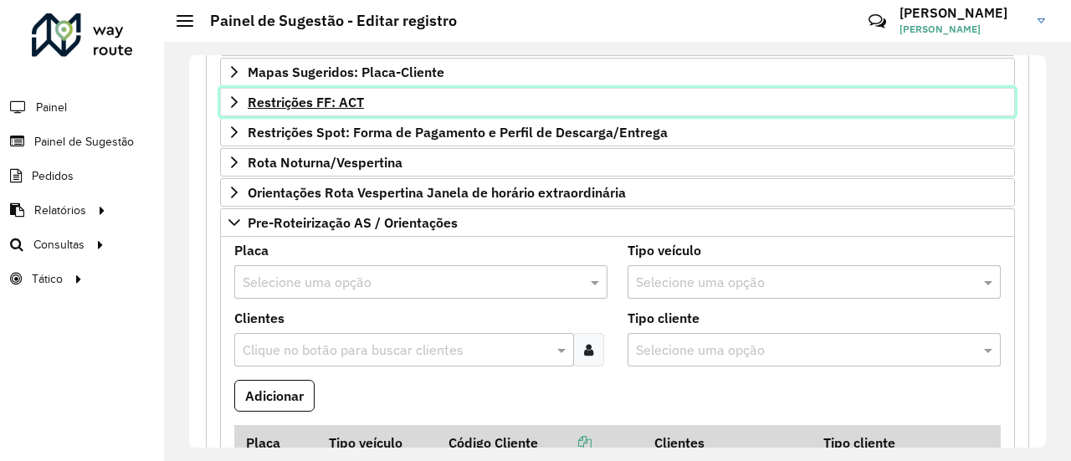
scroll to position [753, 0]
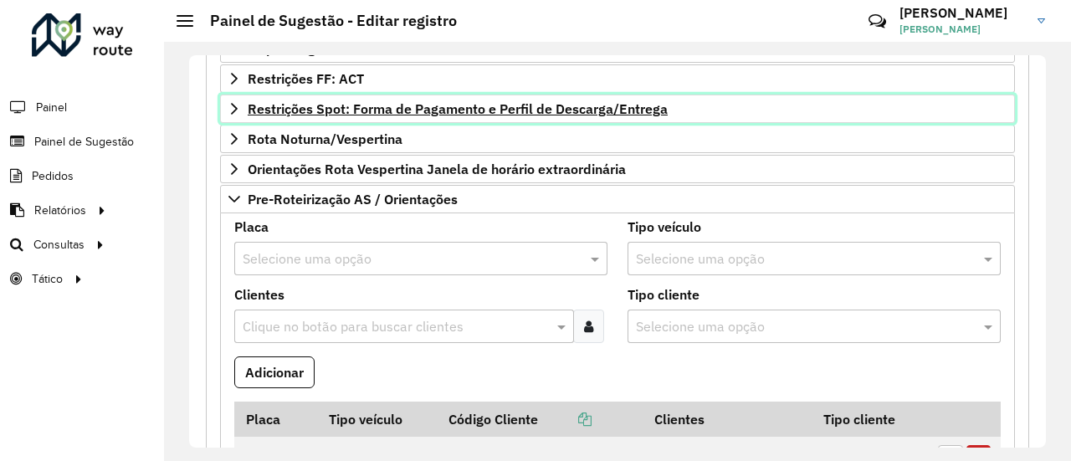
click at [385, 113] on link "Restrições Spot: Forma de Pagamento e Perfil de Descarga/Entrega" at bounding box center [617, 109] width 795 height 28
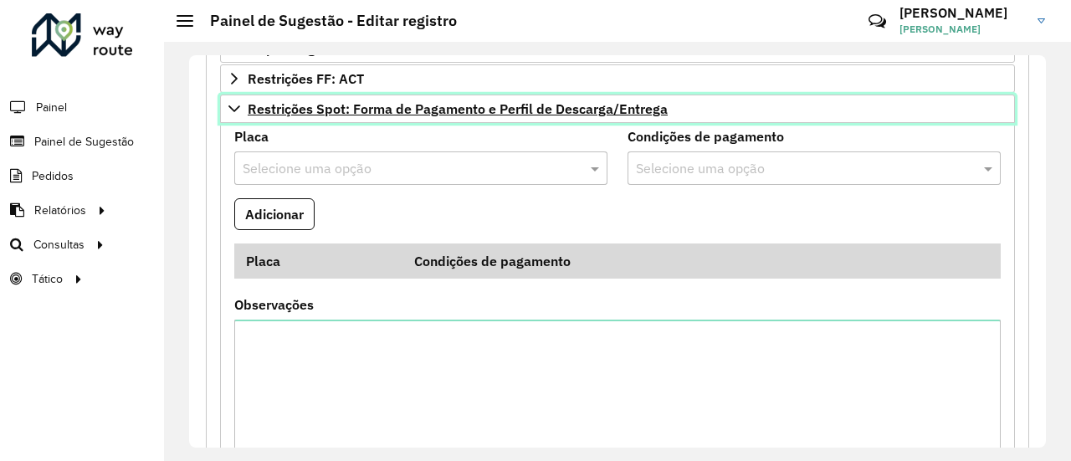
click at [385, 113] on link "Restrições Spot: Forma de Pagamento e Perfil de Descarga/Entrega" at bounding box center [617, 109] width 795 height 28
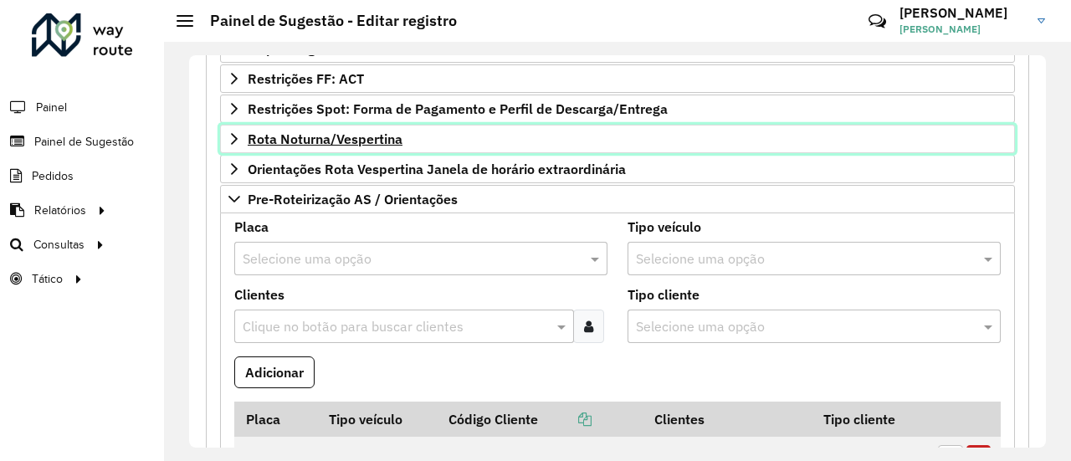
click at [371, 132] on span "Rota Noturna/Vespertina" at bounding box center [325, 138] width 155 height 13
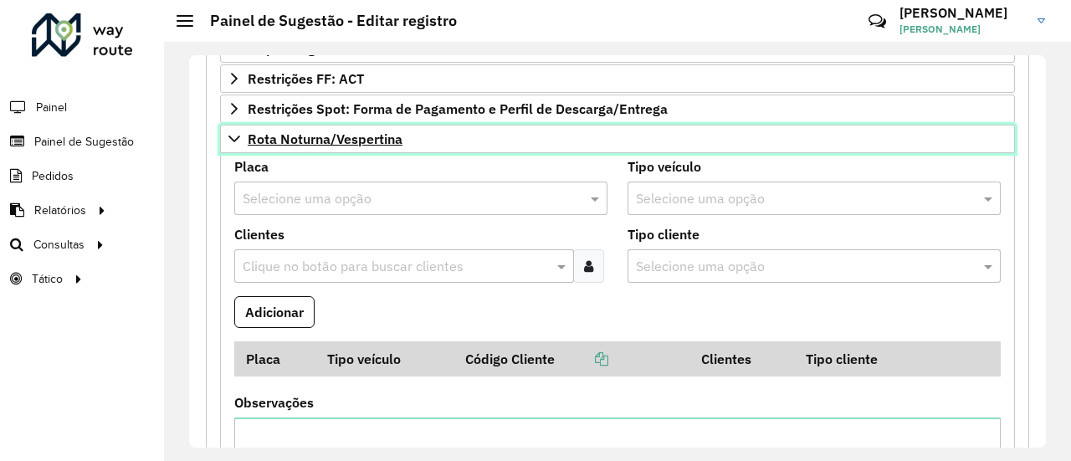
click at [371, 132] on span "Rota Noturna/Vespertina" at bounding box center [325, 138] width 155 height 13
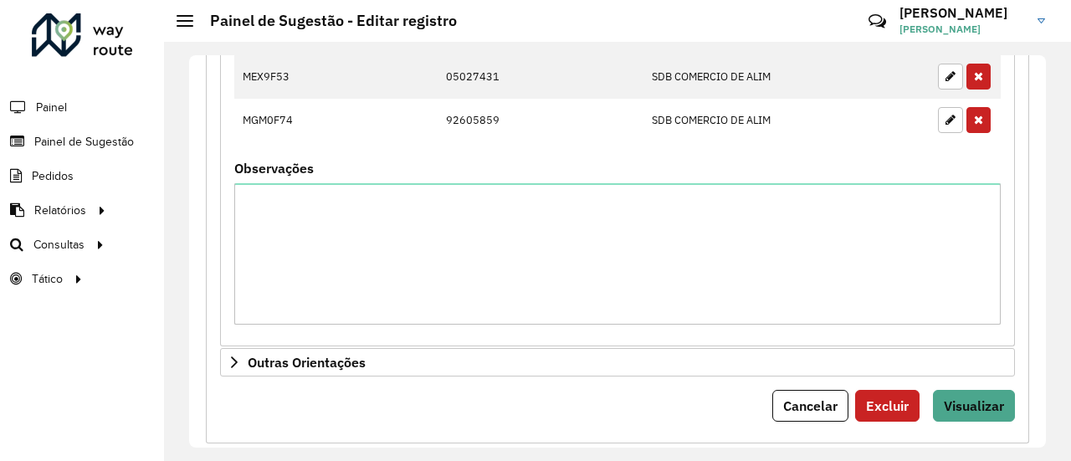
scroll to position [1155, 0]
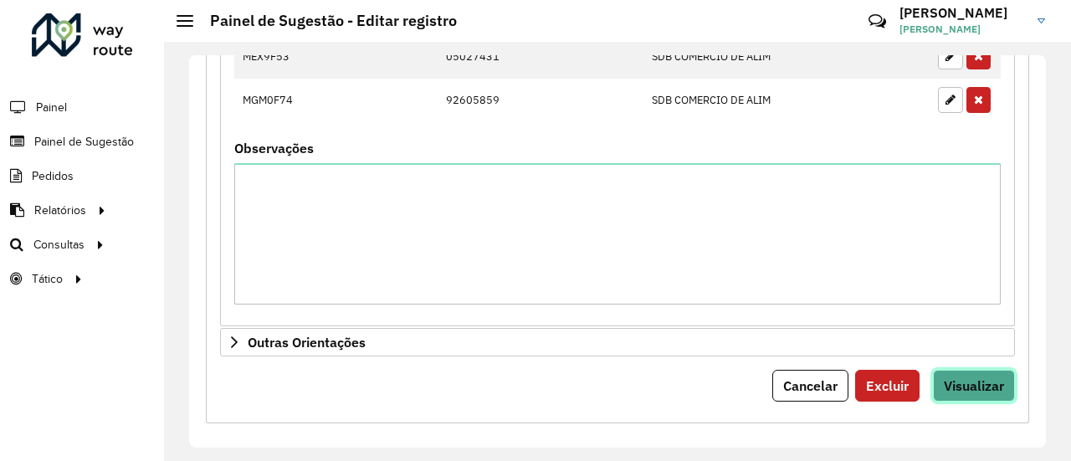
click at [964, 378] on span "Visualizar" at bounding box center [974, 386] width 60 height 17
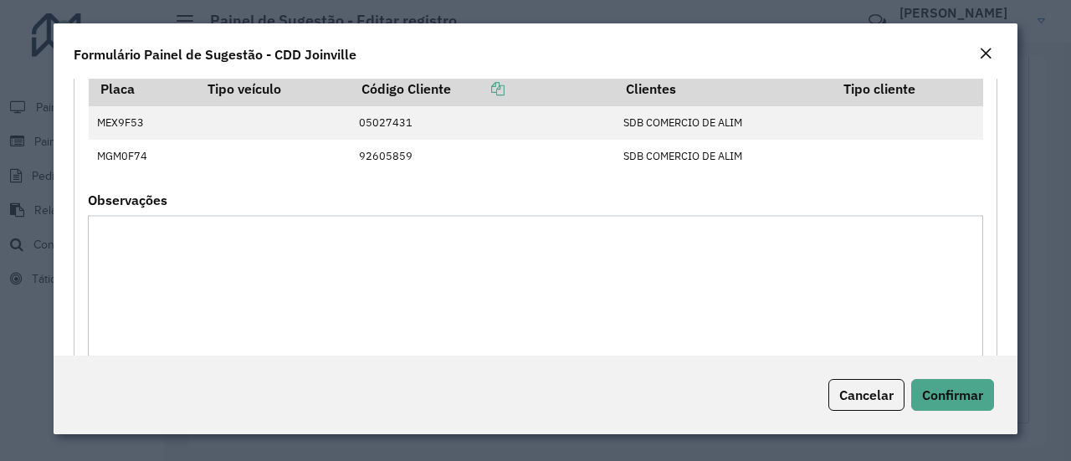
scroll to position [1346, 0]
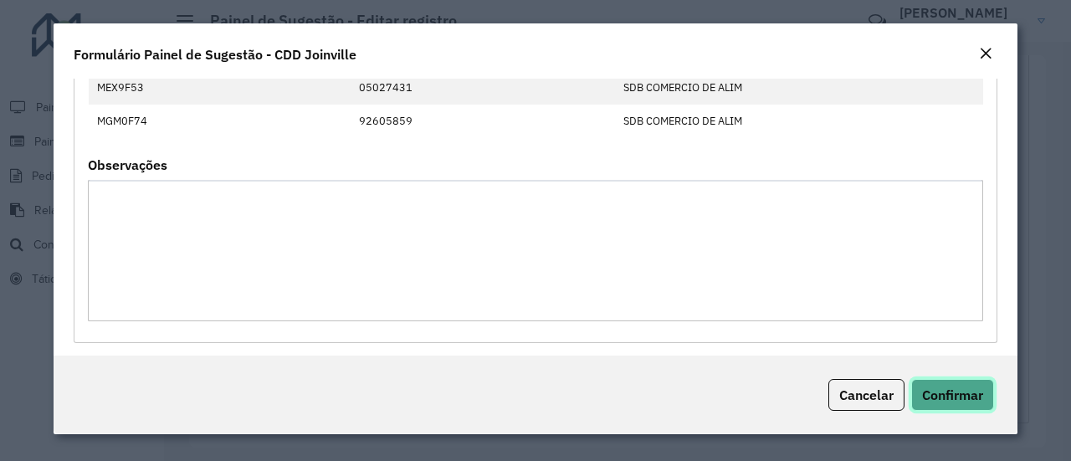
click at [953, 396] on span "Confirmar" at bounding box center [952, 395] width 61 height 17
